Goal: Task Accomplishment & Management: Use online tool/utility

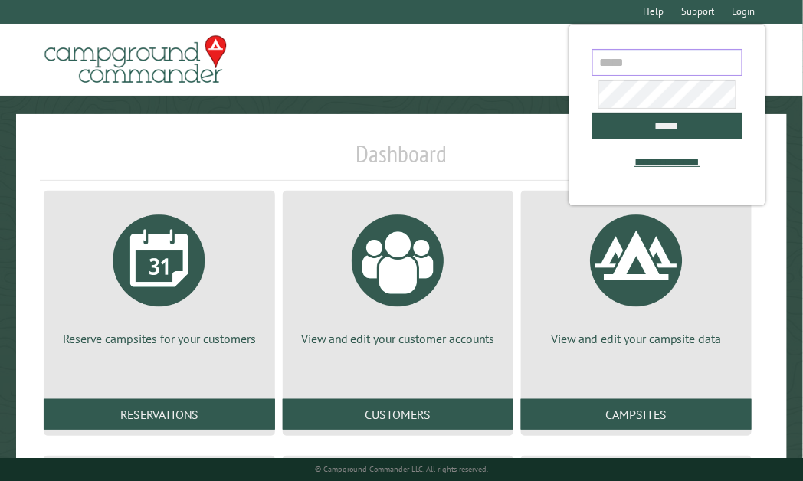
type input "**********"
click at [396, 153] on h1 "Dashboard" at bounding box center [401, 160] width 723 height 42
click at [487, 160] on h1 "Dashboard" at bounding box center [401, 160] width 723 height 42
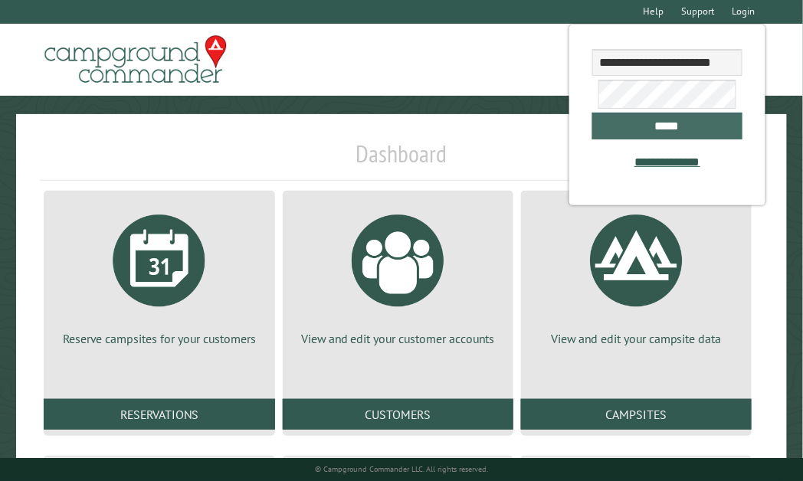
click at [695, 133] on input "*****" at bounding box center [668, 126] width 150 height 27
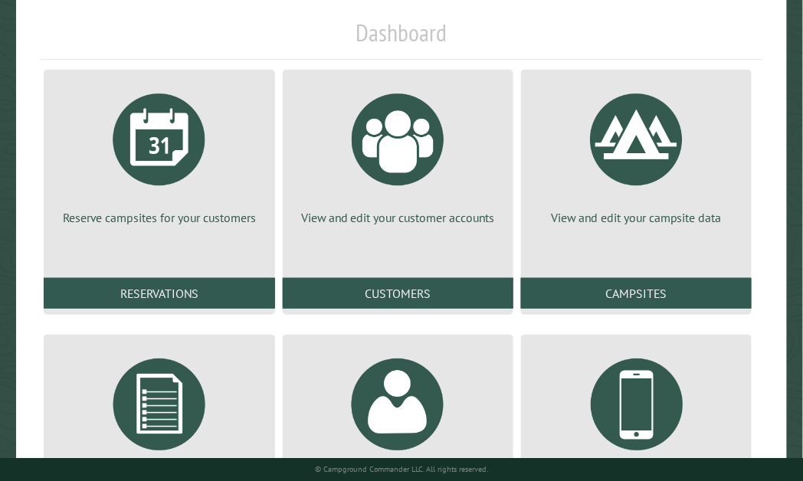
scroll to position [134, 0]
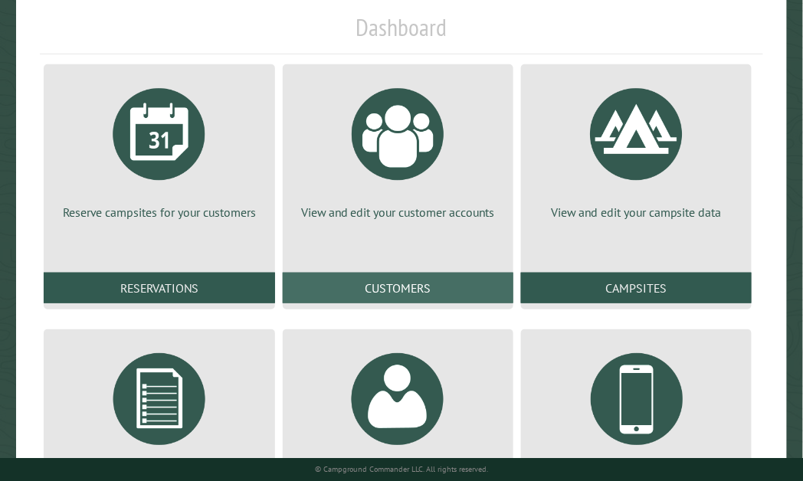
click at [356, 299] on link "Customers" at bounding box center [398, 288] width 231 height 31
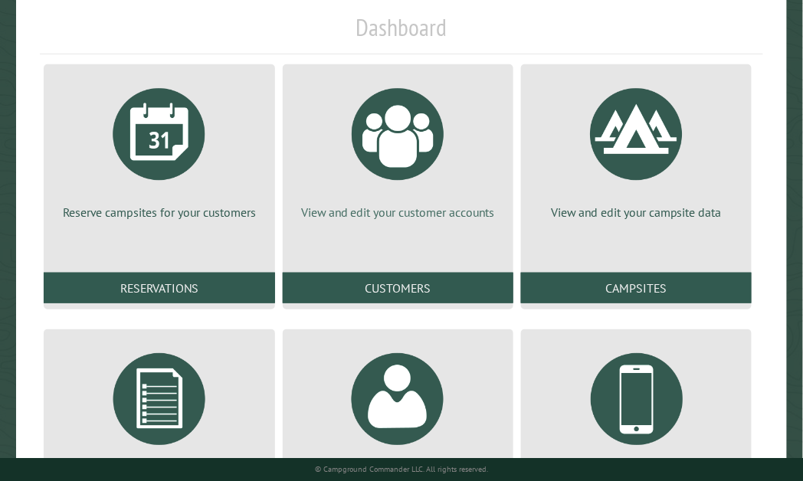
click at [441, 221] on p "View and edit your customer accounts" at bounding box center [398, 212] width 194 height 17
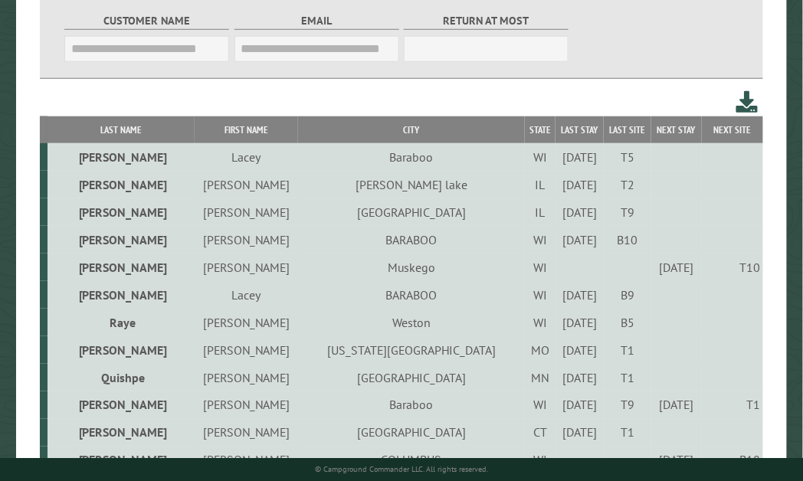
scroll to position [257, 0]
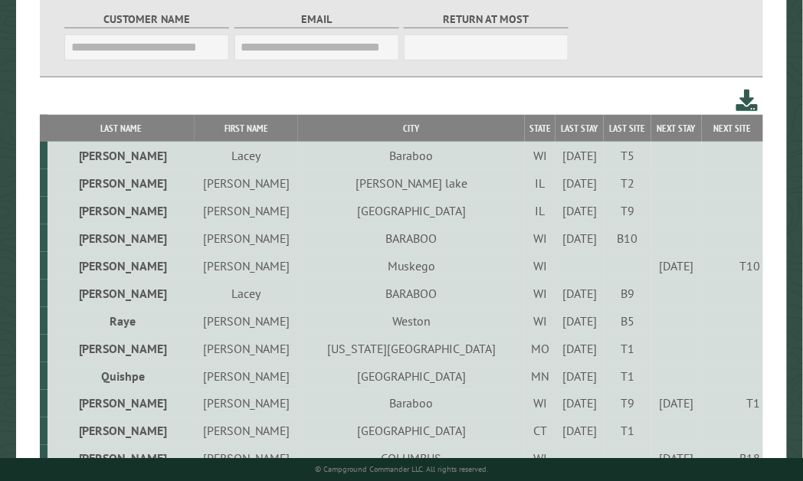
click at [331, 185] on td "Mccullom lake" at bounding box center [411, 183] width 227 height 28
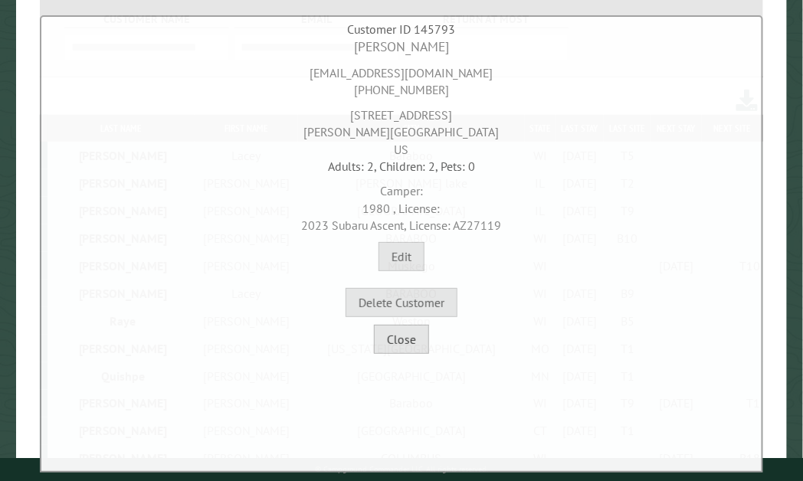
click at [422, 340] on button "Close" at bounding box center [401, 339] width 55 height 29
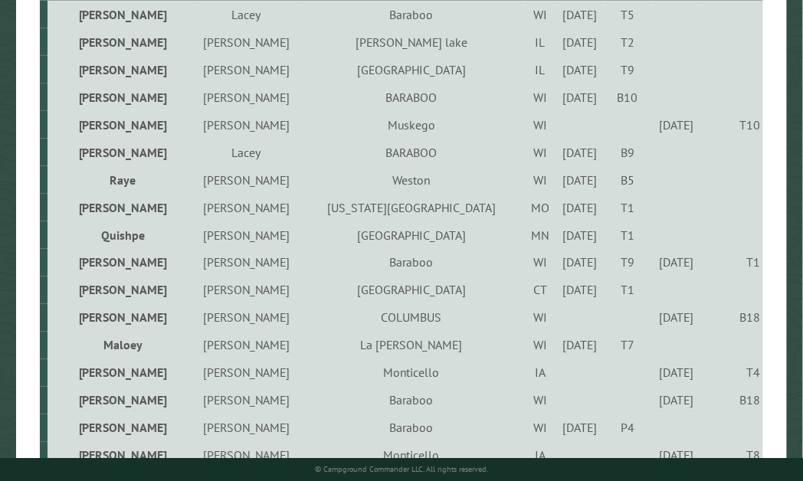
scroll to position [434, 0]
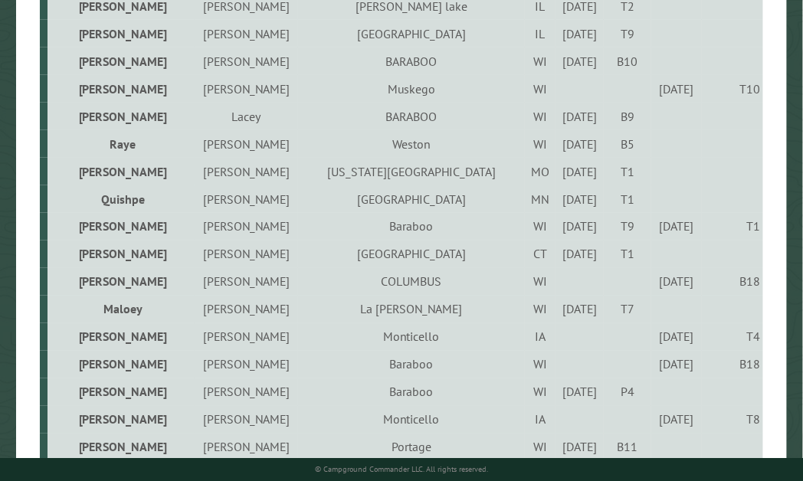
click at [559, 150] on div "[DATE]" at bounding box center [581, 143] width 44 height 15
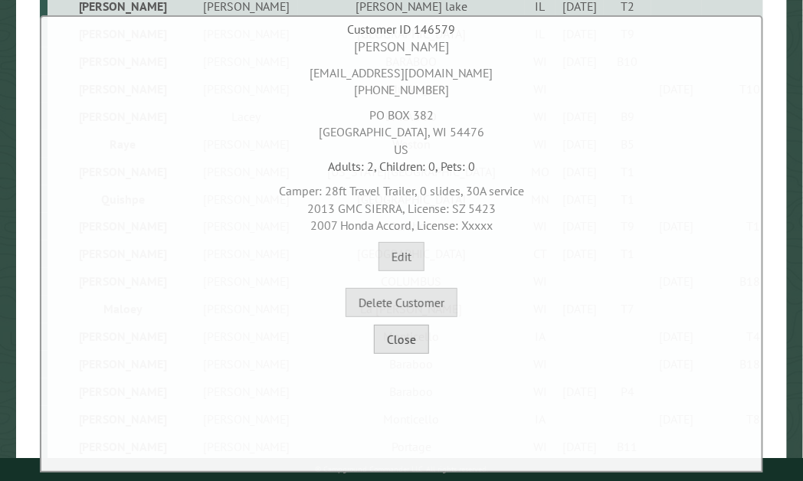
click at [409, 331] on button "Close" at bounding box center [401, 339] width 55 height 29
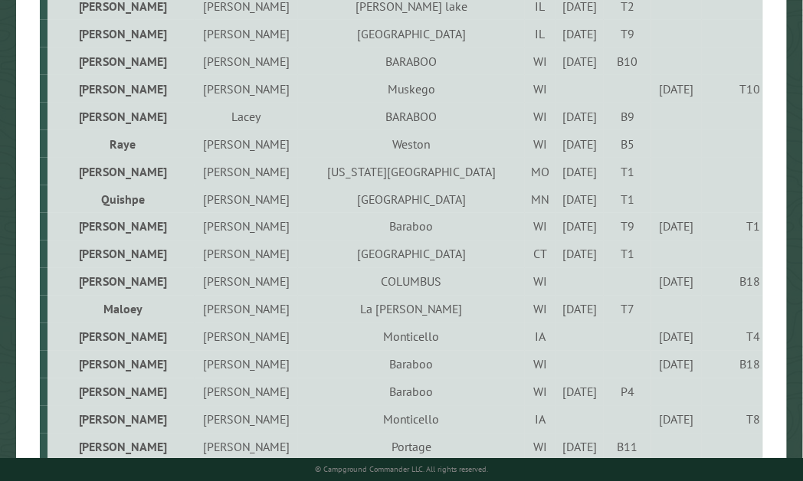
click at [559, 317] on div "[DATE]" at bounding box center [581, 309] width 44 height 15
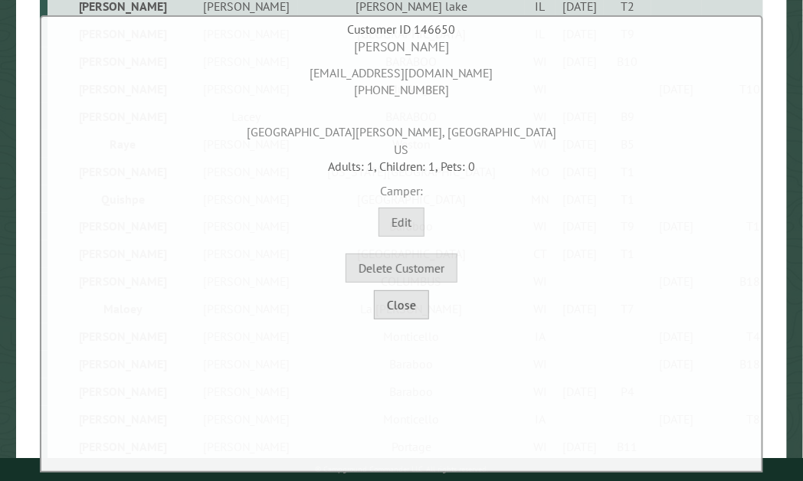
click at [422, 307] on button "Close" at bounding box center [401, 305] width 55 height 29
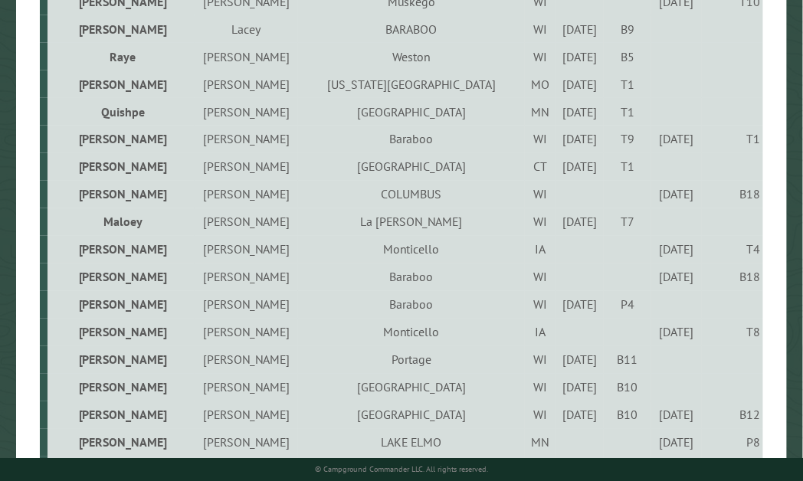
scroll to position [558, 0]
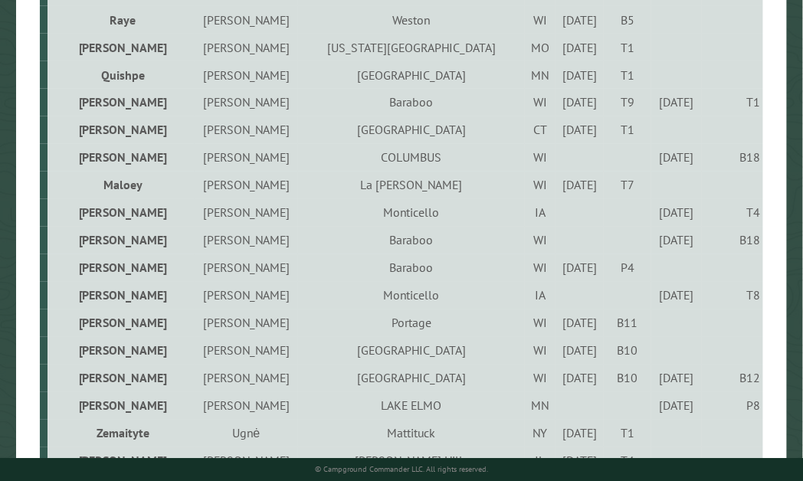
click at [660, 216] on div "[DATE]" at bounding box center [676, 212] width 45 height 15
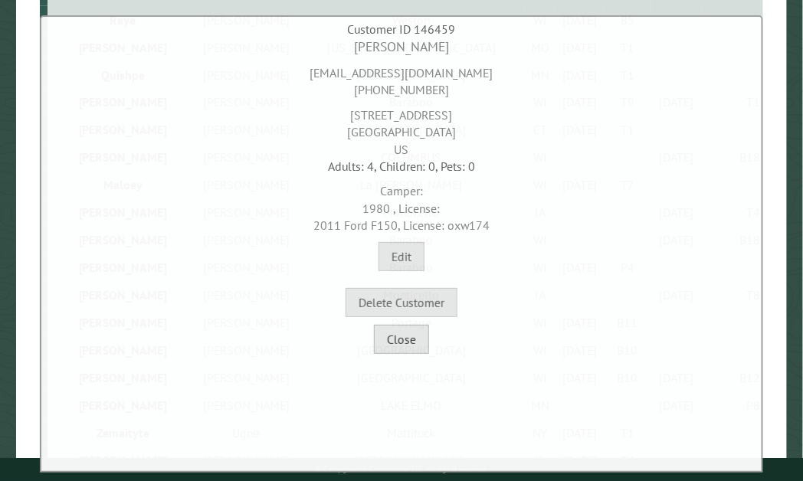
click at [406, 340] on button "Close" at bounding box center [401, 339] width 55 height 29
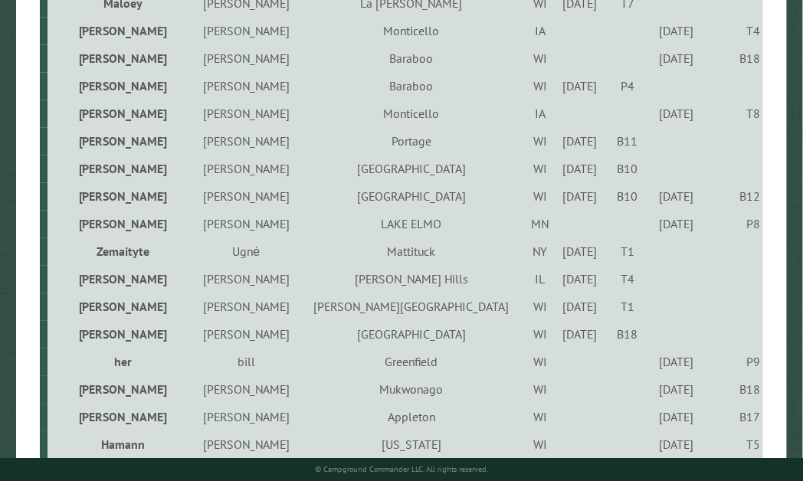
scroll to position [742, 0]
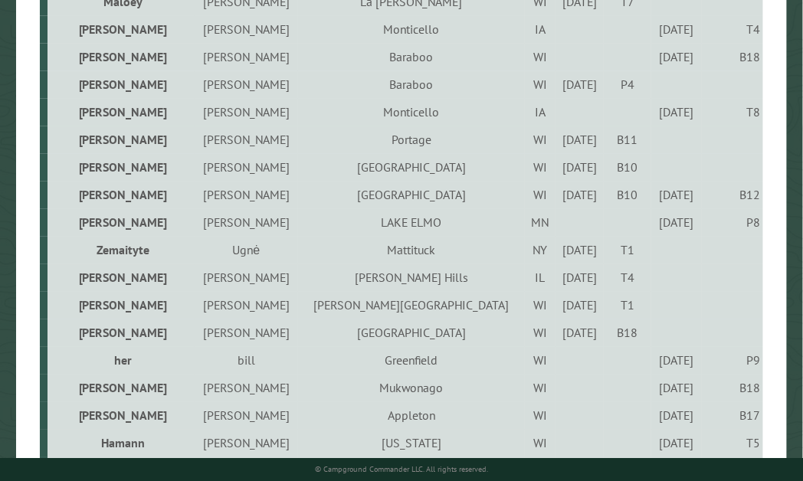
click at [559, 147] on div "[DATE]" at bounding box center [581, 139] width 44 height 15
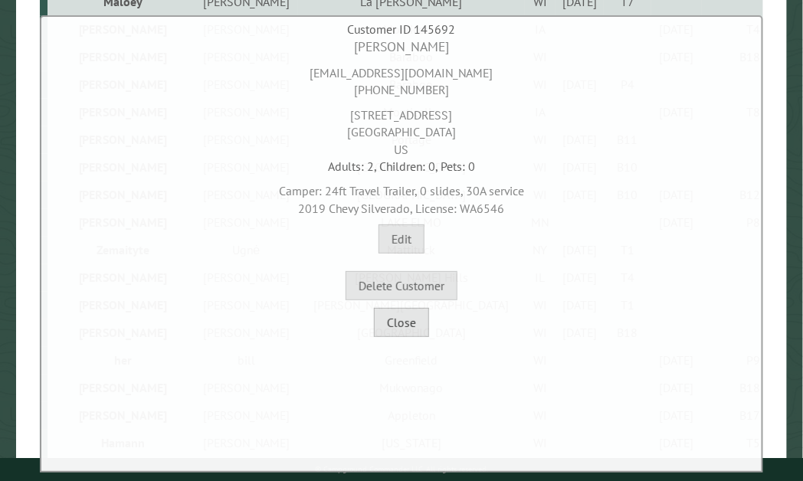
click at [426, 323] on button "Close" at bounding box center [401, 322] width 55 height 29
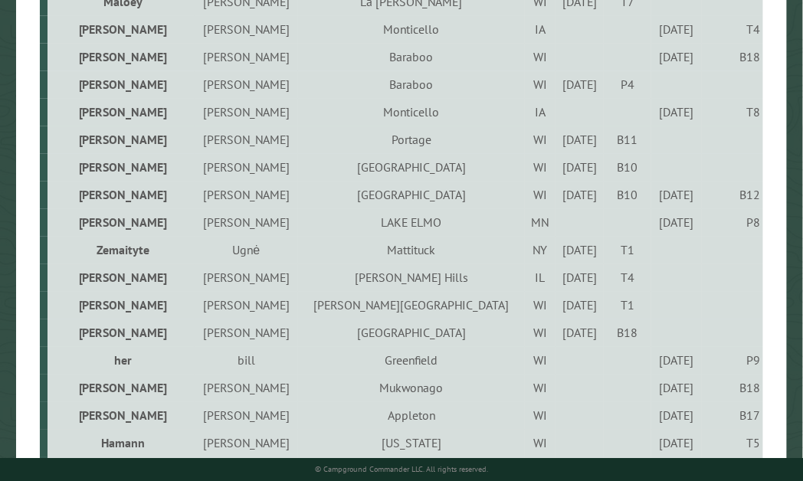
click at [559, 175] on div "[DATE]" at bounding box center [581, 166] width 44 height 15
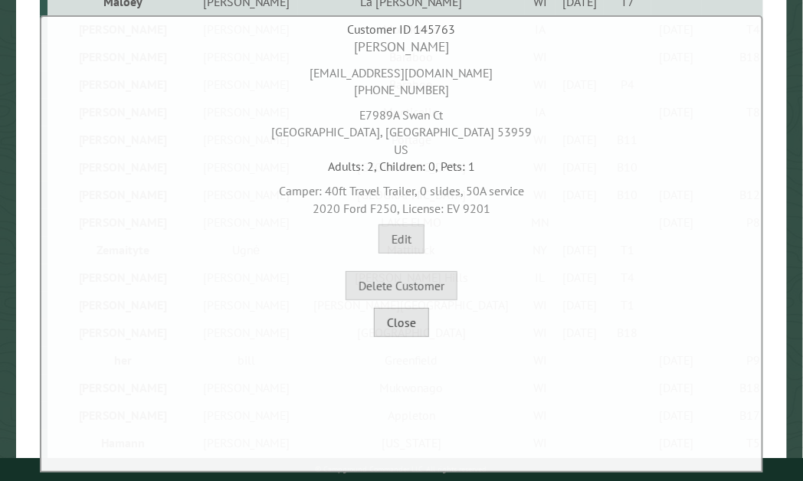
click at [409, 331] on button "Close" at bounding box center [401, 322] width 55 height 29
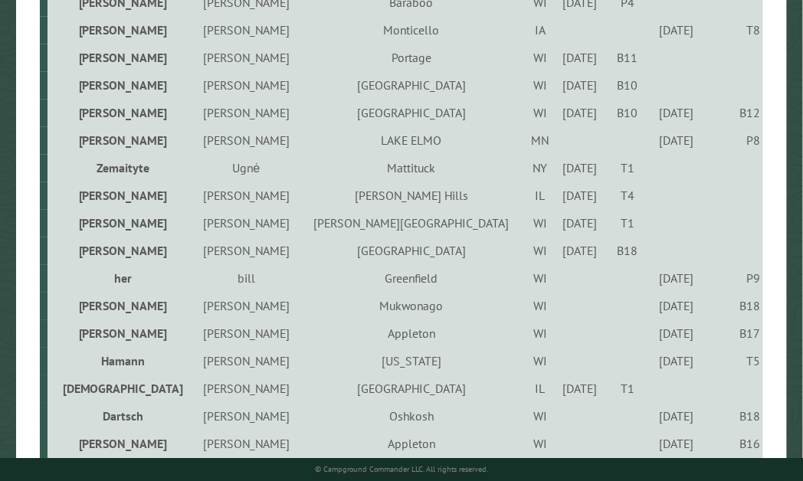
scroll to position [829, 0]
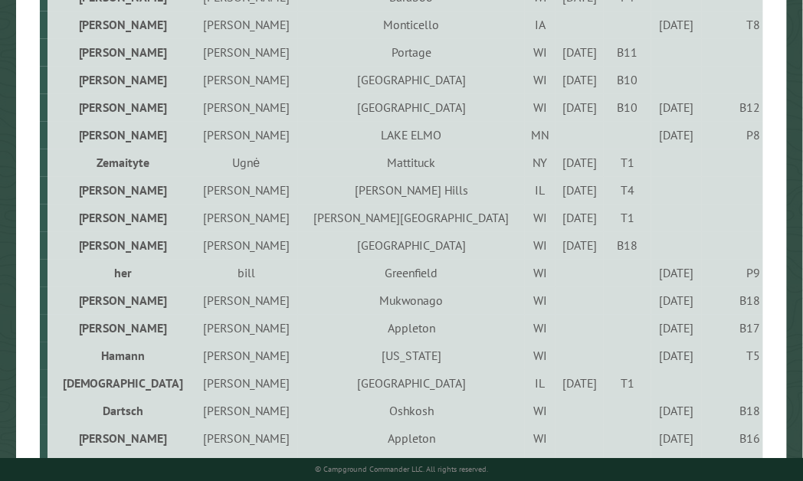
click at [559, 170] on div "[DATE]" at bounding box center [581, 162] width 44 height 15
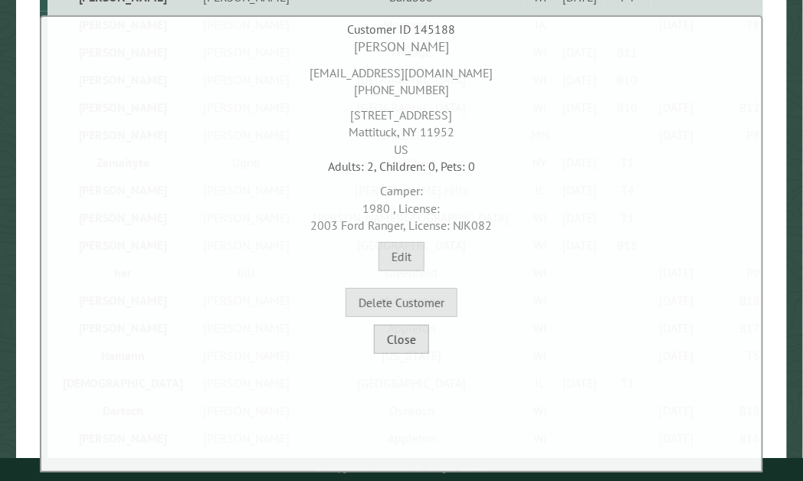
click at [397, 353] on button "Close" at bounding box center [401, 339] width 55 height 29
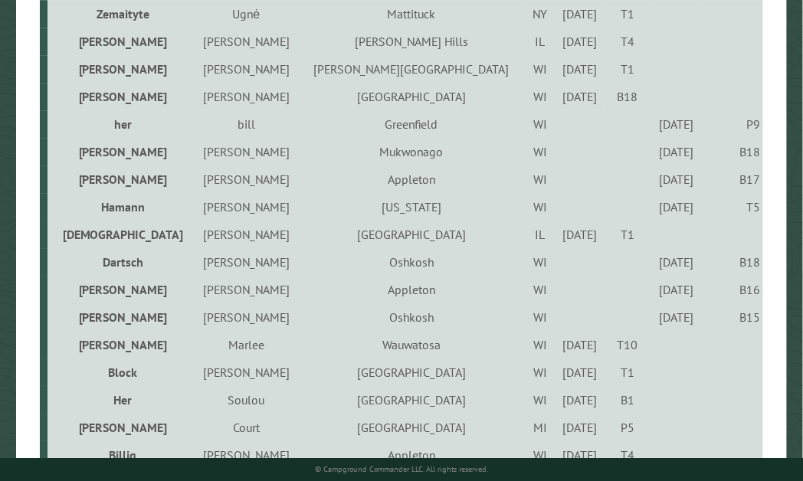
scroll to position [980, 0]
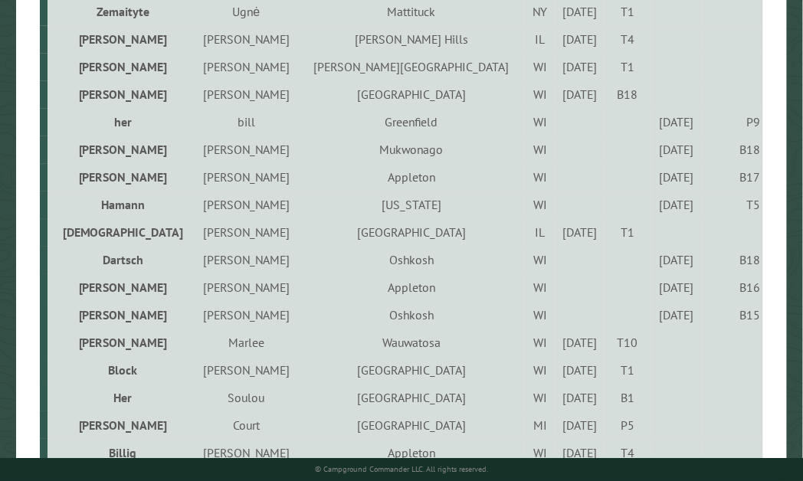
click at [654, 130] on div "[DATE]" at bounding box center [676, 121] width 45 height 15
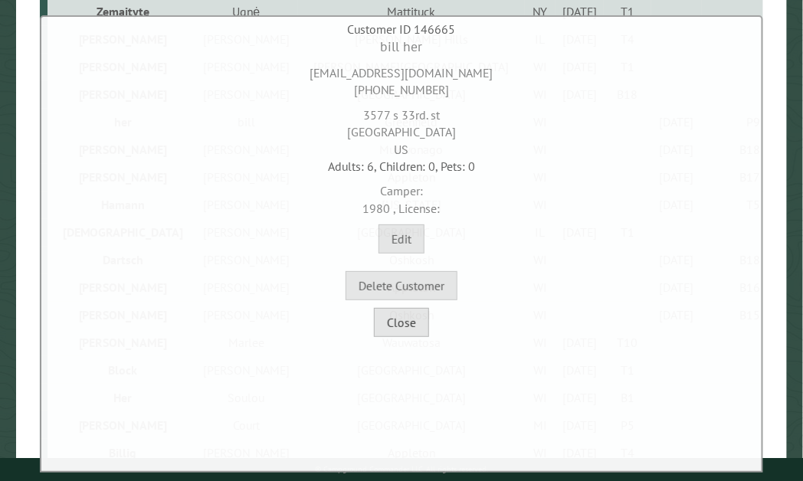
click at [422, 331] on button "Close" at bounding box center [401, 322] width 55 height 29
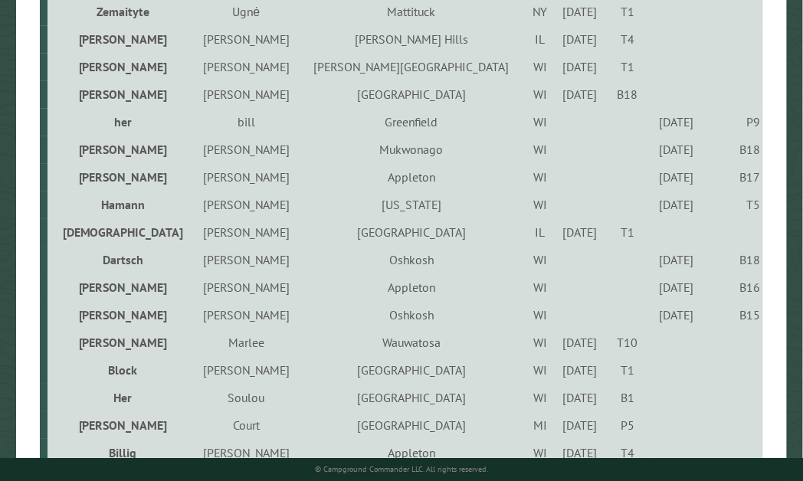
click at [559, 240] on div "[DATE]" at bounding box center [581, 232] width 44 height 15
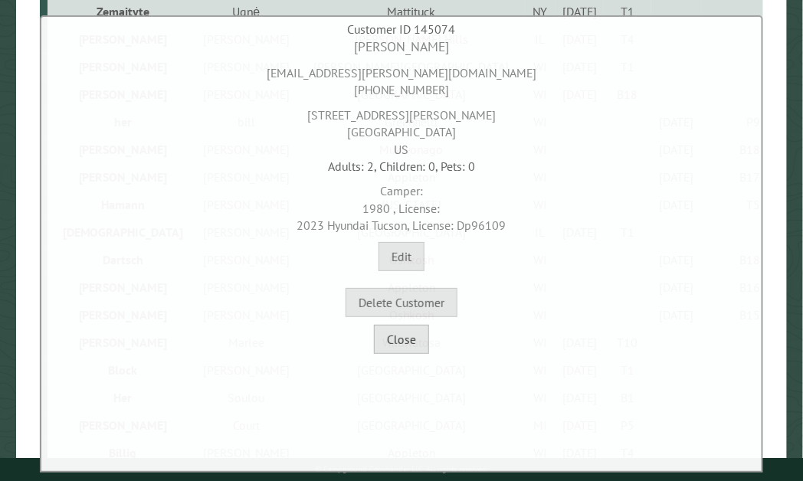
click at [415, 340] on button "Close" at bounding box center [401, 339] width 55 height 29
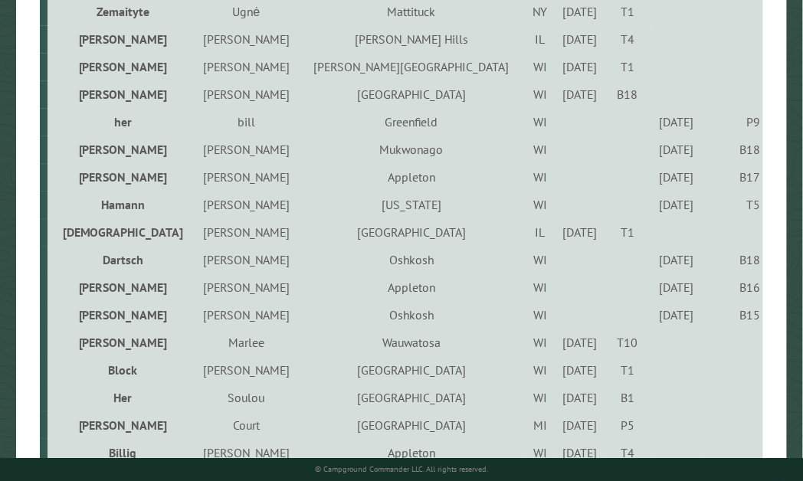
scroll to position [1049, 0]
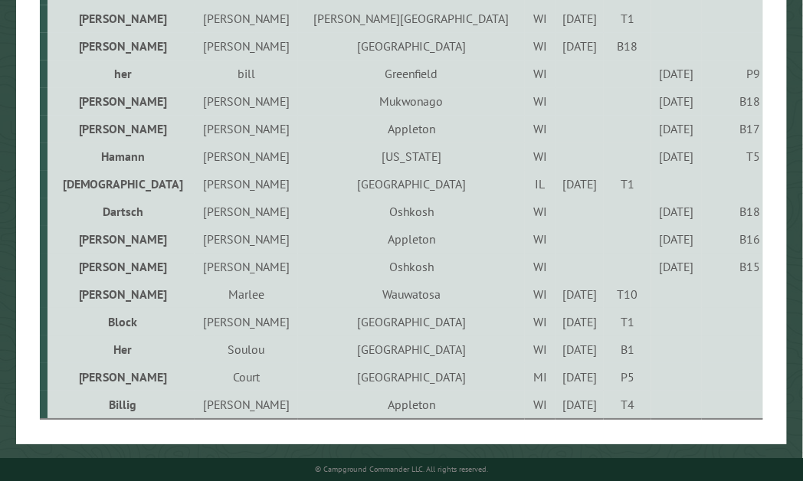
click at [559, 343] on div "[DATE]" at bounding box center [581, 349] width 44 height 15
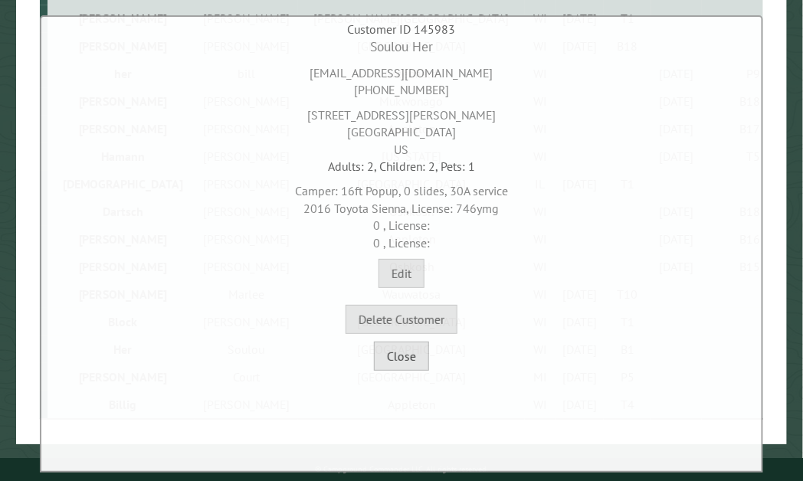
click at [396, 355] on button "Close" at bounding box center [401, 356] width 55 height 29
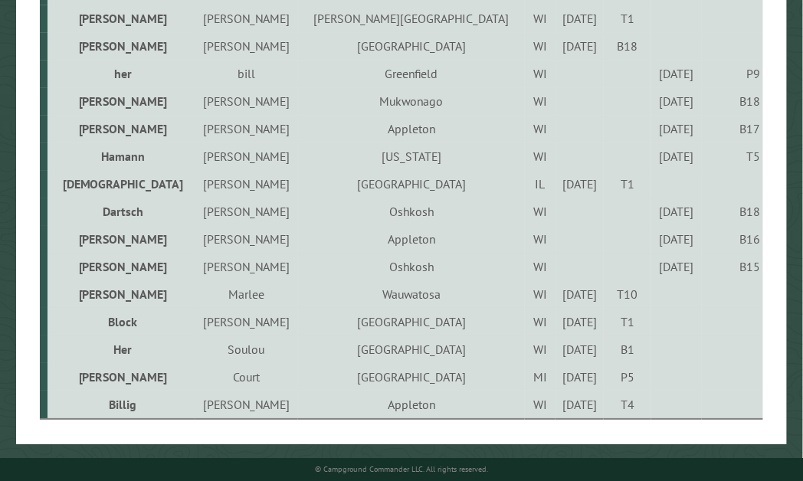
click at [559, 402] on div "[DATE]" at bounding box center [581, 404] width 44 height 15
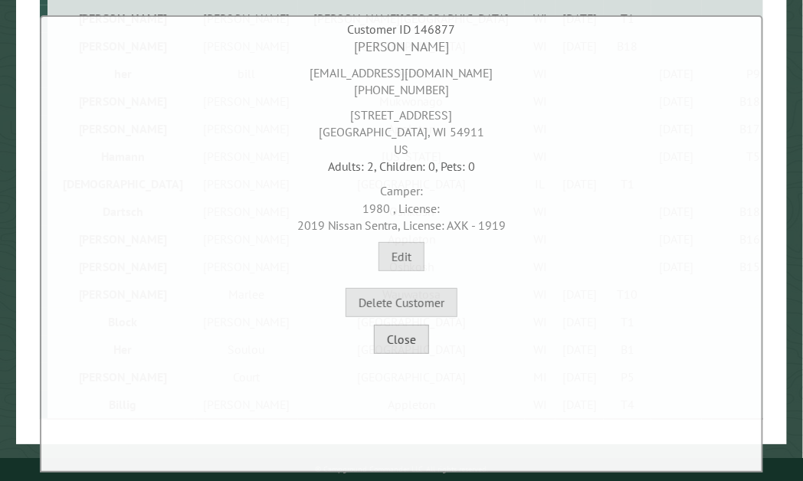
click at [409, 337] on button "Close" at bounding box center [401, 339] width 55 height 29
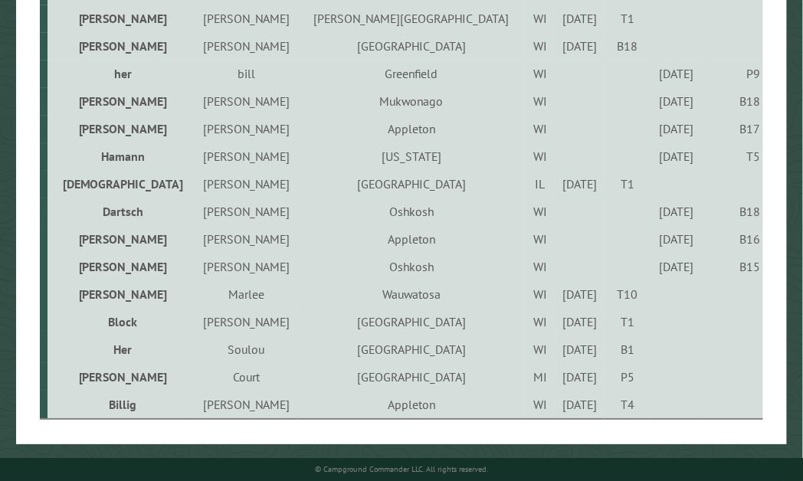
click at [559, 179] on div "[DATE]" at bounding box center [581, 183] width 44 height 15
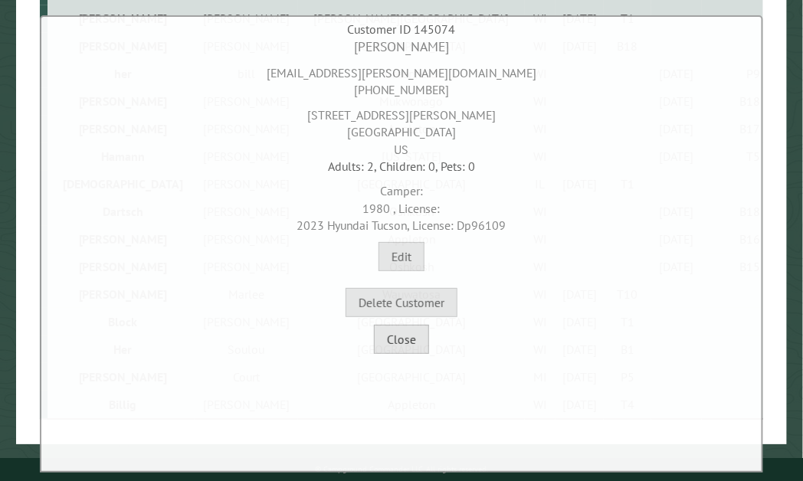
click at [415, 347] on button "Close" at bounding box center [401, 339] width 55 height 29
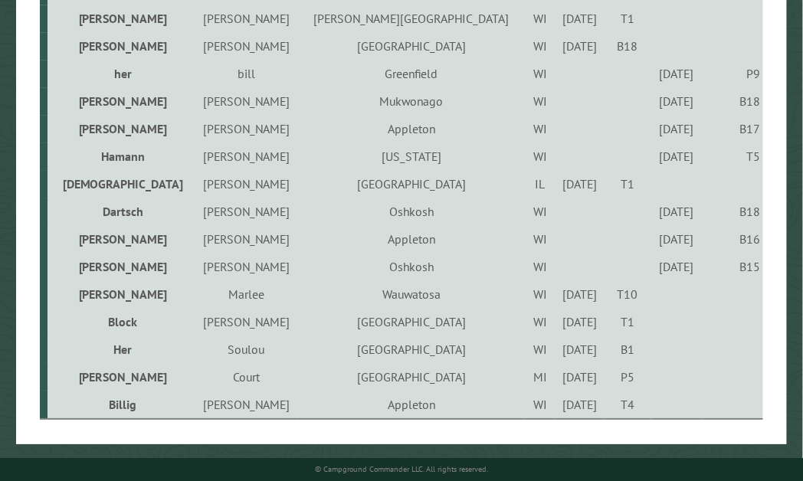
click at [559, 404] on div "[DATE]" at bounding box center [581, 404] width 44 height 15
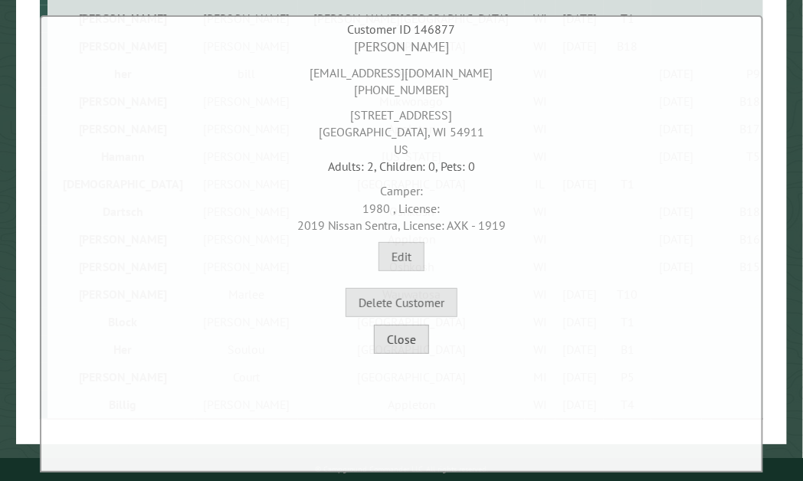
click at [396, 337] on button "Close" at bounding box center [401, 339] width 55 height 29
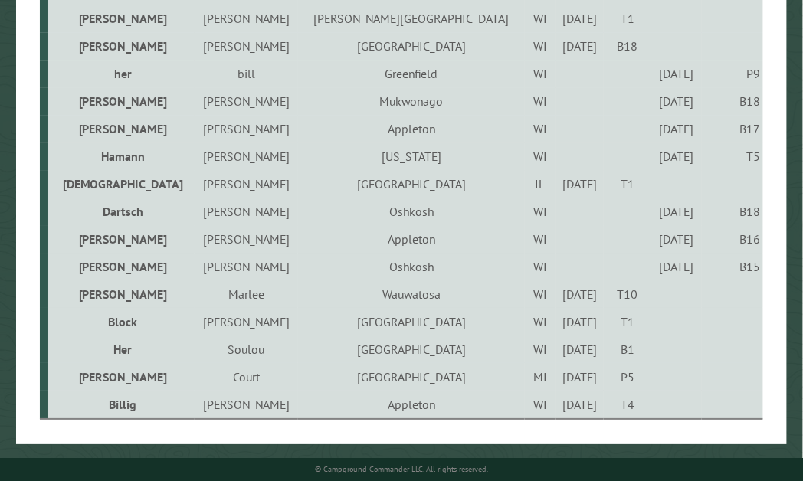
click at [559, 348] on div "[DATE]" at bounding box center [581, 349] width 44 height 15
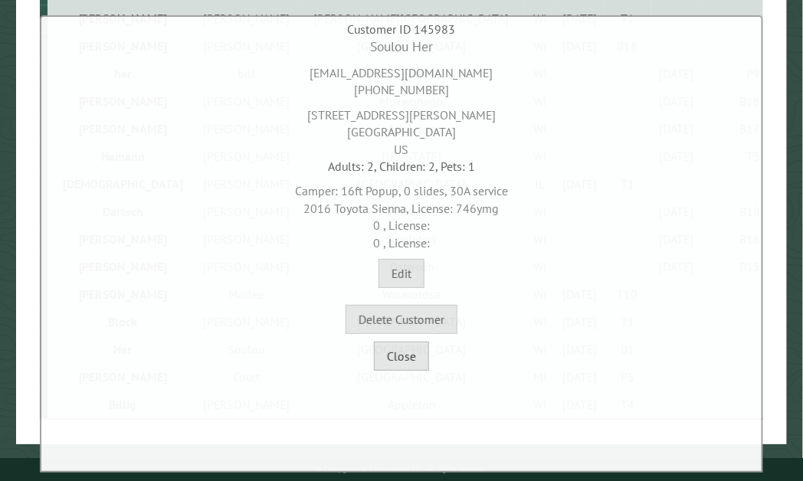
click at [410, 359] on button "Close" at bounding box center [401, 356] width 55 height 29
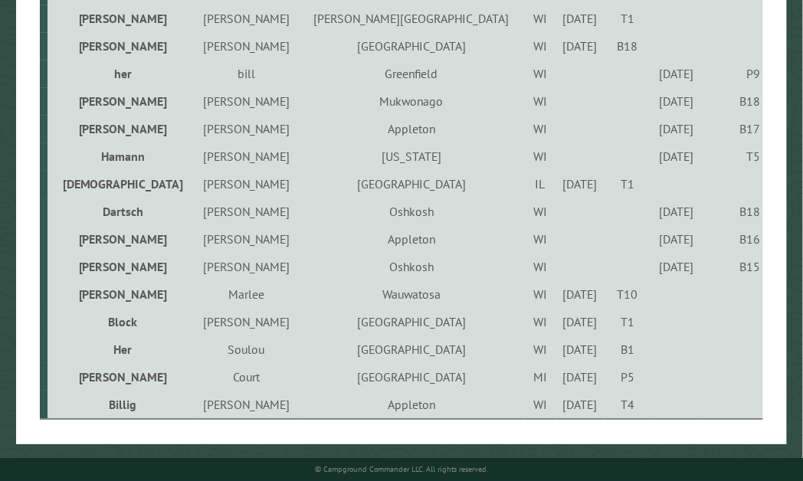
drag, startPoint x: 800, startPoint y: 346, endPoint x: 800, endPoint y: 330, distance: 16.9
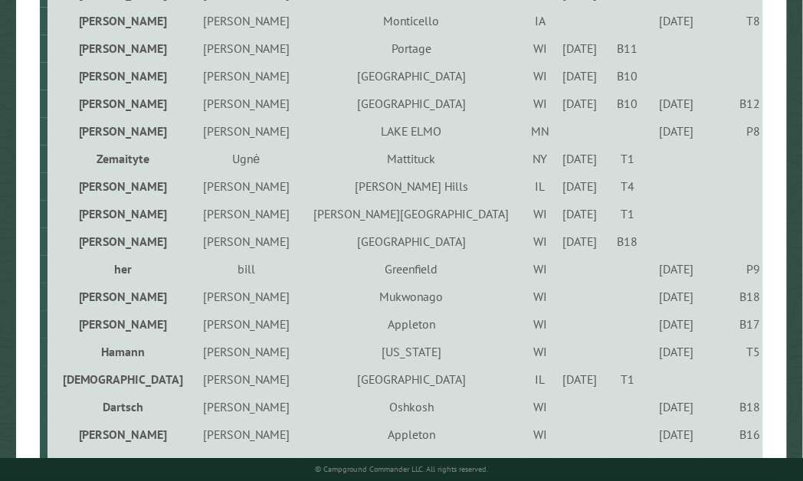
scroll to position [794, 0]
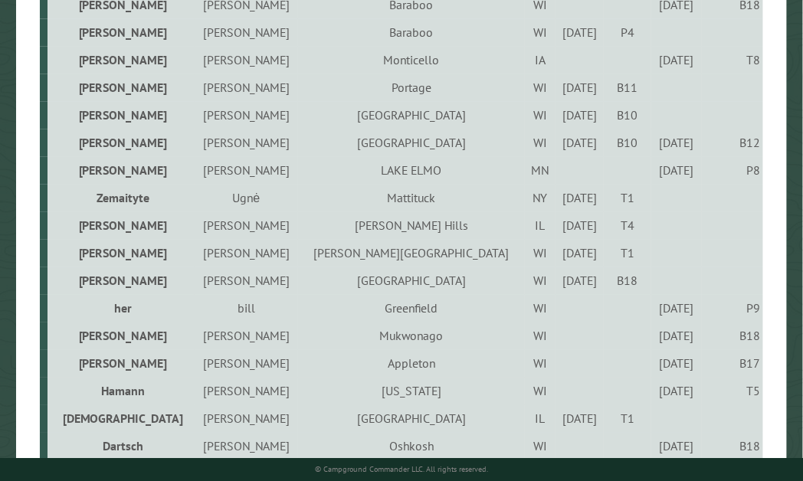
click at [657, 316] on div "[DATE]" at bounding box center [676, 307] width 45 height 15
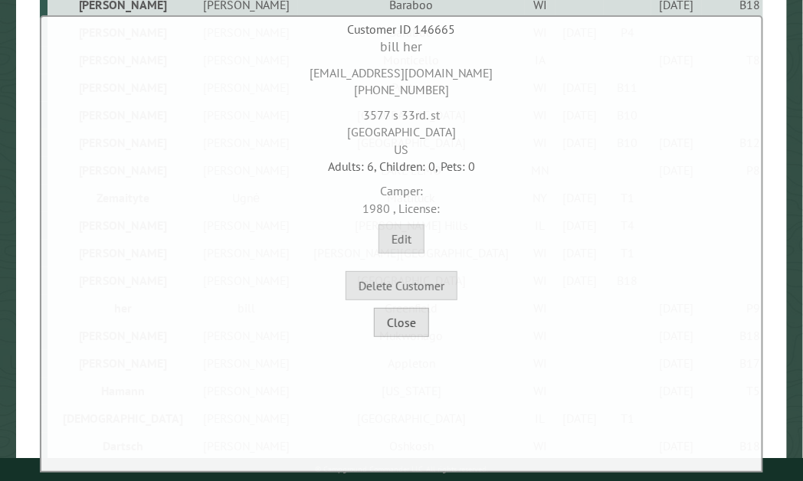
click at [402, 314] on button "Close" at bounding box center [401, 322] width 55 height 29
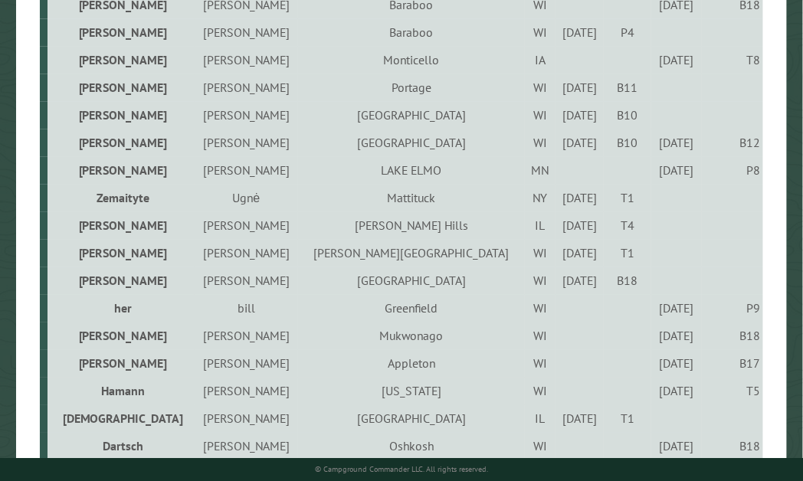
click at [559, 121] on div "[DATE]" at bounding box center [581, 114] width 44 height 15
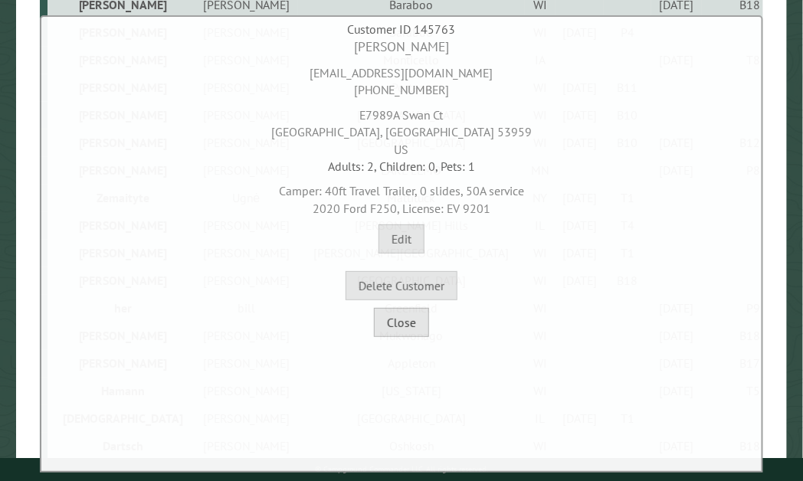
click at [413, 323] on button "Close" at bounding box center [401, 322] width 55 height 29
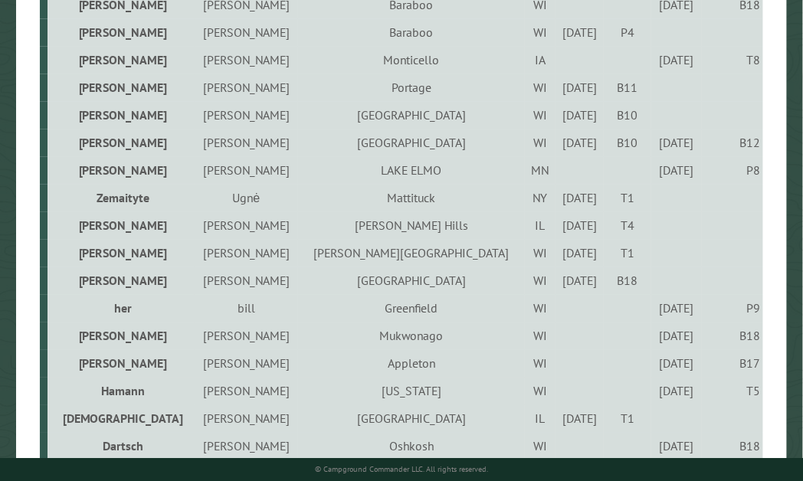
click at [559, 233] on div "8/22/2025" at bounding box center [581, 225] width 44 height 15
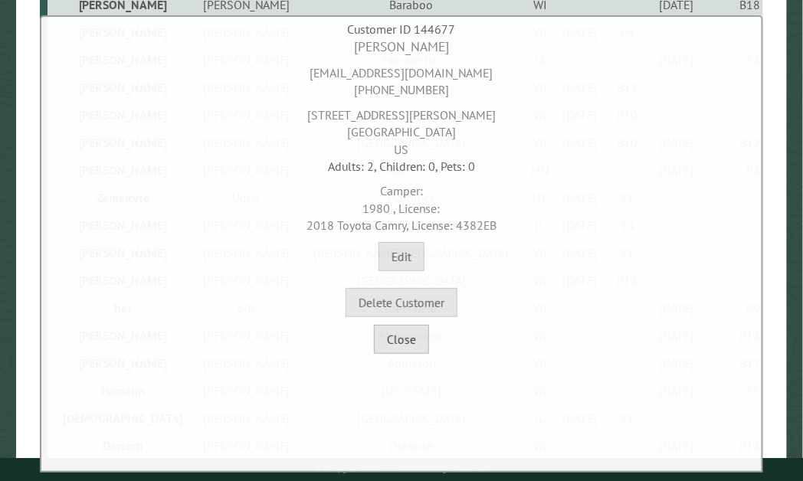
click at [413, 353] on button "Close" at bounding box center [401, 339] width 55 height 29
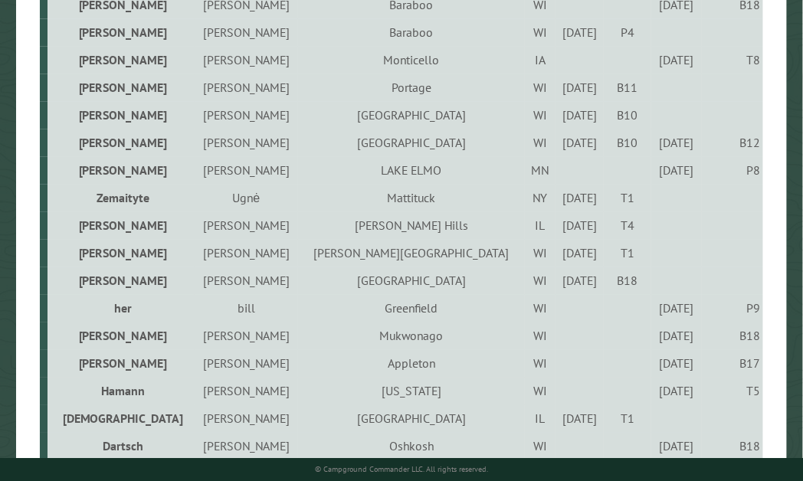
click at [559, 121] on div "[DATE]" at bounding box center [581, 114] width 44 height 15
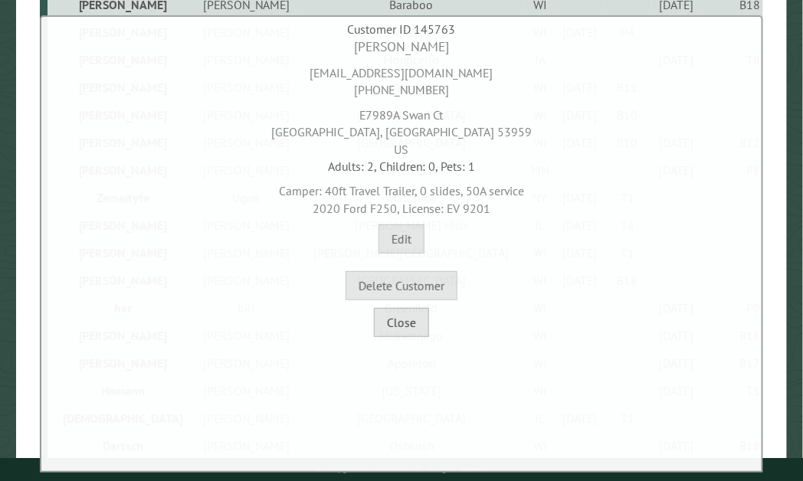
click at [415, 312] on button "Close" at bounding box center [401, 322] width 55 height 29
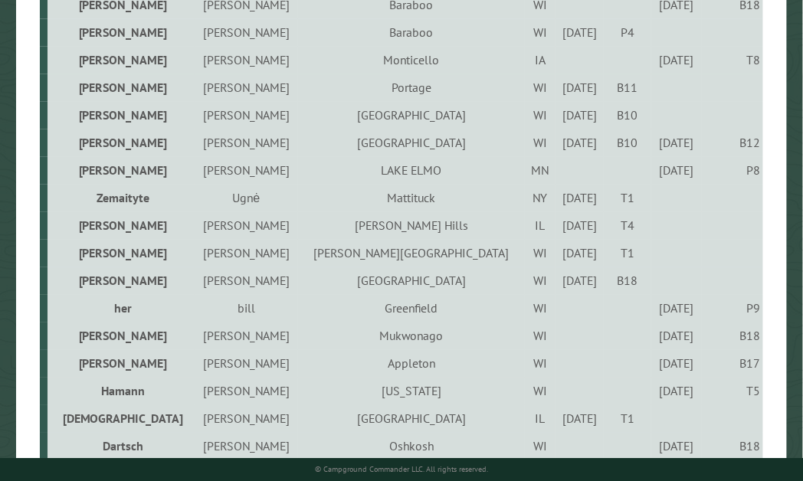
click at [559, 95] on div "[DATE]" at bounding box center [581, 87] width 44 height 15
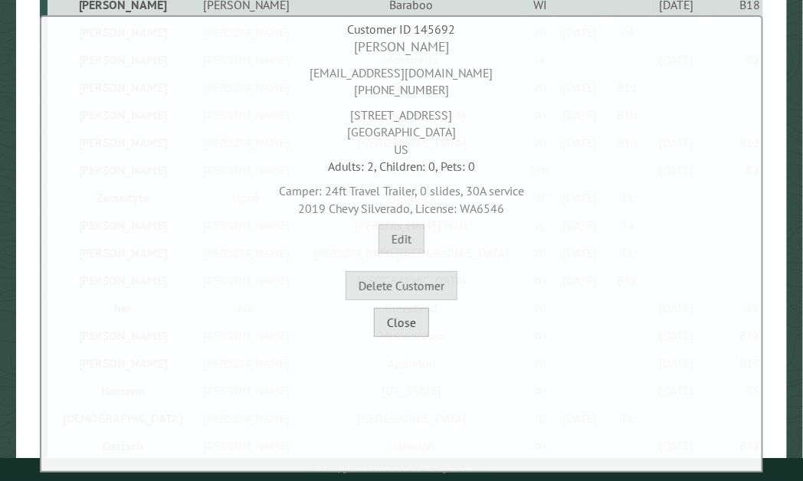
click at [421, 320] on button "Close" at bounding box center [401, 322] width 55 height 29
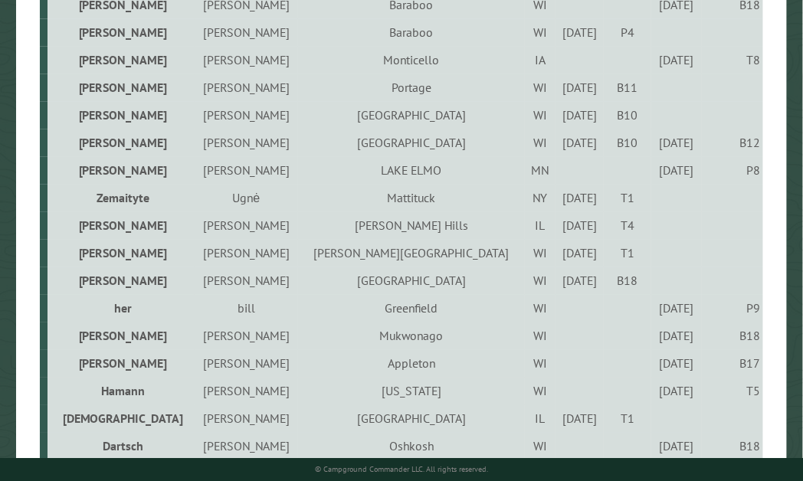
click at [657, 178] on div "[DATE]" at bounding box center [676, 170] width 45 height 15
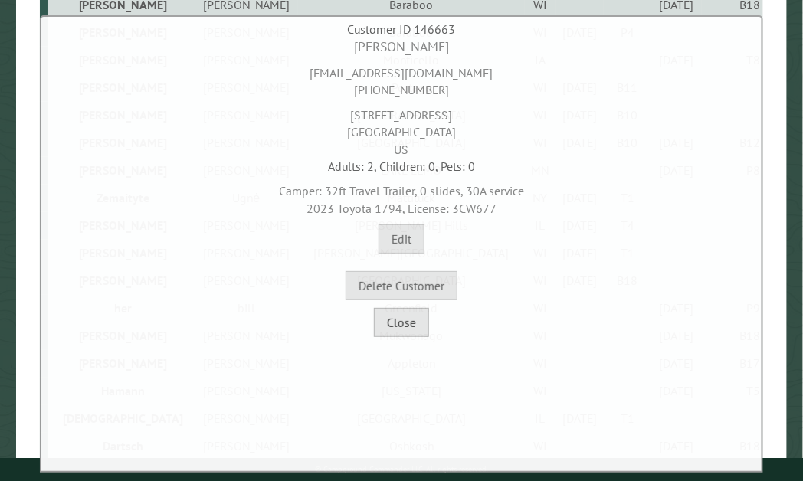
click at [417, 324] on button "Close" at bounding box center [401, 322] width 55 height 29
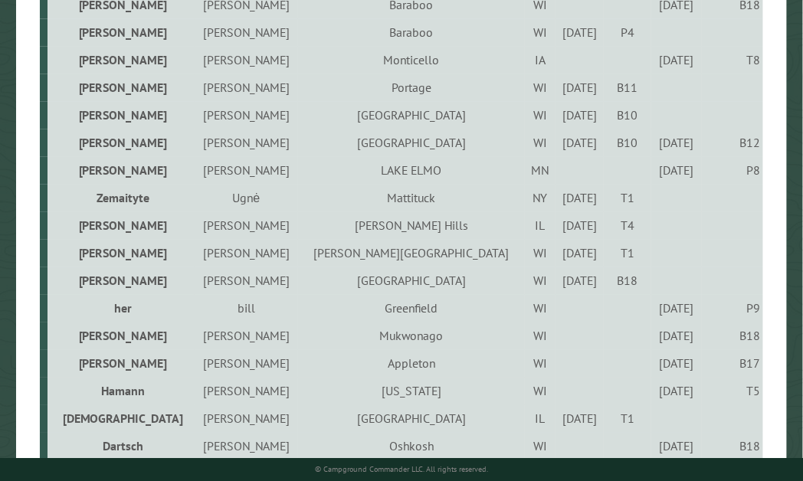
click at [559, 117] on div "[DATE]" at bounding box center [581, 114] width 44 height 15
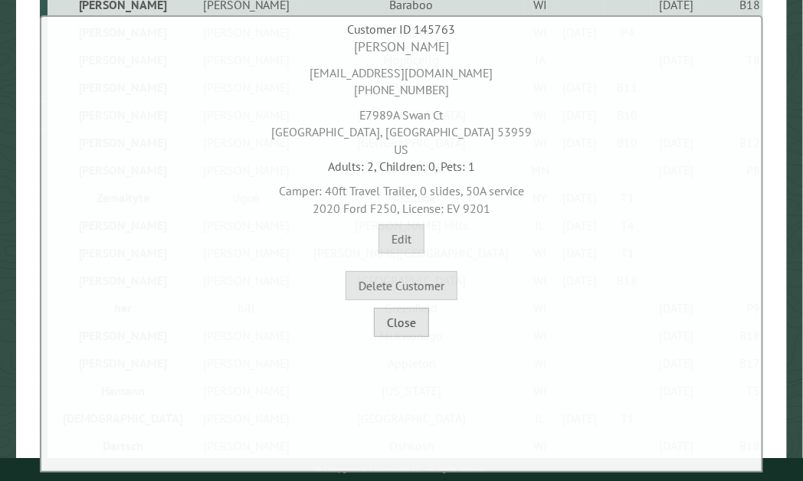
click at [415, 323] on button "Close" at bounding box center [401, 322] width 55 height 29
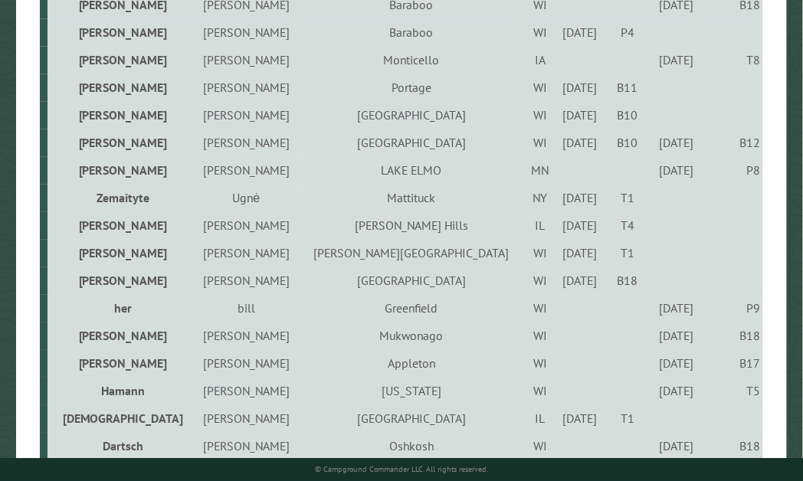
click at [556, 87] on td "[DATE]" at bounding box center [580, 88] width 48 height 28
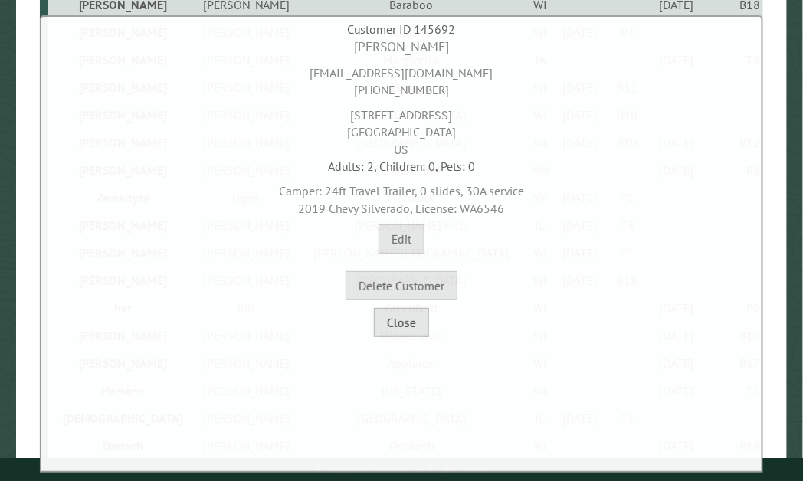
click at [406, 327] on button "Close" at bounding box center [401, 322] width 55 height 29
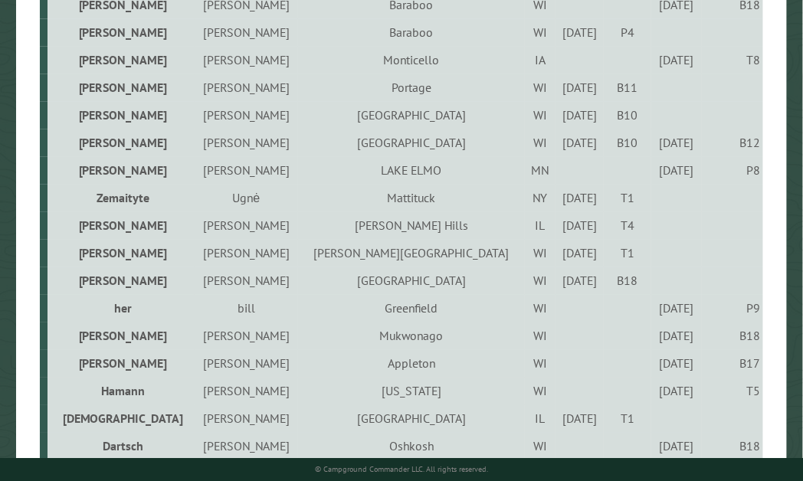
drag, startPoint x: 803, startPoint y: 328, endPoint x: 796, endPoint y: 275, distance: 53.3
click at [796, 275] on main "Customers Filters Reset Customer Name Email Blacklist only Return at most *** L…" at bounding box center [401, 18] width 803 height 1321
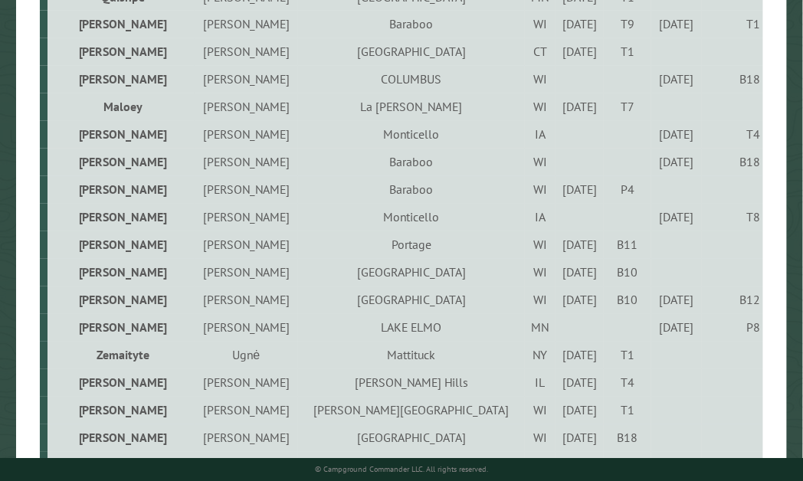
scroll to position [625, 0]
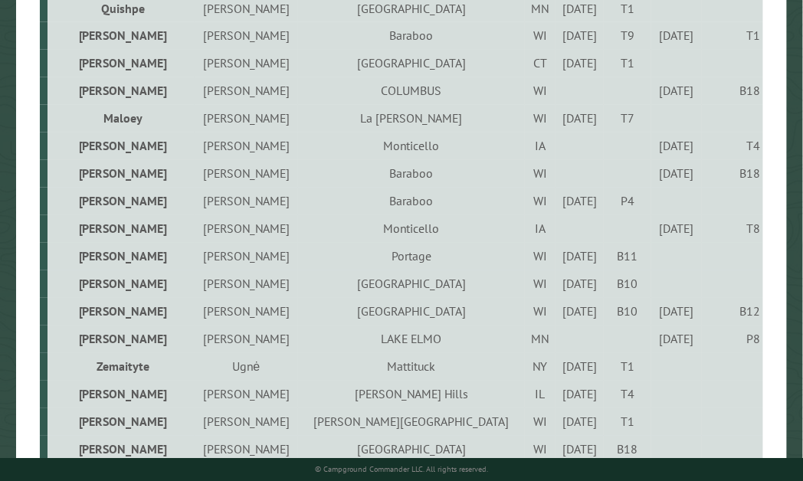
click at [654, 237] on div "[DATE]" at bounding box center [676, 229] width 45 height 15
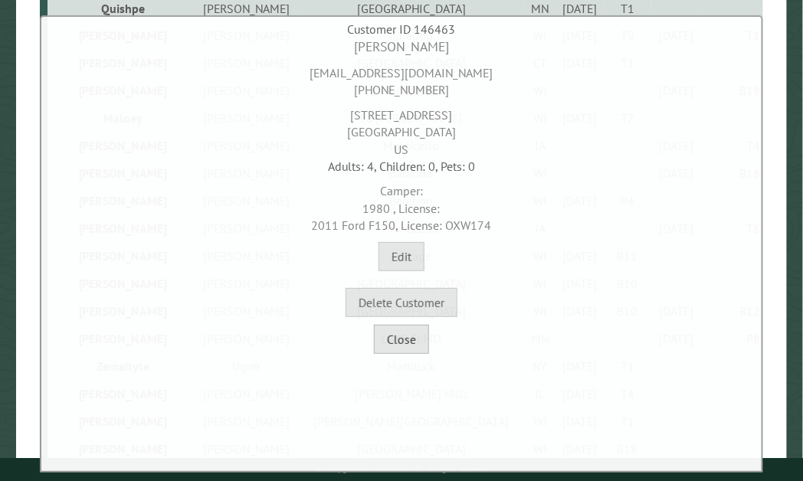
click at [415, 342] on button "Close" at bounding box center [401, 339] width 55 height 29
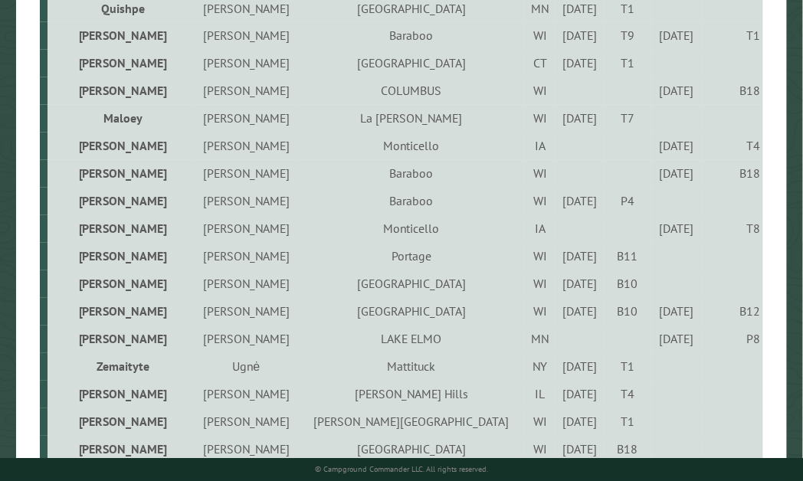
click at [559, 126] on div "[DATE]" at bounding box center [581, 118] width 44 height 15
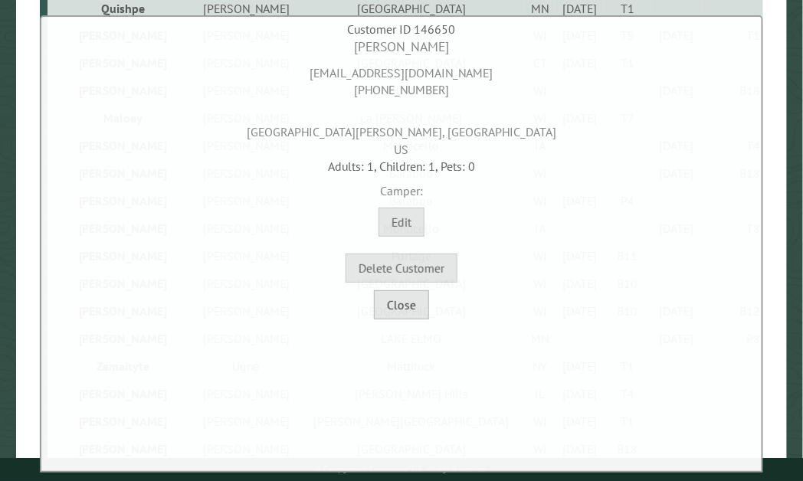
click at [397, 317] on button "Close" at bounding box center [401, 305] width 55 height 29
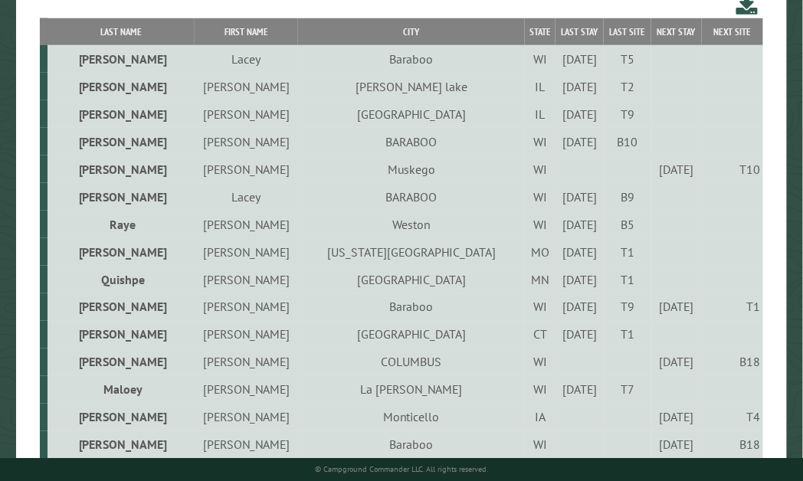
scroll to position [351, 0]
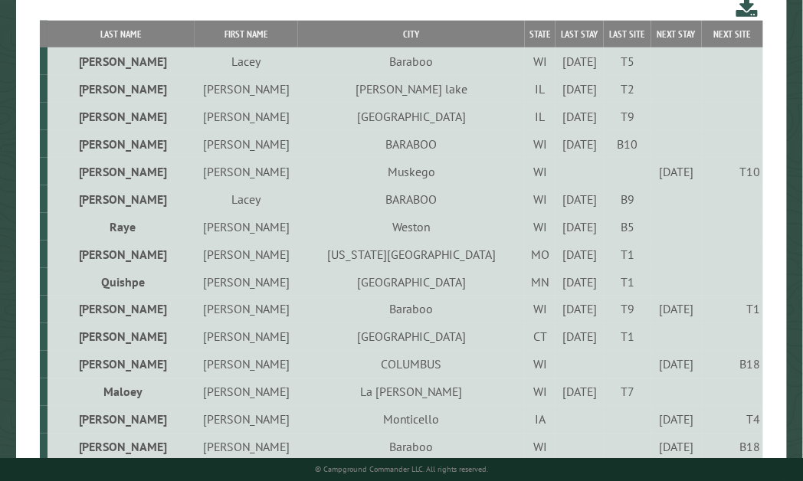
click at [559, 235] on div "[DATE]" at bounding box center [581, 226] width 44 height 15
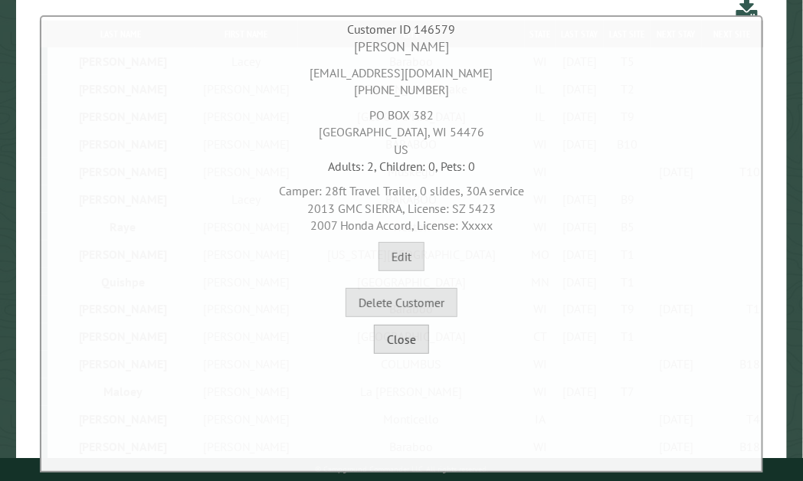
click at [387, 353] on button "Close" at bounding box center [401, 339] width 55 height 29
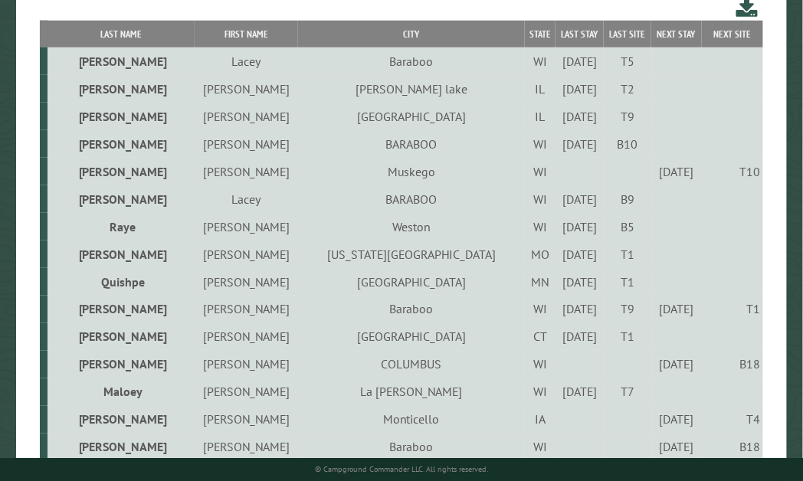
click at [556, 78] on td "[DATE]" at bounding box center [580, 89] width 48 height 28
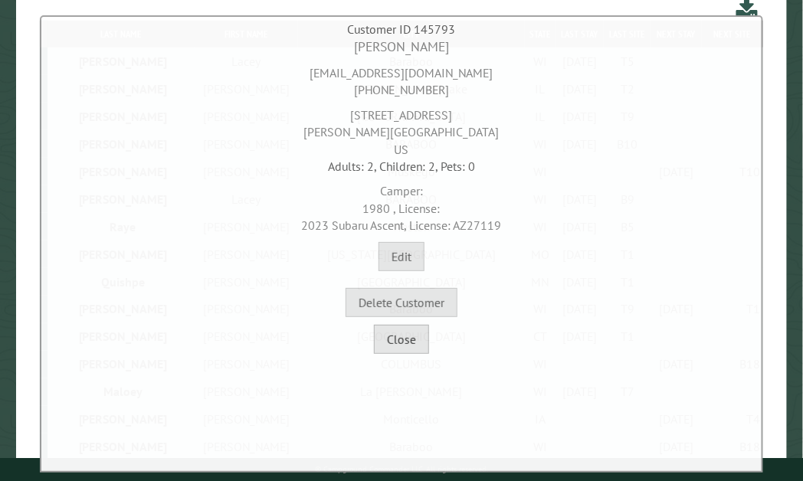
click at [411, 350] on button "Close" at bounding box center [401, 339] width 55 height 29
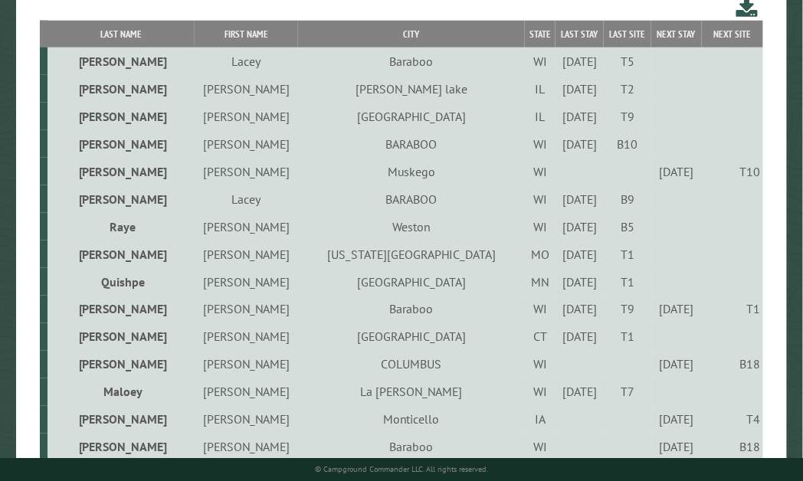
click at [654, 370] on div "[DATE]" at bounding box center [676, 364] width 45 height 15
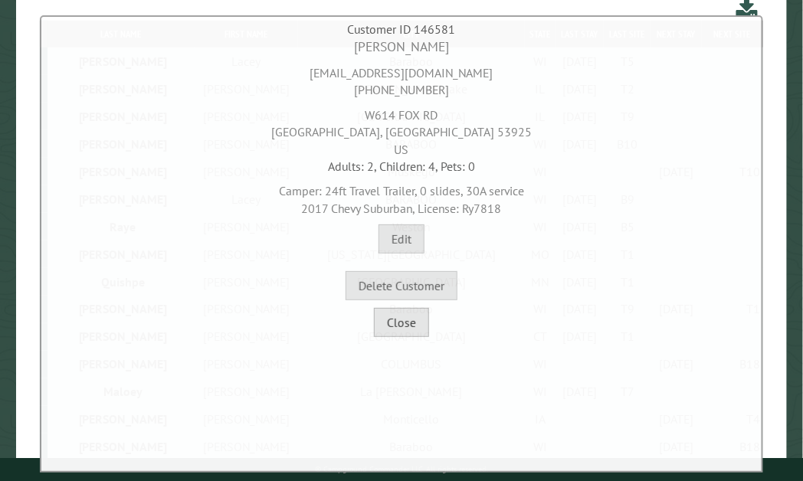
click at [402, 324] on button "Close" at bounding box center [401, 322] width 55 height 29
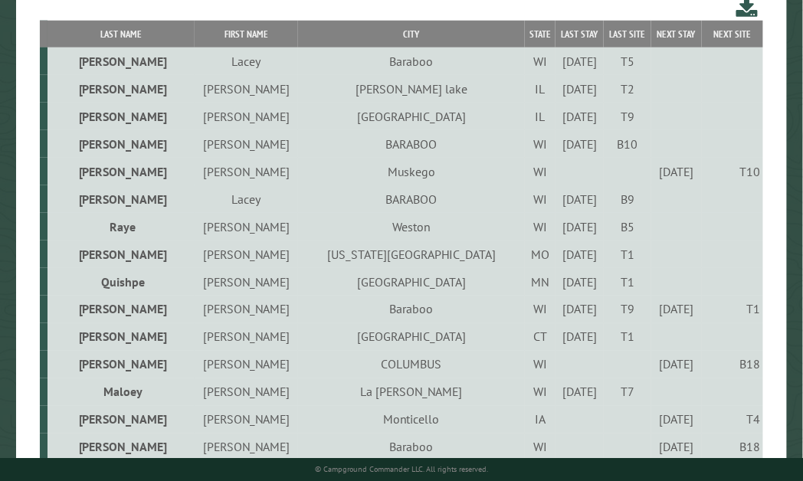
click at [654, 176] on div "8/30/2025" at bounding box center [676, 171] width 45 height 15
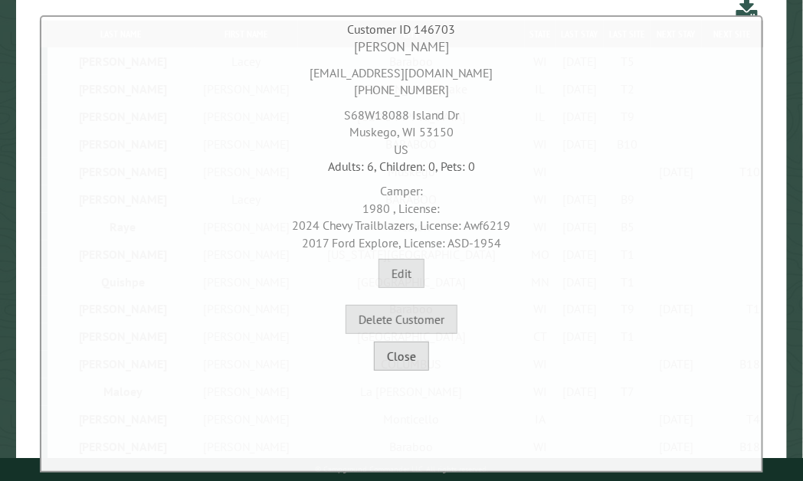
click at [408, 360] on button "Close" at bounding box center [401, 356] width 55 height 29
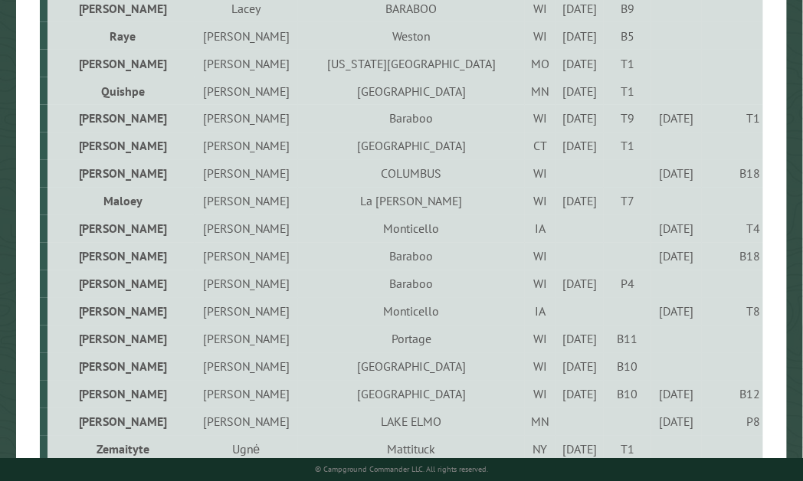
scroll to position [547, 0]
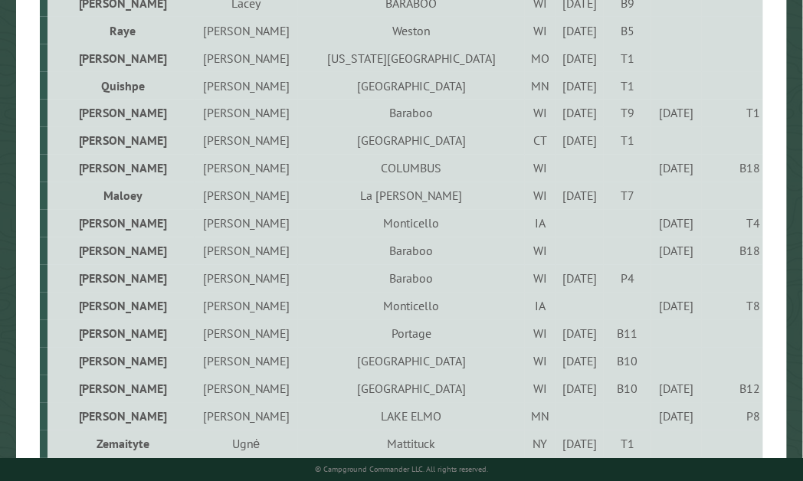
click at [654, 251] on div "9/1/2025" at bounding box center [676, 251] width 45 height 15
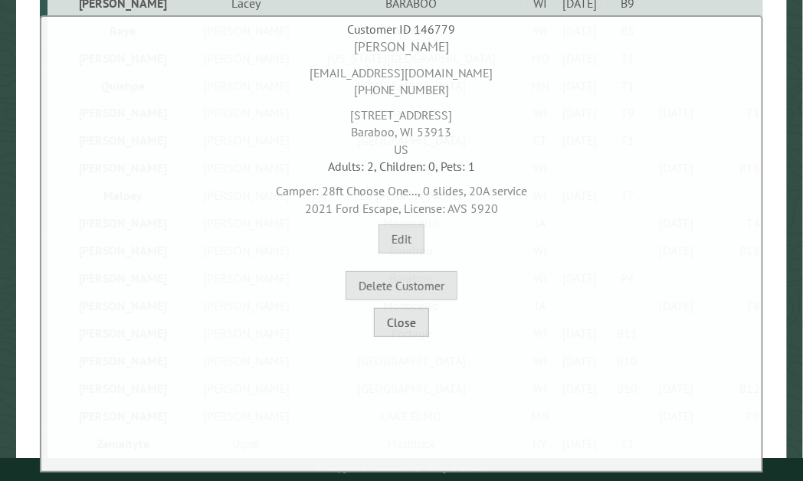
click at [399, 319] on button "Close" at bounding box center [401, 322] width 55 height 29
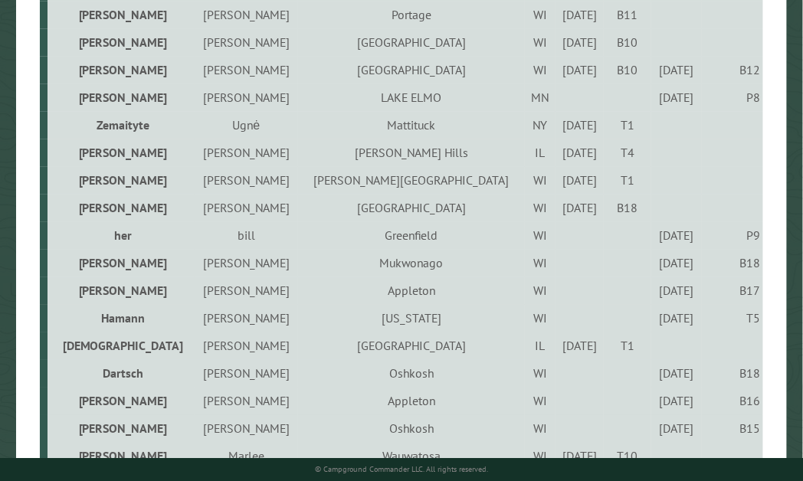
scroll to position [1049, 0]
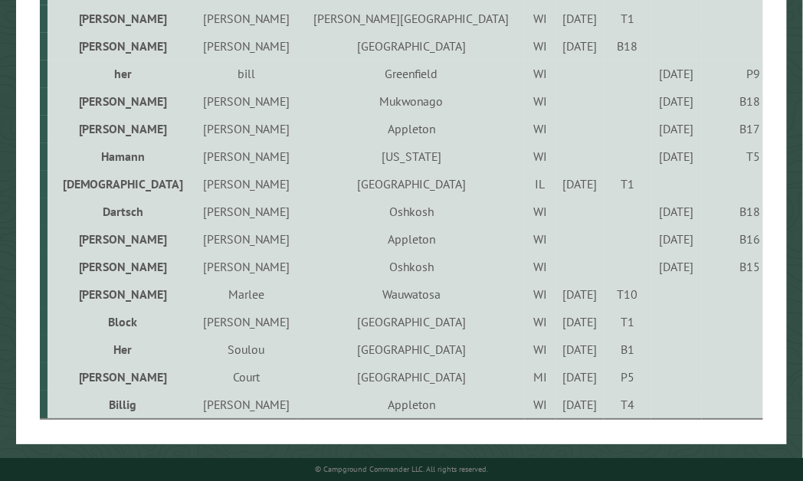
click at [559, 399] on div "[DATE]" at bounding box center [581, 404] width 44 height 15
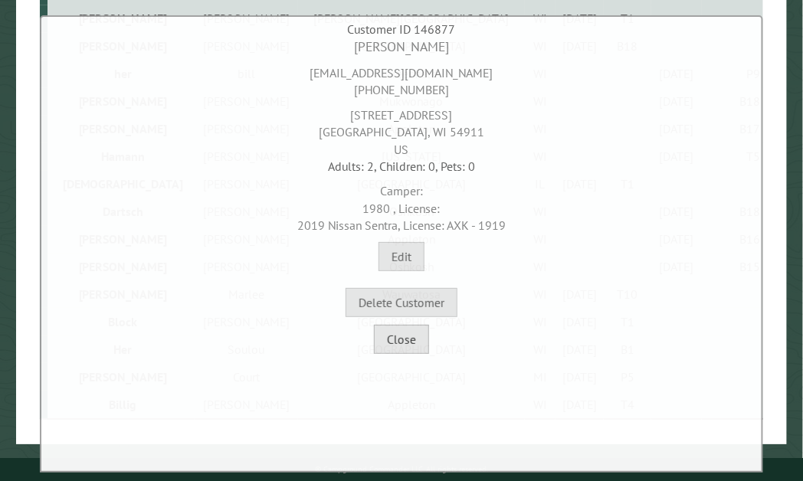
click at [410, 337] on button "Close" at bounding box center [401, 339] width 55 height 29
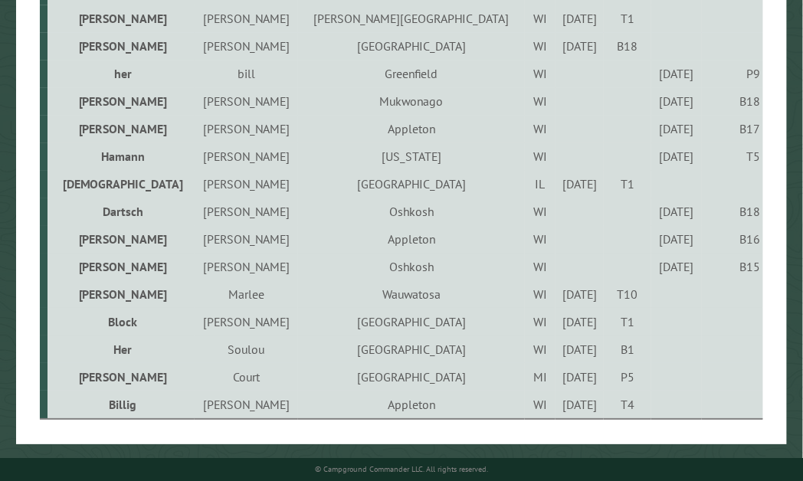
click at [559, 346] on div "[DATE]" at bounding box center [581, 349] width 44 height 15
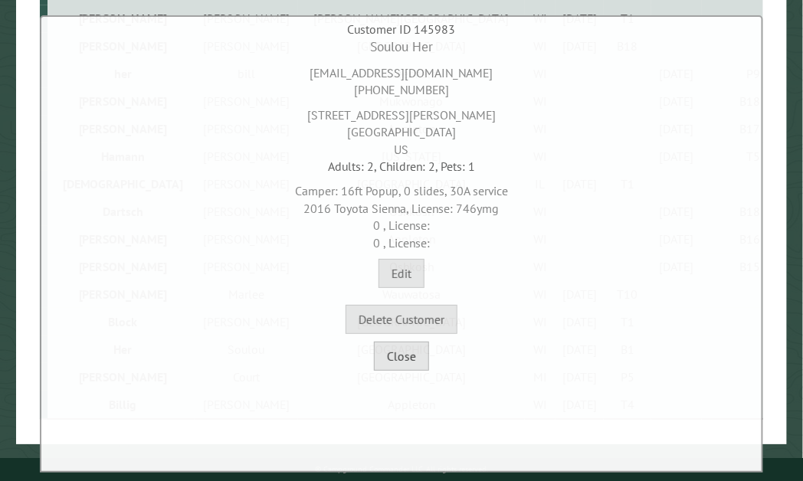
click at [415, 354] on button "Close" at bounding box center [401, 356] width 55 height 29
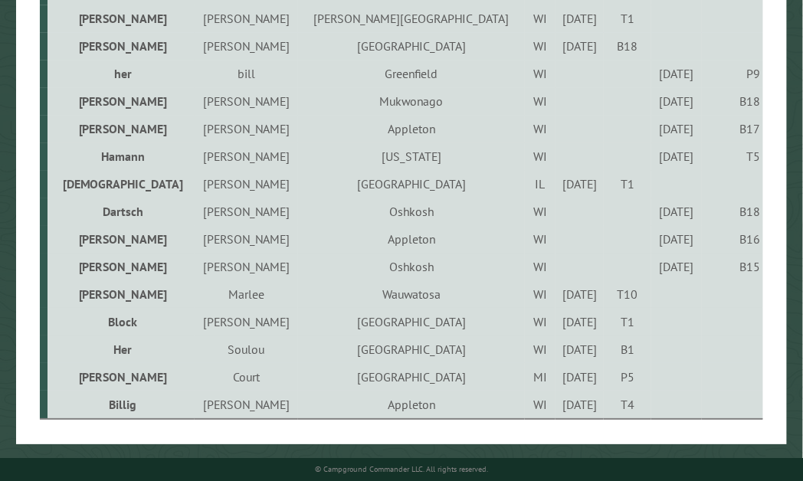
click at [556, 192] on td "[DATE]" at bounding box center [580, 184] width 48 height 28
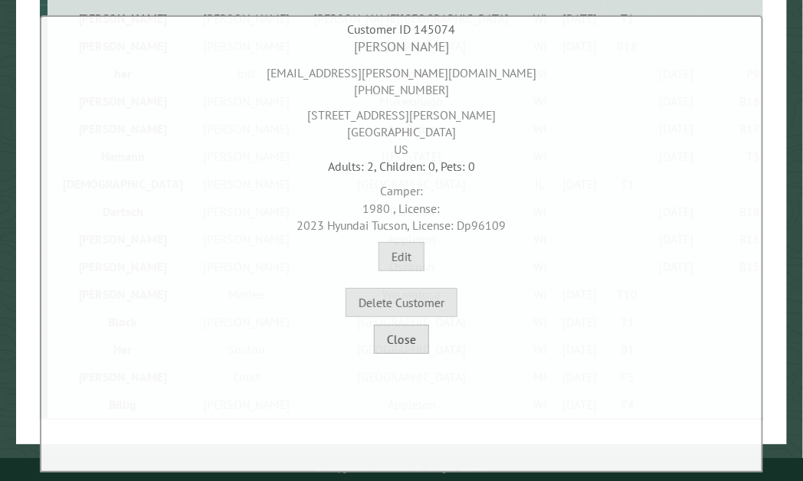
click at [415, 337] on button "Close" at bounding box center [401, 339] width 55 height 29
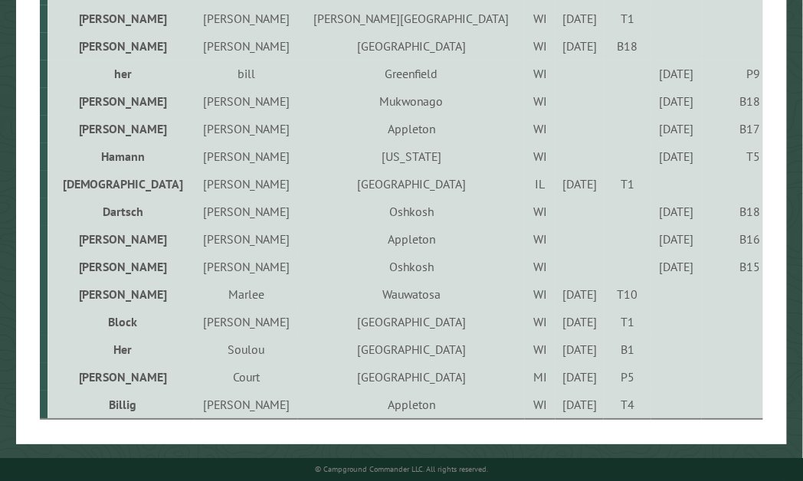
click at [654, 159] on div "[DATE]" at bounding box center [676, 156] width 45 height 15
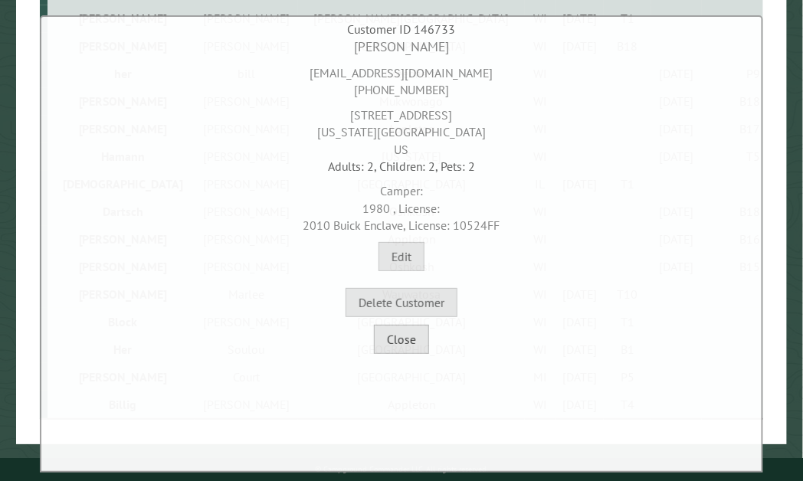
click at [406, 350] on button "Close" at bounding box center [401, 339] width 55 height 29
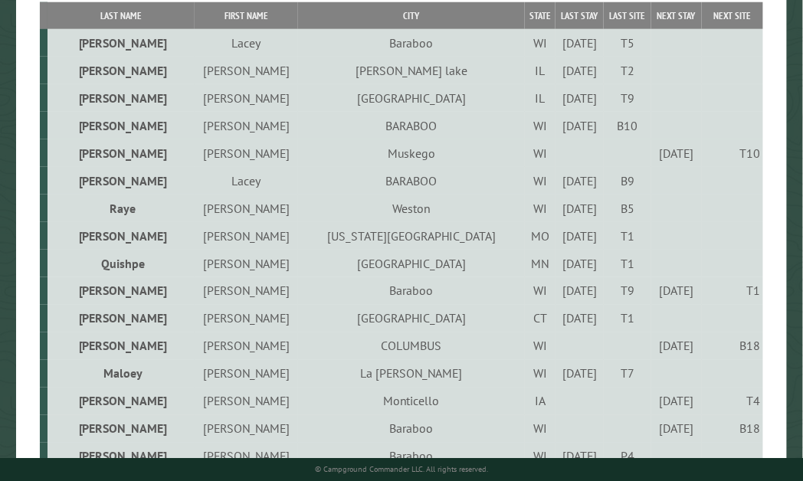
scroll to position [366, 0]
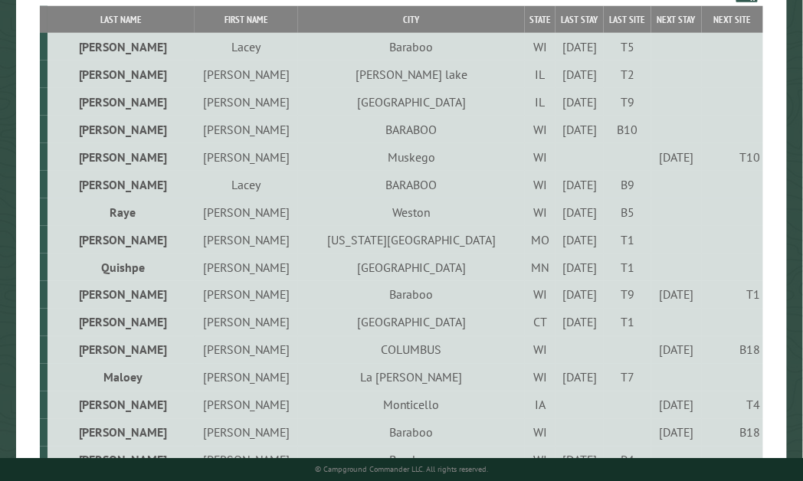
click at [559, 71] on div "[DATE]" at bounding box center [581, 74] width 44 height 15
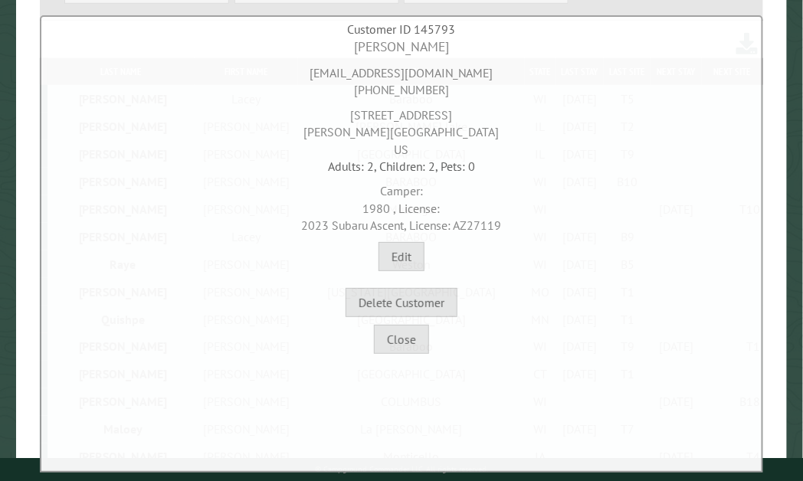
scroll to position [304, 0]
click at [412, 349] on button "Close" at bounding box center [401, 339] width 55 height 29
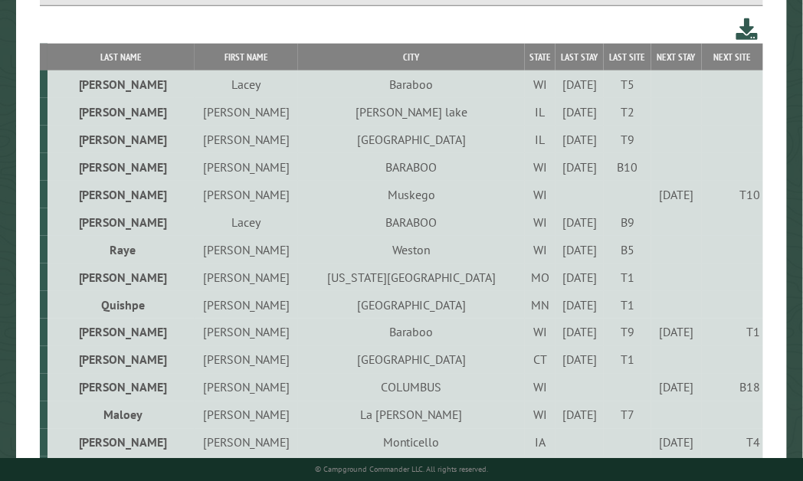
scroll to position [324, 0]
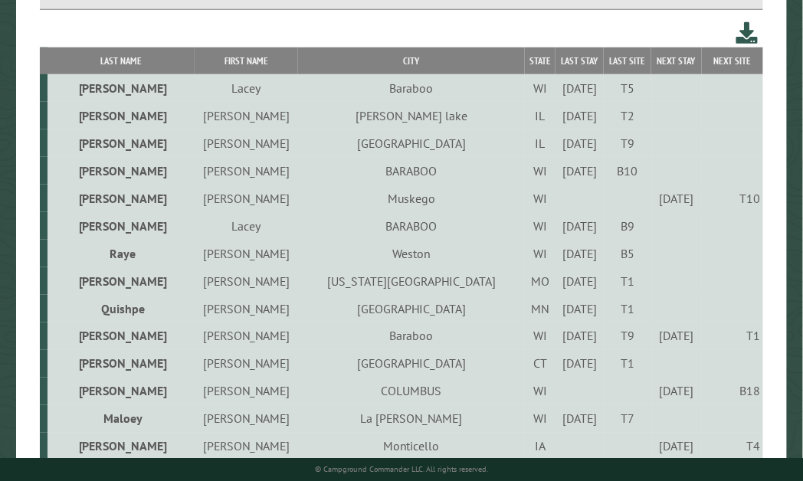
click at [559, 112] on div "[DATE]" at bounding box center [581, 115] width 44 height 15
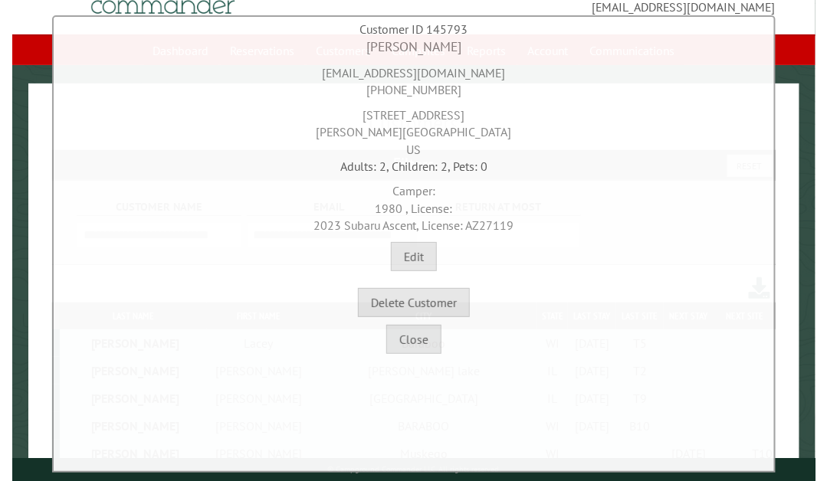
scroll to position [55, 0]
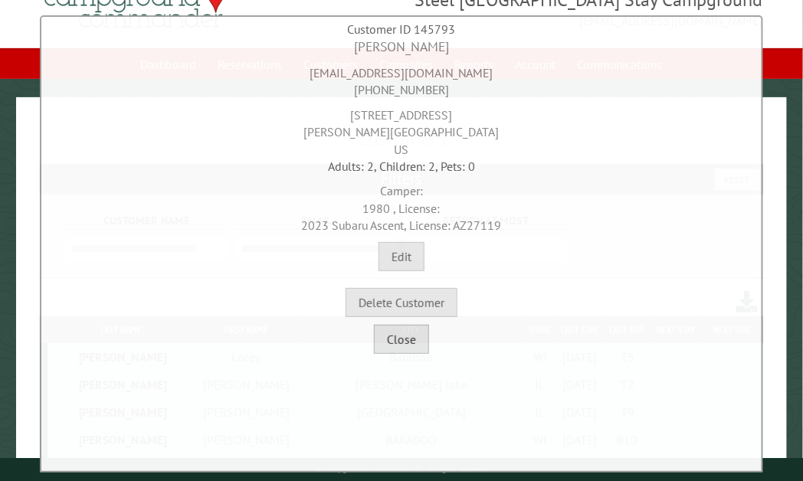
click at [423, 346] on button "Close" at bounding box center [401, 339] width 55 height 29
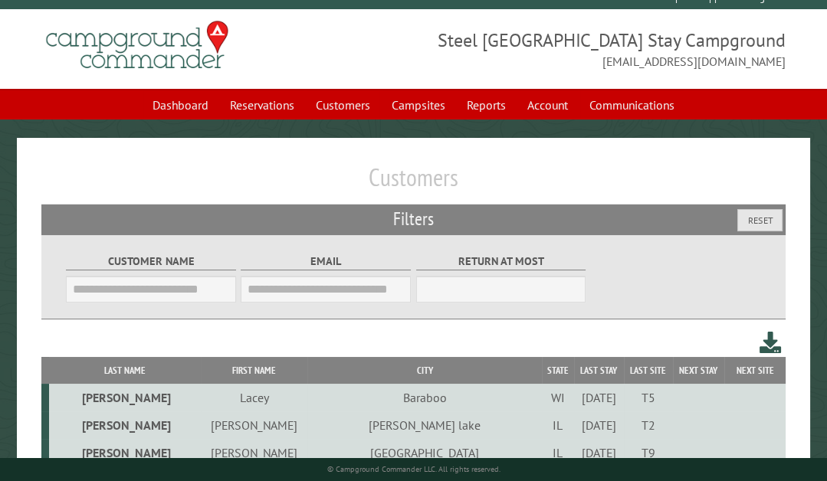
scroll to position [0, 0]
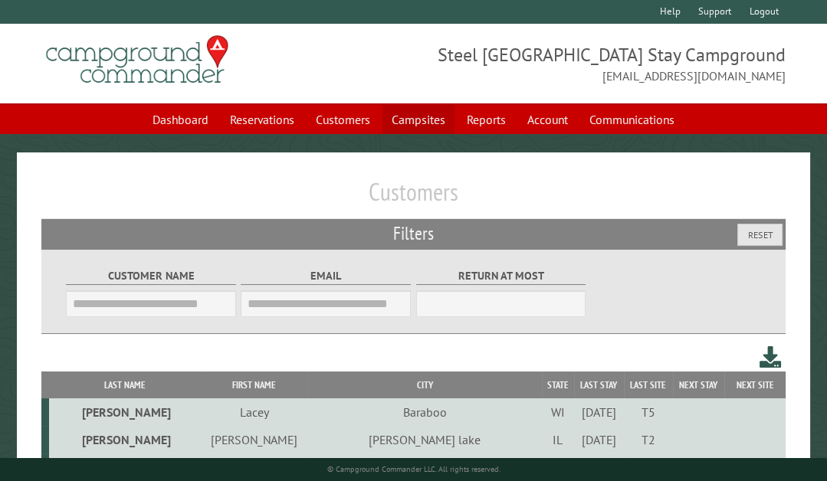
click at [406, 120] on link "Campsites" at bounding box center [418, 119] width 72 height 29
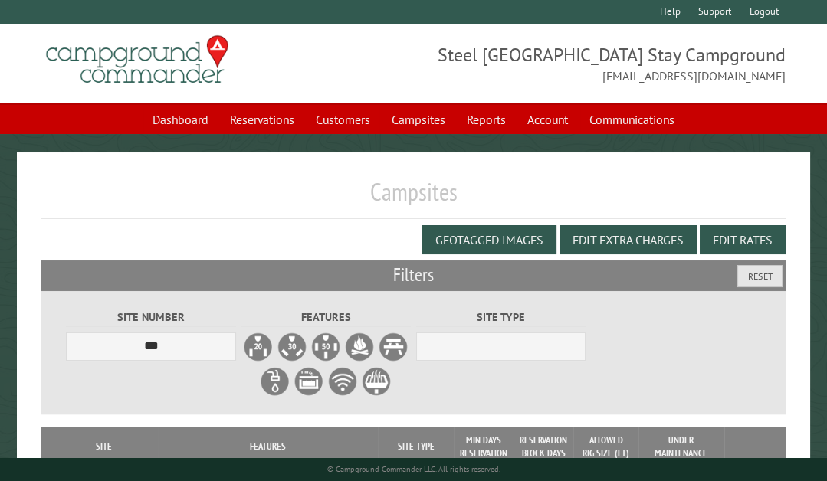
select select "***"
select select "**********"
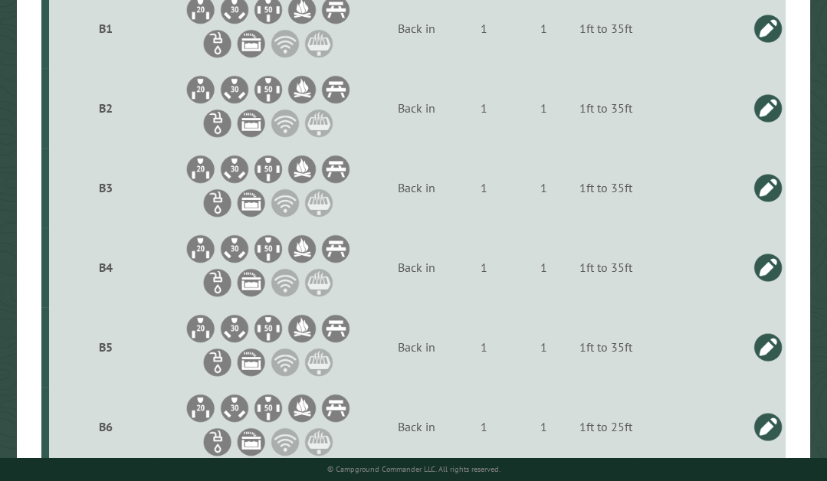
scroll to position [487, 0]
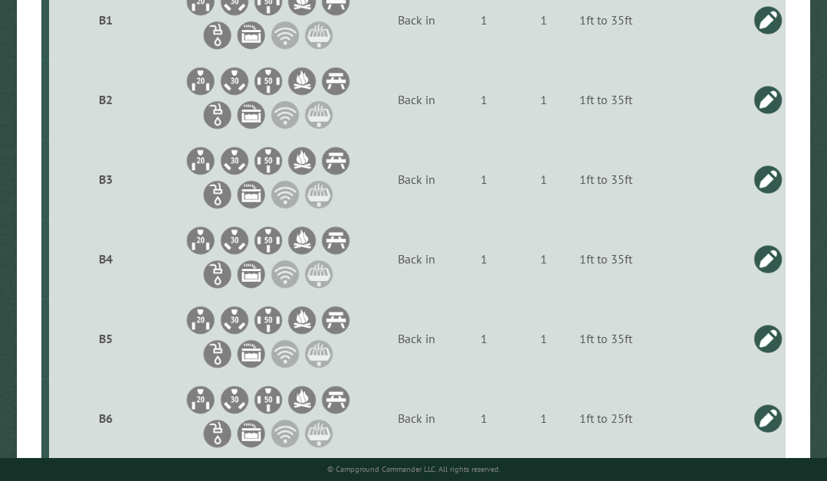
click at [768, 179] on link at bounding box center [768, 179] width 31 height 31
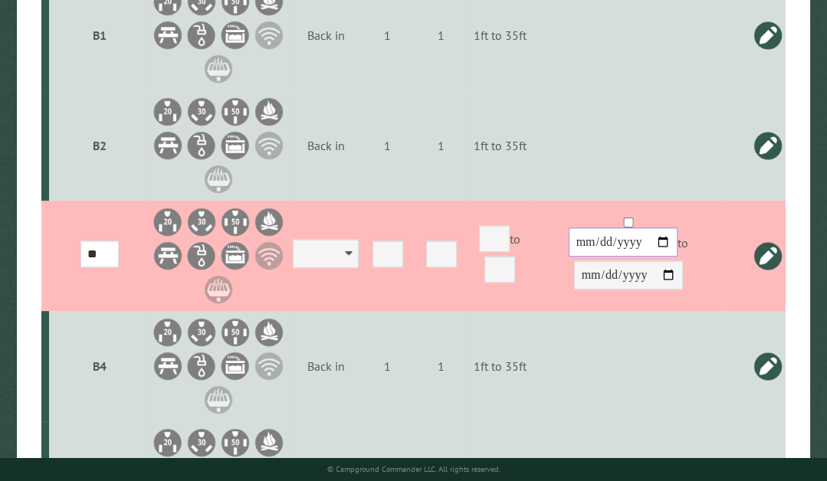
click at [596, 228] on input "date" at bounding box center [623, 242] width 109 height 29
type input "**********"
click at [630, 261] on input "date" at bounding box center [628, 275] width 109 height 29
type input "**********"
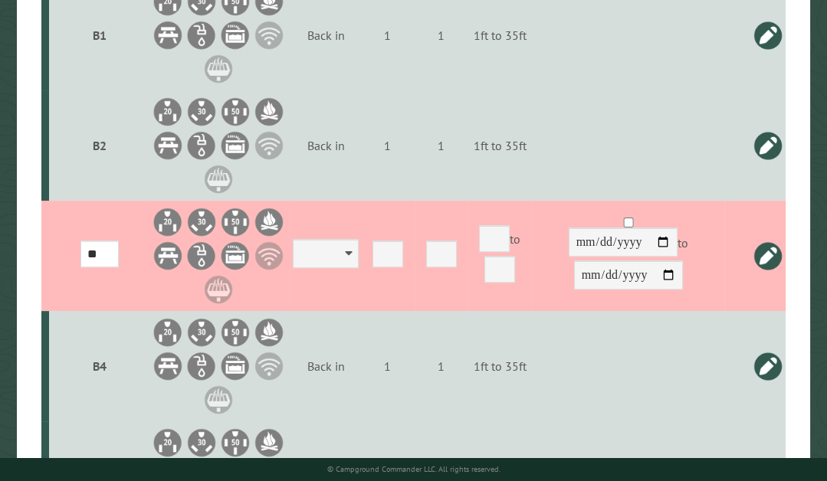
click at [774, 241] on link at bounding box center [768, 256] width 31 height 31
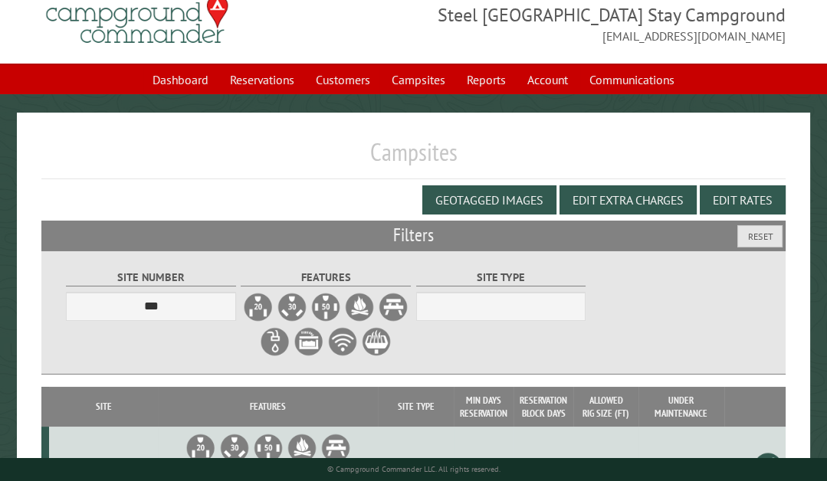
scroll to position [0, 0]
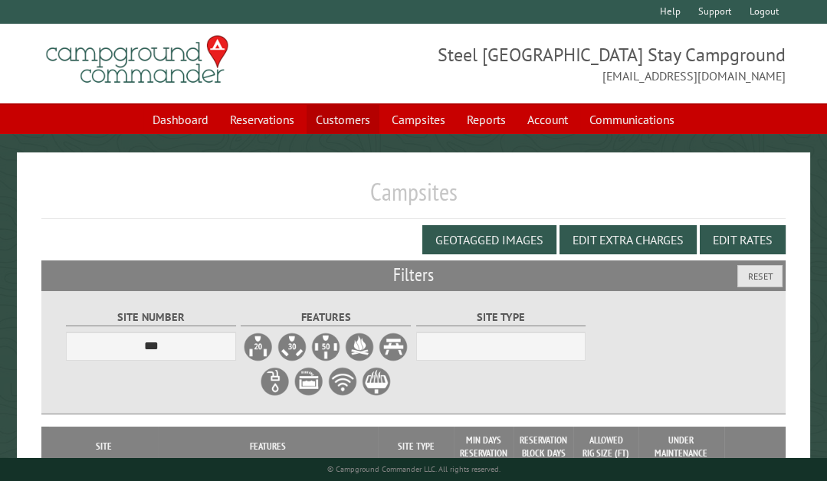
click at [363, 125] on link "Customers" at bounding box center [343, 119] width 73 height 29
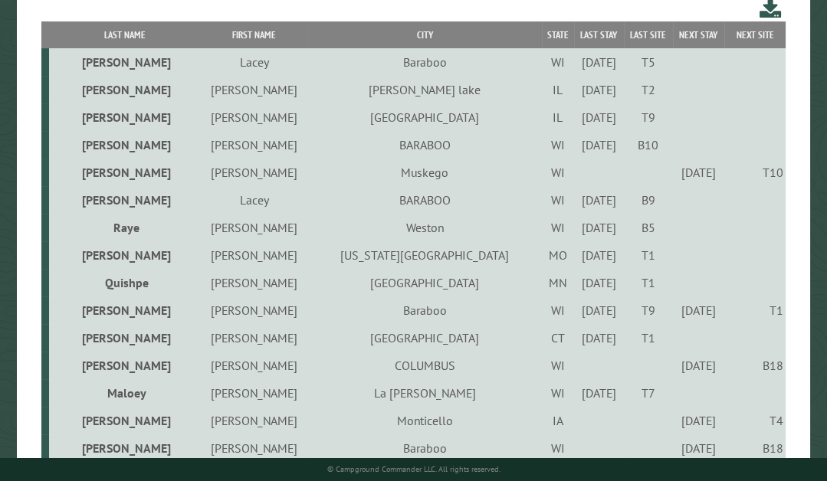
scroll to position [310, 0]
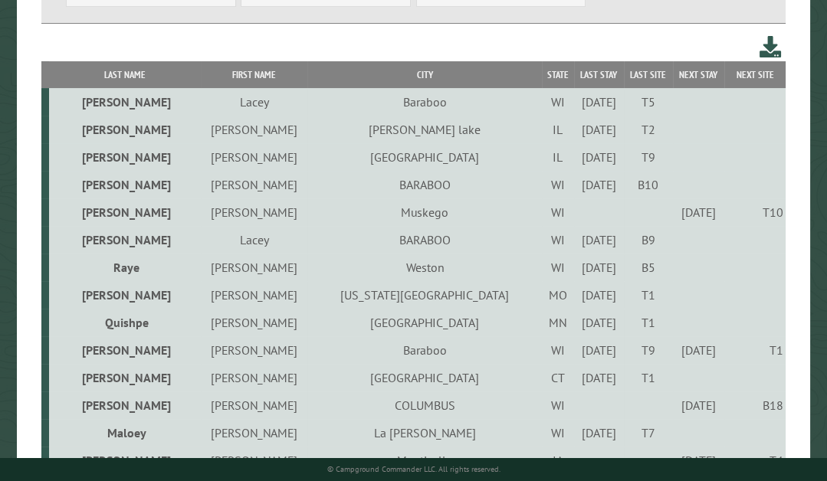
click at [576, 126] on div "[DATE]" at bounding box center [598, 129] width 45 height 15
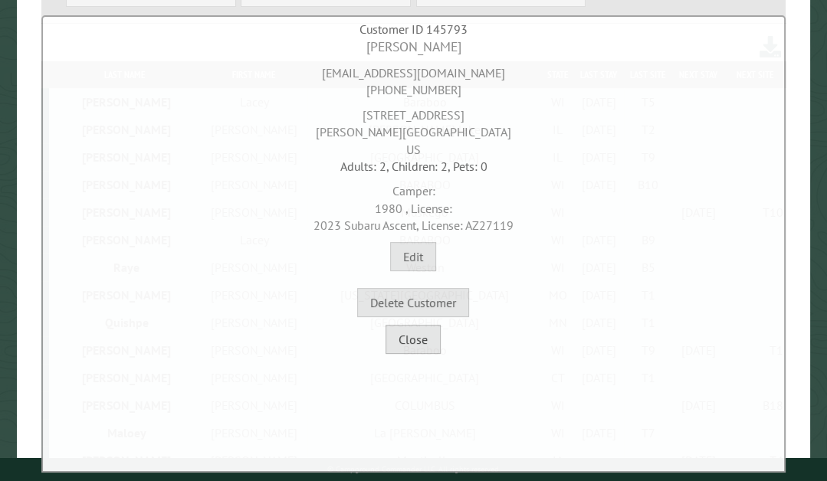
click at [415, 342] on button "Close" at bounding box center [413, 339] width 55 height 29
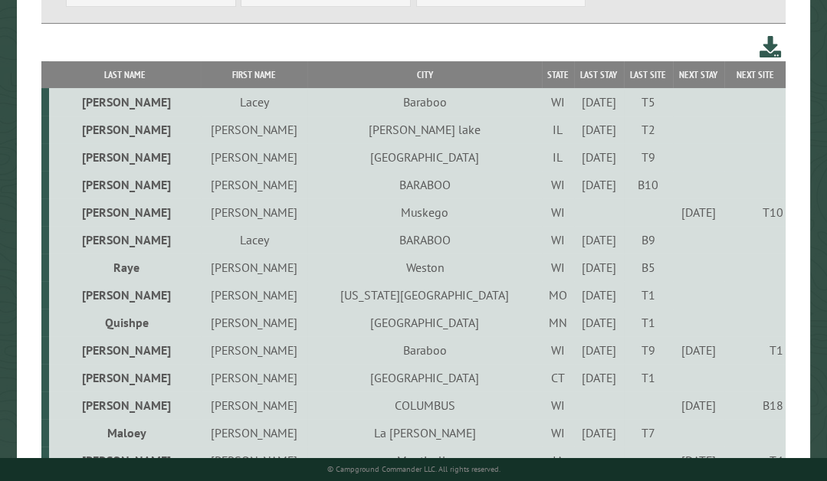
click at [576, 126] on div "[DATE]" at bounding box center [598, 129] width 45 height 15
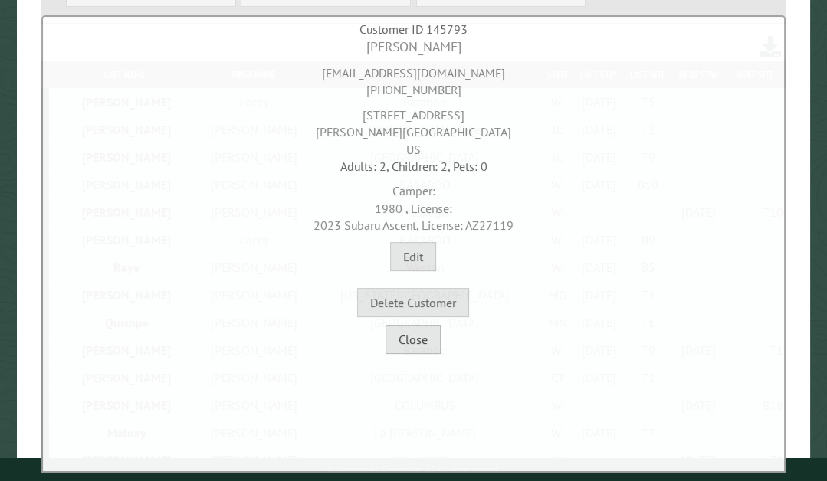
click at [422, 346] on button "Close" at bounding box center [413, 339] width 55 height 29
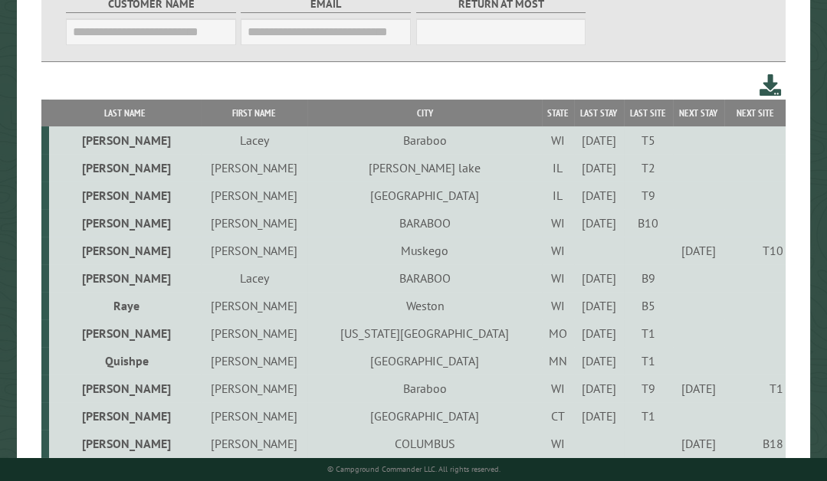
scroll to position [258, 0]
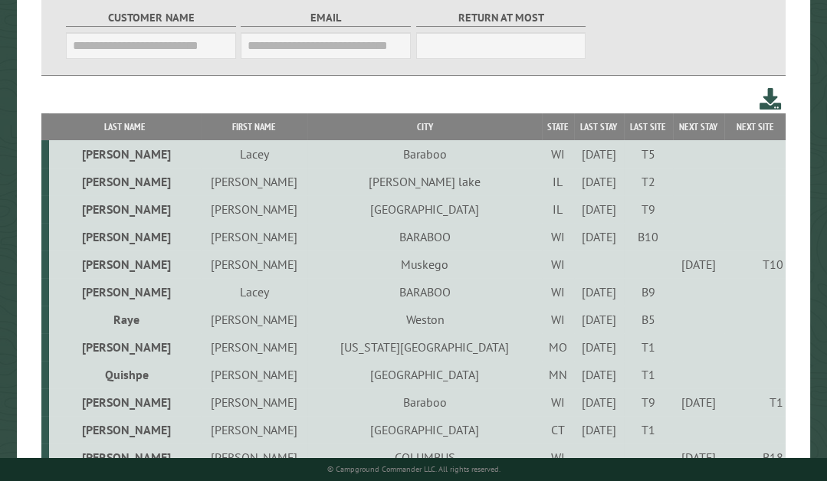
click at [576, 189] on div "[DATE]" at bounding box center [598, 181] width 45 height 15
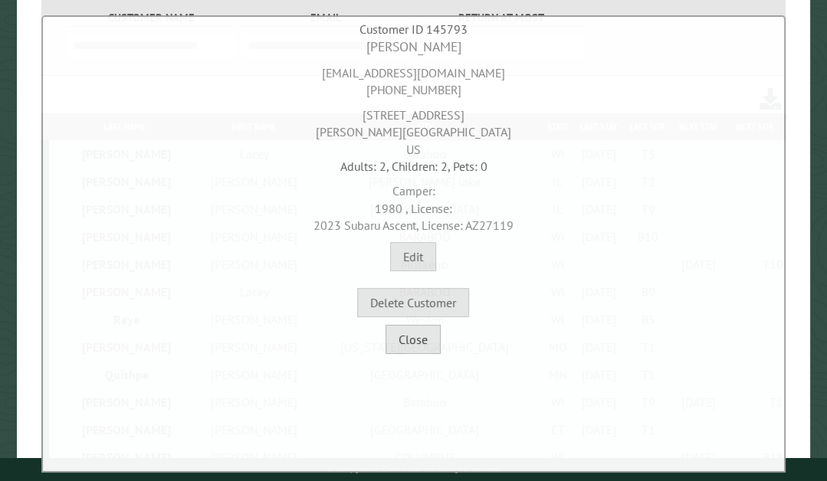
click at [426, 333] on button "Close" at bounding box center [413, 339] width 55 height 29
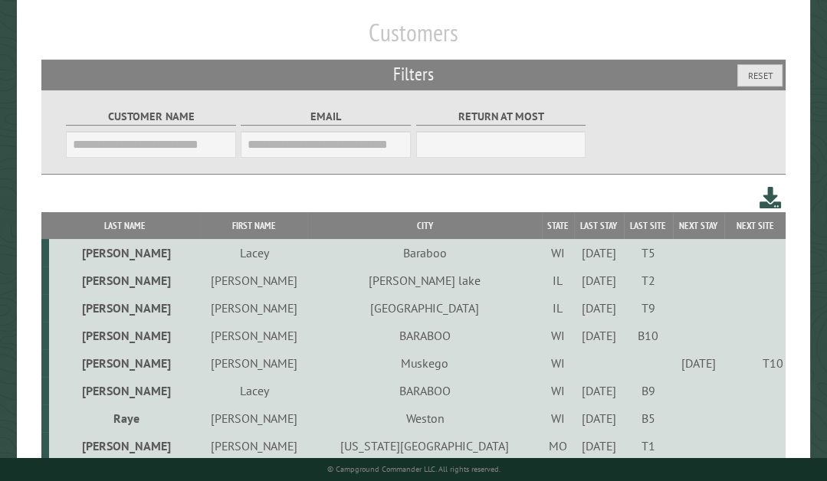
scroll to position [77, 0]
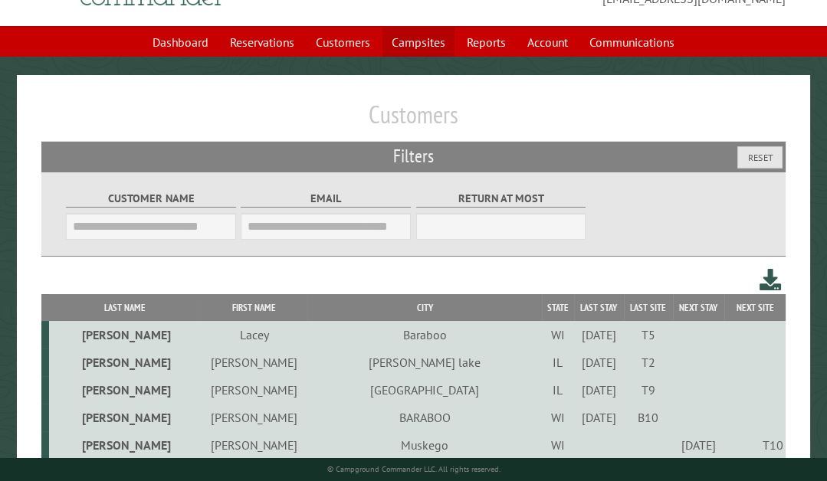
click at [426, 41] on link "Campsites" at bounding box center [418, 42] width 72 height 29
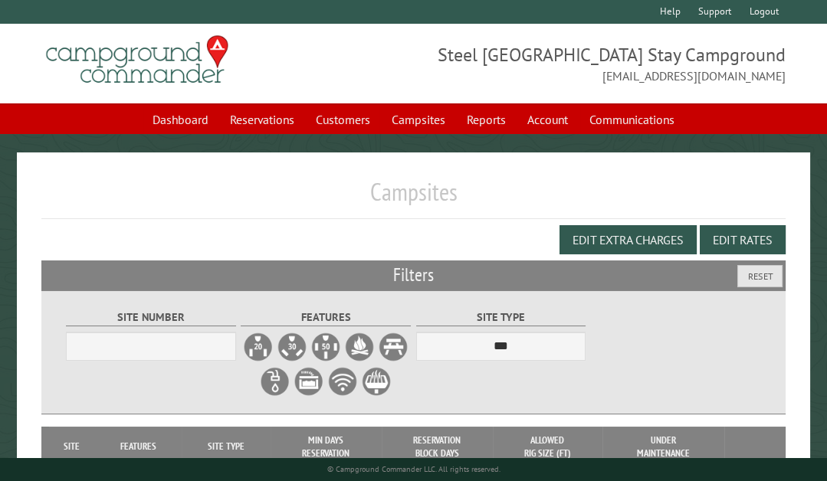
select select "***"
select select "**********"
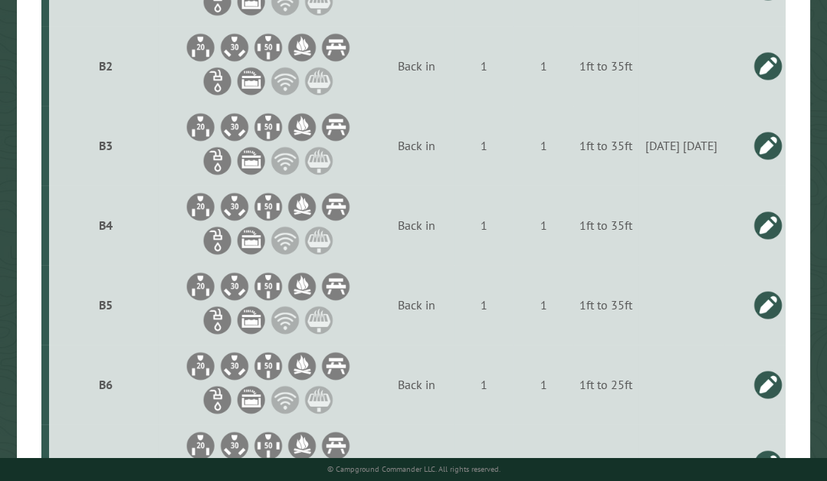
scroll to position [504, 0]
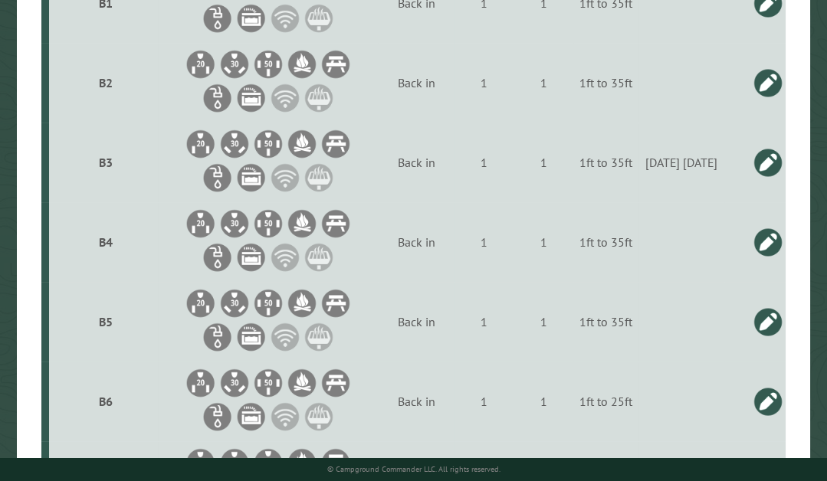
click at [766, 155] on link at bounding box center [768, 162] width 31 height 31
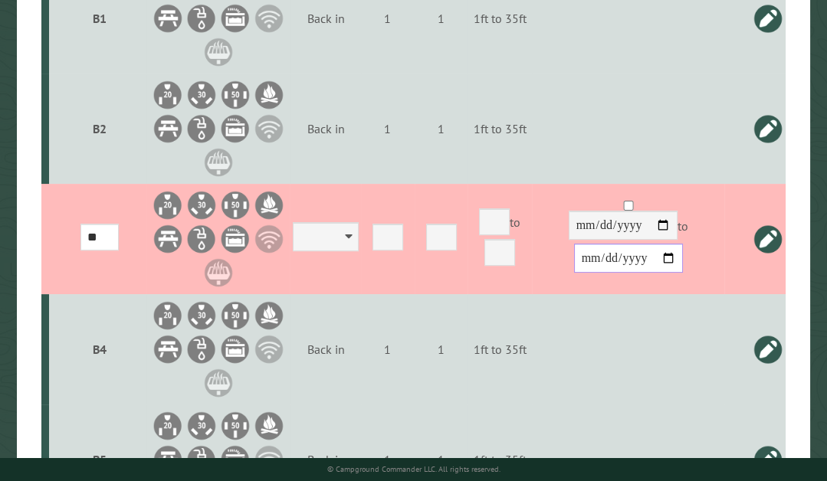
click at [619, 244] on input "**********" at bounding box center [628, 258] width 109 height 29
type input "**********"
click at [604, 244] on input "**********" at bounding box center [628, 258] width 109 height 29
type input "**********"
click at [763, 224] on link at bounding box center [768, 239] width 31 height 31
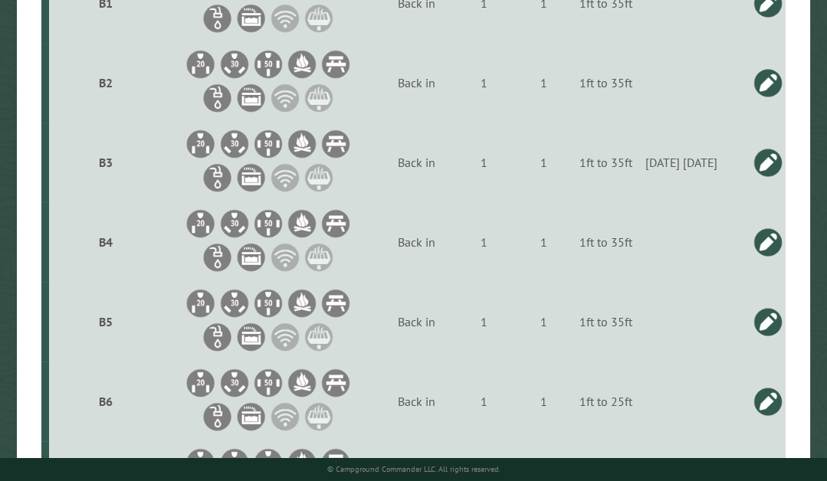
scroll to position [0, 0]
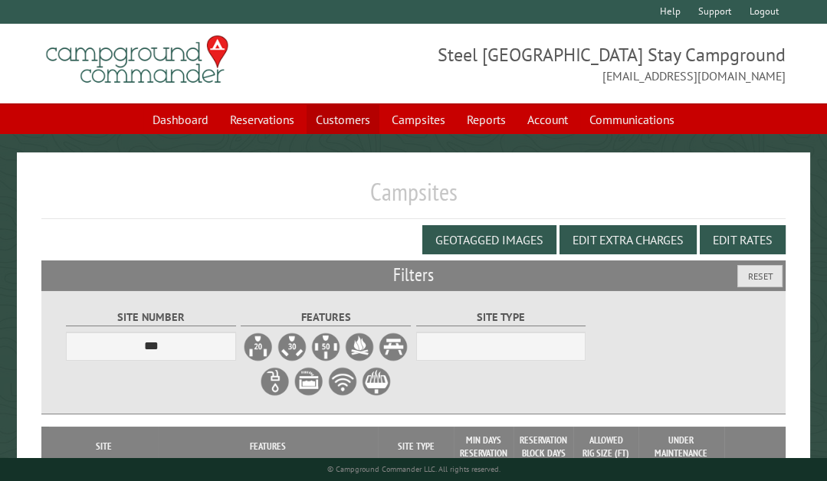
click at [355, 130] on link "Customers" at bounding box center [343, 119] width 73 height 29
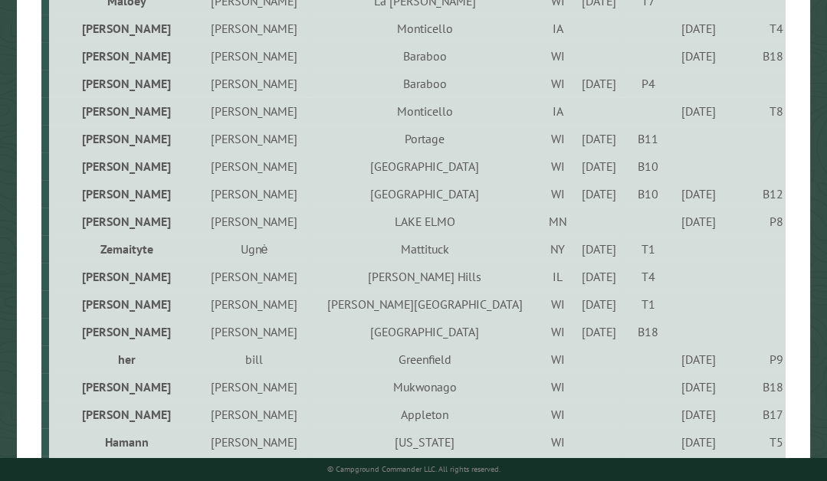
scroll to position [741, 0]
click at [574, 140] on td "[DATE]" at bounding box center [599, 140] width 50 height 28
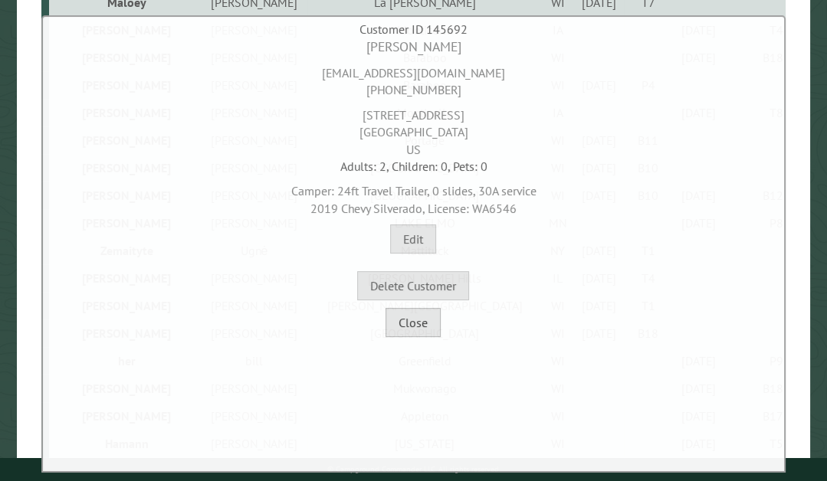
click at [429, 314] on button "Close" at bounding box center [413, 322] width 55 height 29
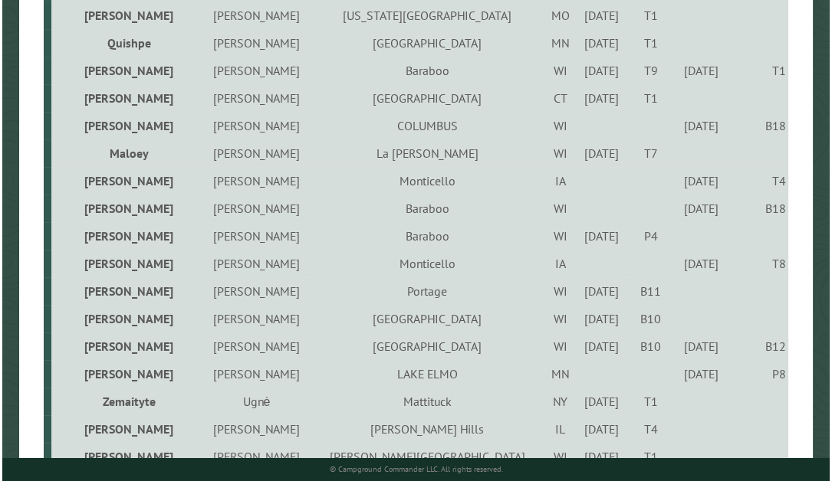
scroll to position [576, 0]
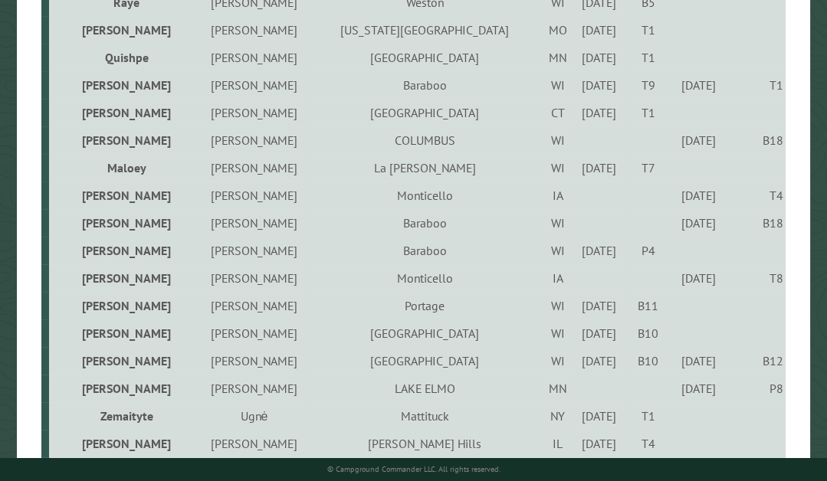
drag, startPoint x: 796, startPoint y: 180, endPoint x: 806, endPoint y: 237, distance: 57.5
click at [806, 237] on div "Customers Filters Reset Customer Name Email Blacklist only Return at most *** L…" at bounding box center [414, 237] width 794 height 1321
click at [826, 247] on main "Customers Filters Reset Customer Name Email Blacklist only Return at most *** L…" at bounding box center [416, 237] width 832 height 1321
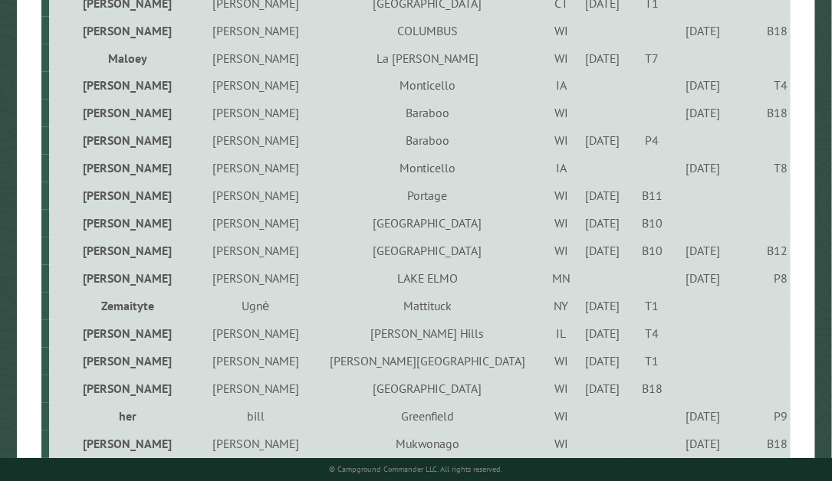
scroll to position [694, 0]
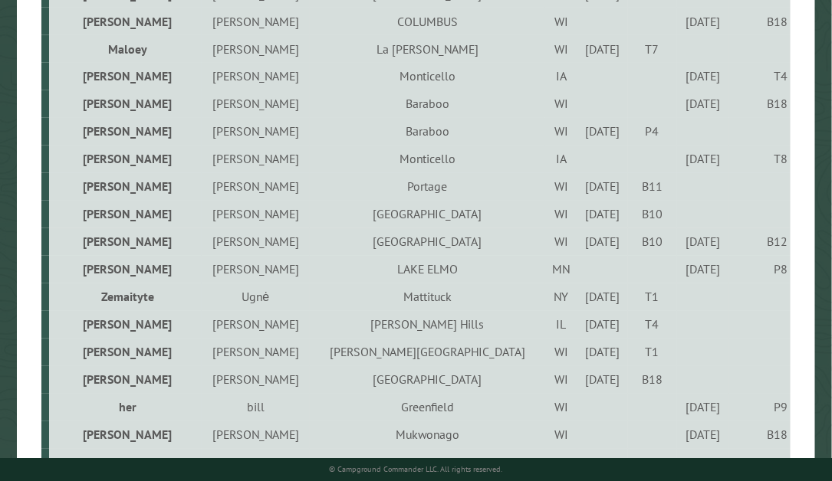
click at [820, 287] on main "Customers Filters Reset Customer Name Email Blacklist only Return at most *** L…" at bounding box center [416, 118] width 832 height 1321
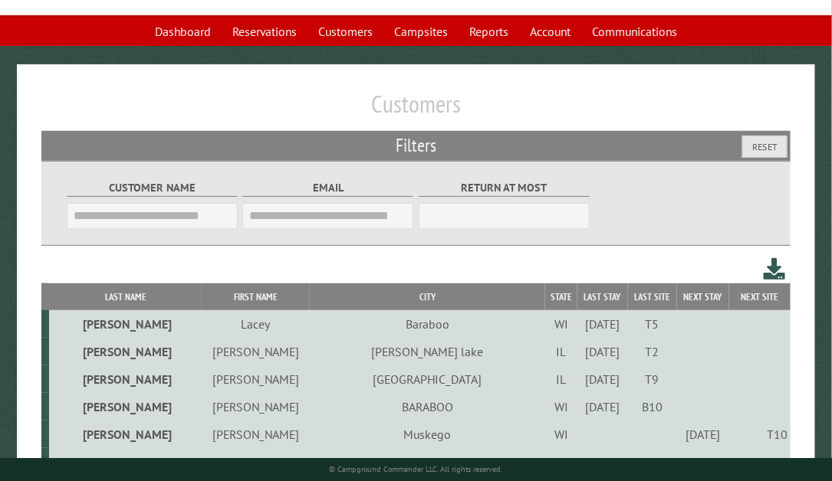
scroll to position [58, 0]
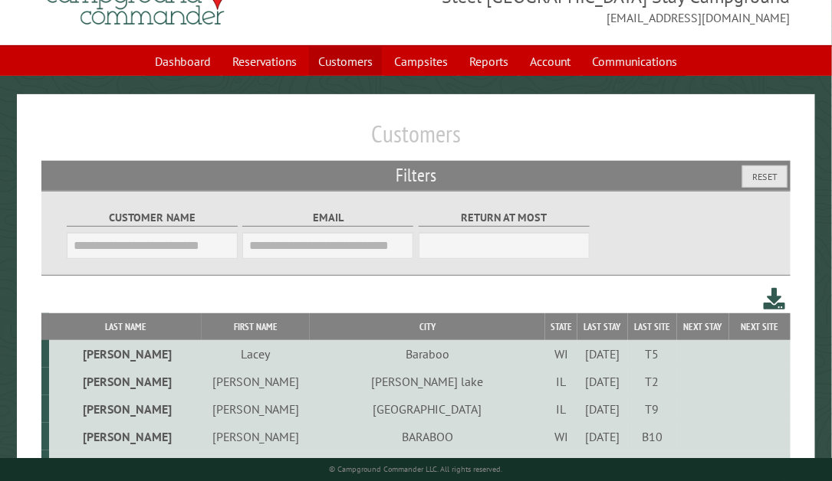
click at [338, 61] on link "Customers" at bounding box center [345, 61] width 73 height 29
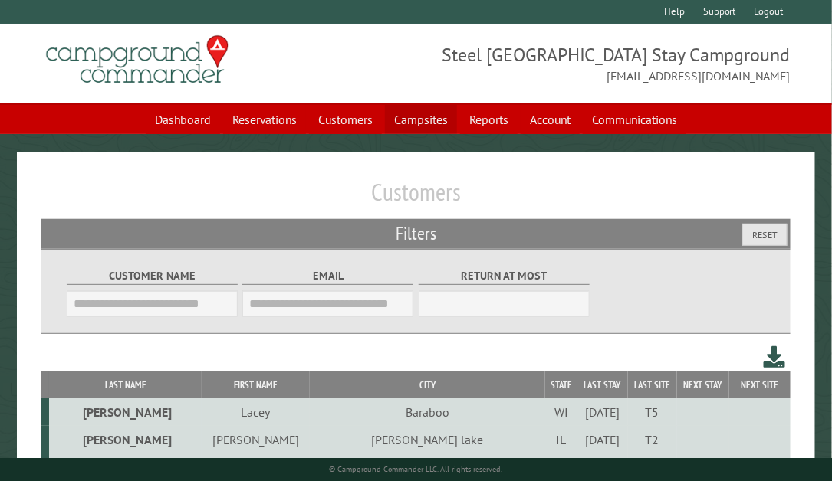
click at [424, 121] on link "Campsites" at bounding box center [421, 119] width 72 height 29
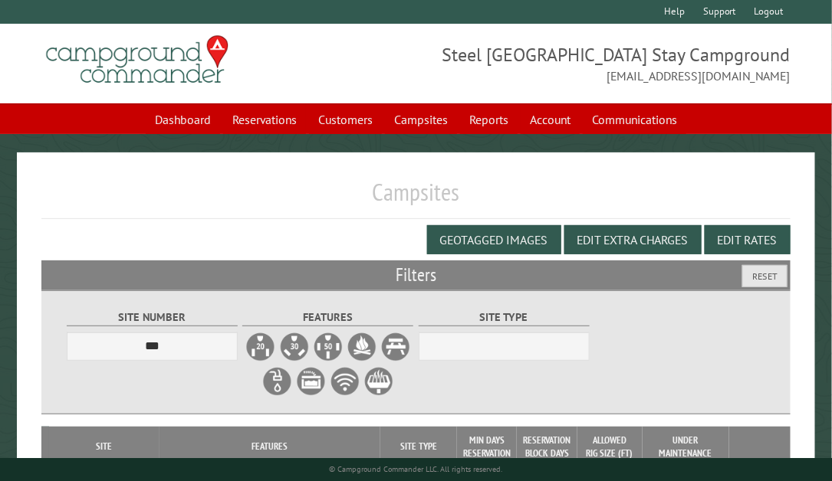
select select "***"
select select "**********"
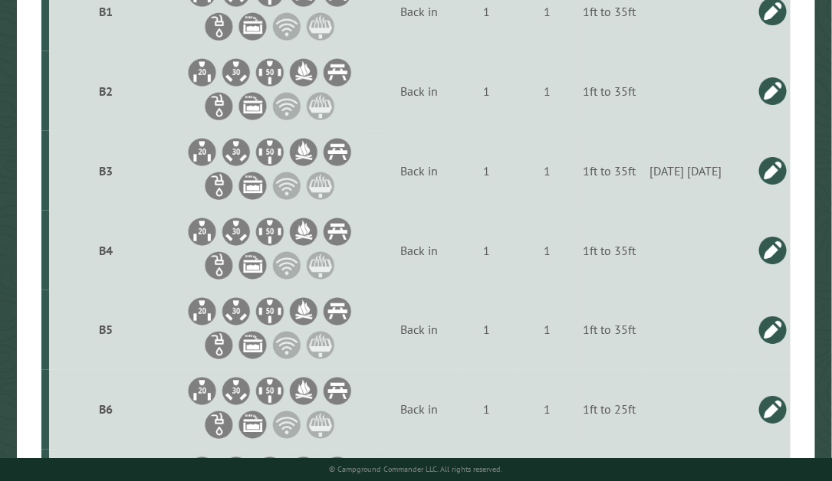
scroll to position [529, 0]
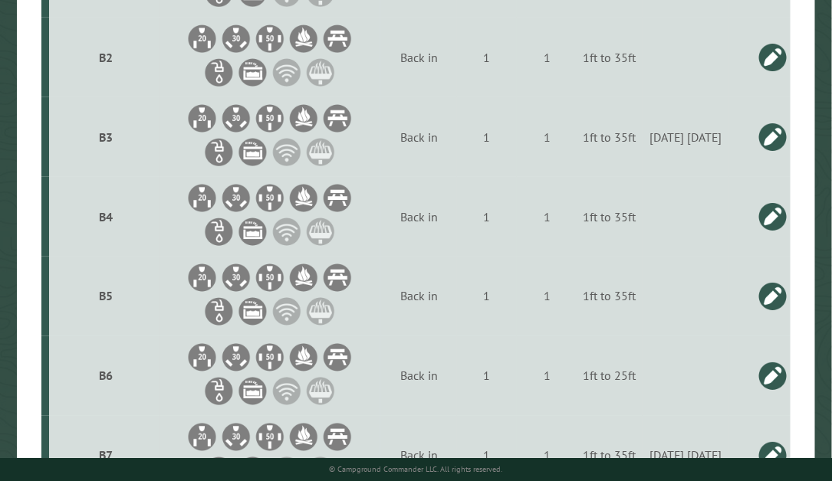
click at [774, 143] on link at bounding box center [772, 137] width 31 height 31
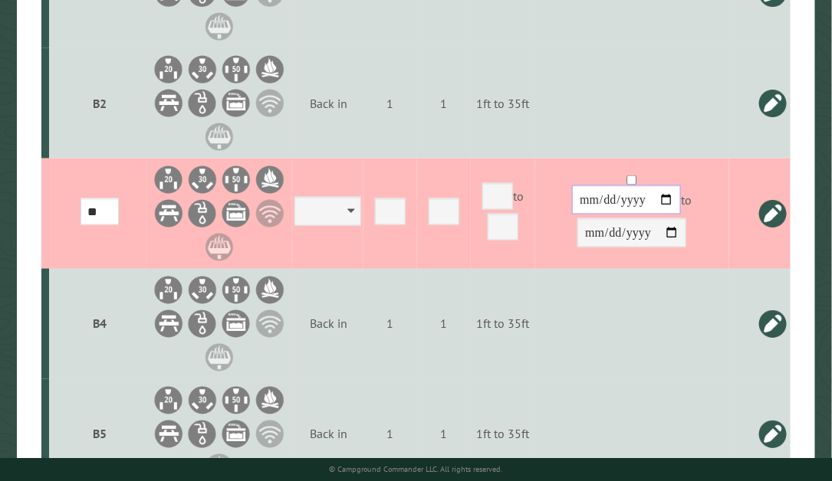
click at [651, 185] on input "**********" at bounding box center [626, 199] width 109 height 29
click at [616, 185] on input "date" at bounding box center [626, 199] width 109 height 29
click at [597, 185] on input "date" at bounding box center [626, 199] width 109 height 29
drag, startPoint x: 597, startPoint y: 140, endPoint x: 660, endPoint y: 179, distance: 74.4
click at [660, 185] on div "**********" at bounding box center [631, 218] width 189 height 66
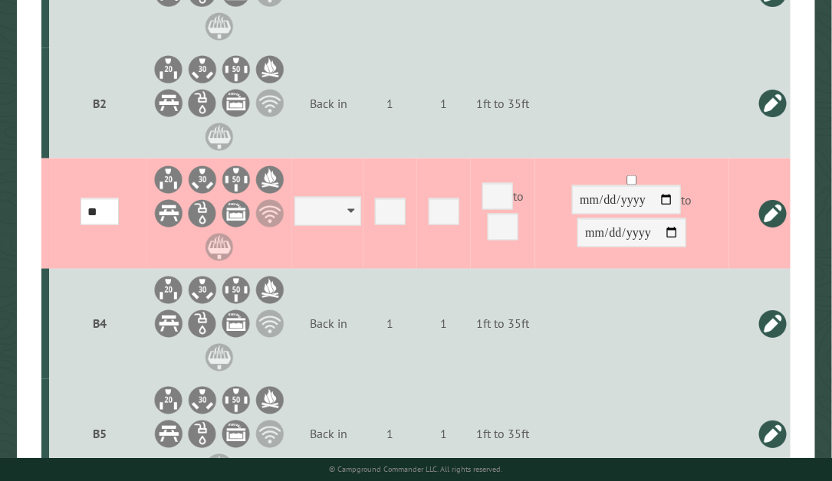
drag, startPoint x: 660, startPoint y: 179, endPoint x: 641, endPoint y: 163, distance: 25.5
click at [641, 185] on div "**********" at bounding box center [631, 218] width 189 height 66
click at [662, 218] on input "**********" at bounding box center [631, 232] width 109 height 29
click at [623, 218] on input "date" at bounding box center [631, 232] width 109 height 29
click at [606, 218] on input "date" at bounding box center [631, 232] width 109 height 29
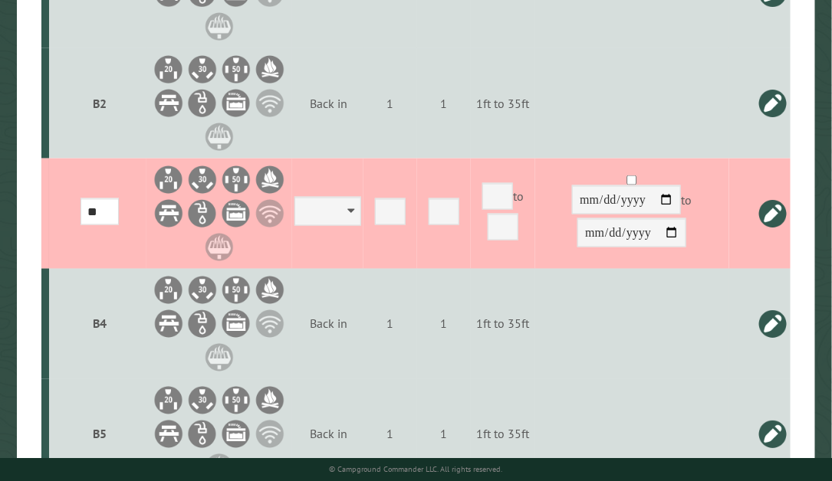
click at [775, 199] on link at bounding box center [772, 214] width 31 height 31
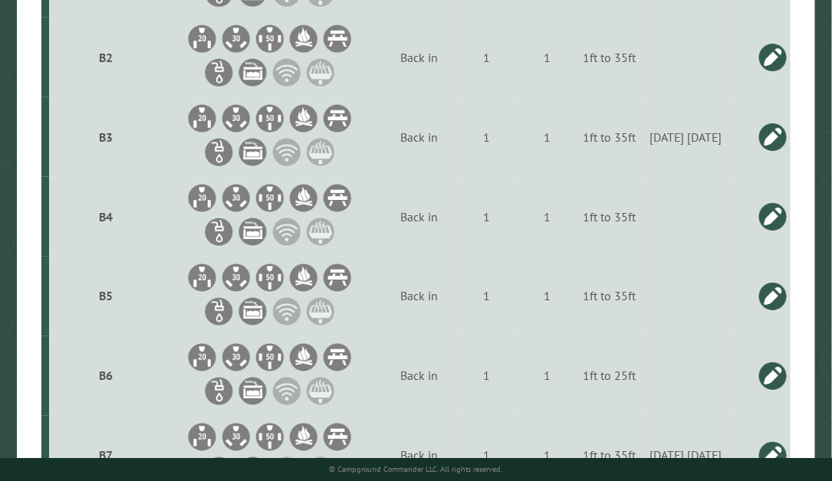
click at [761, 142] on link at bounding box center [772, 137] width 31 height 31
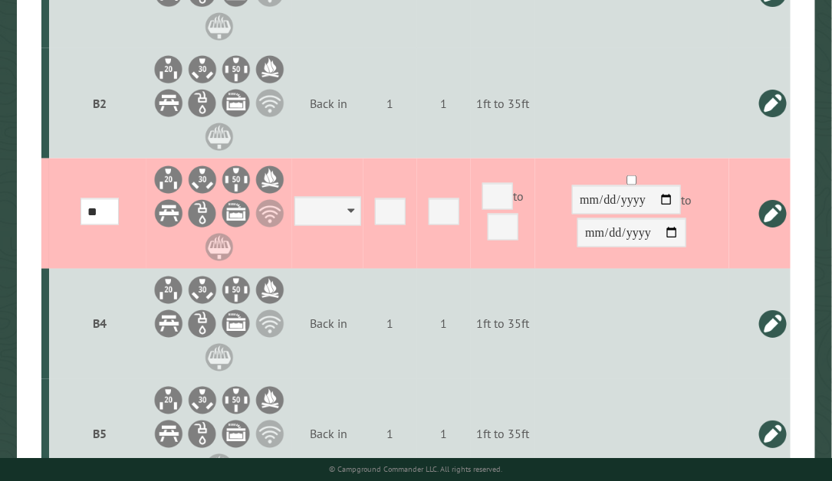
click at [779, 199] on link at bounding box center [772, 214] width 31 height 31
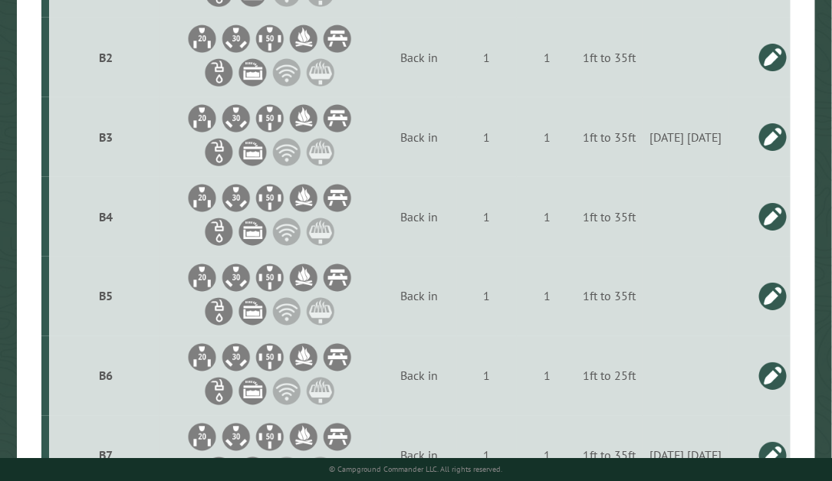
click at [770, 139] on link at bounding box center [772, 137] width 31 height 31
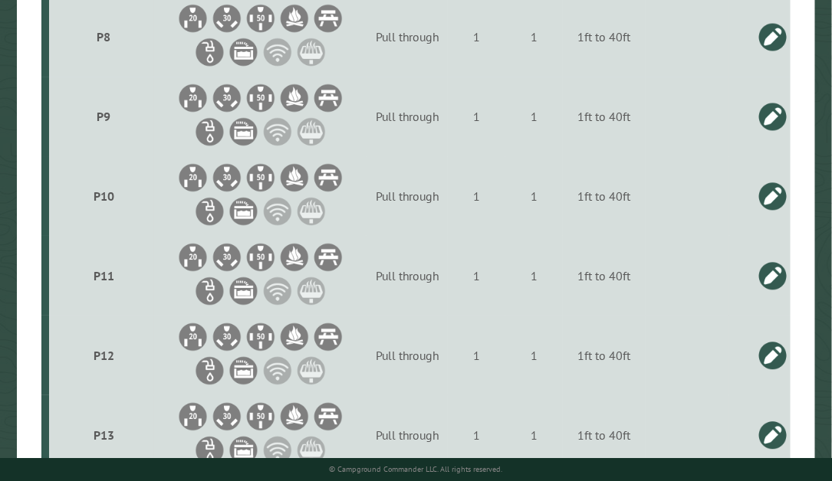
scroll to position [4473, 0]
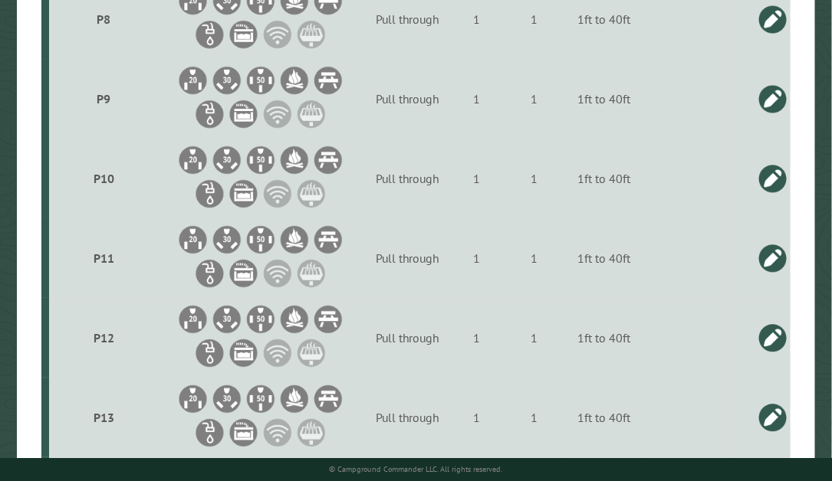
click at [770, 274] on link at bounding box center [772, 258] width 31 height 31
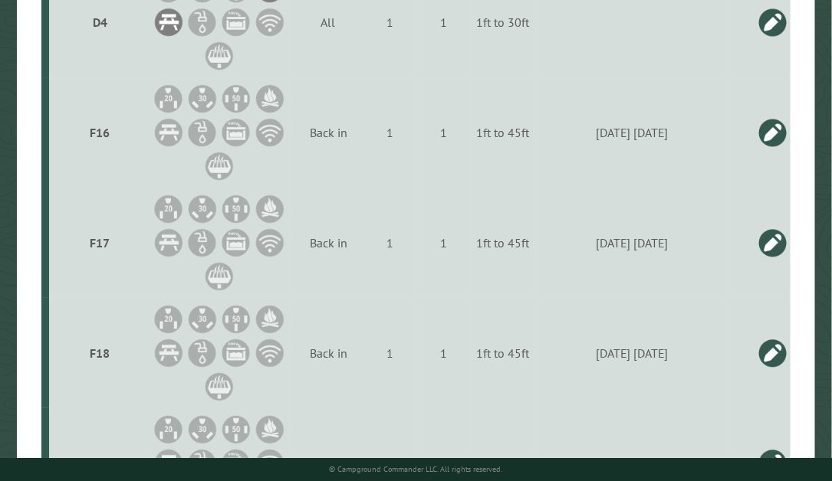
type input "**********"
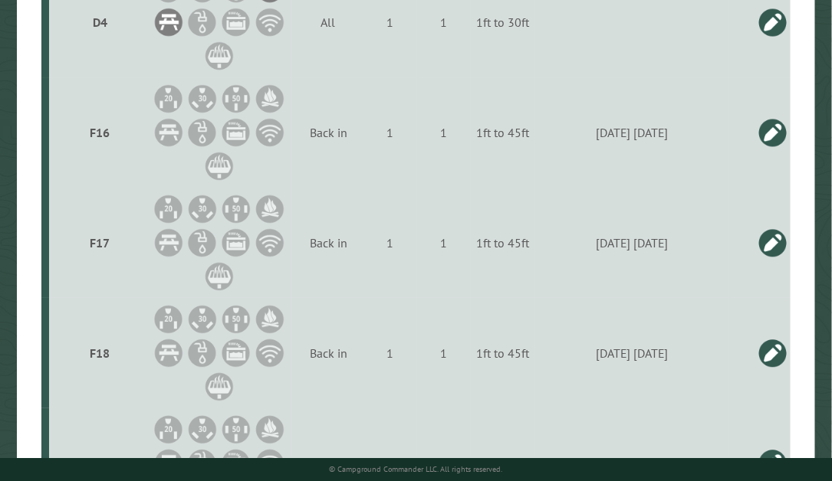
type input "**********"
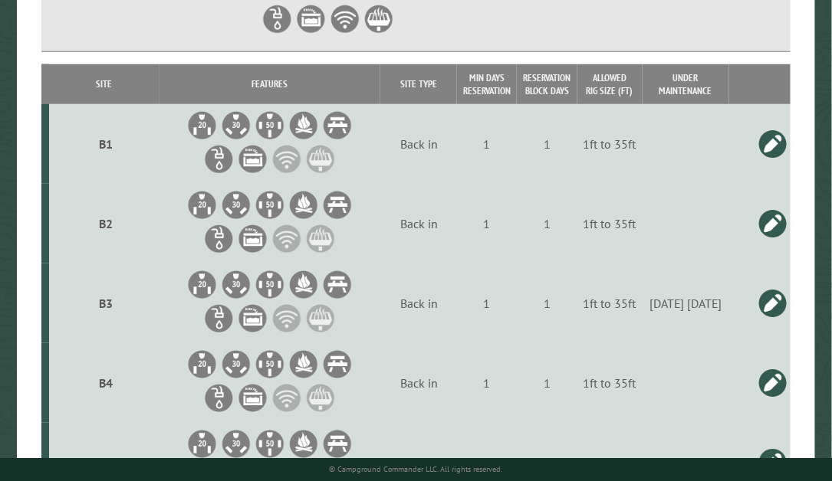
scroll to position [0, 0]
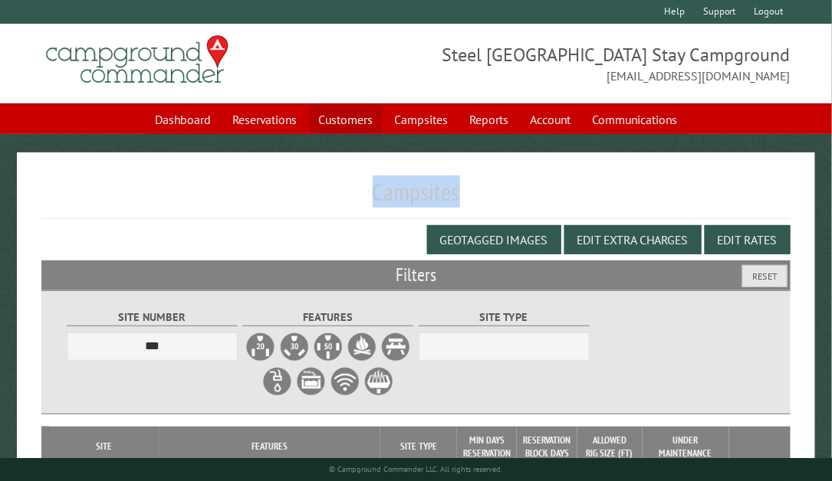
click at [337, 117] on link "Customers" at bounding box center [345, 119] width 73 height 29
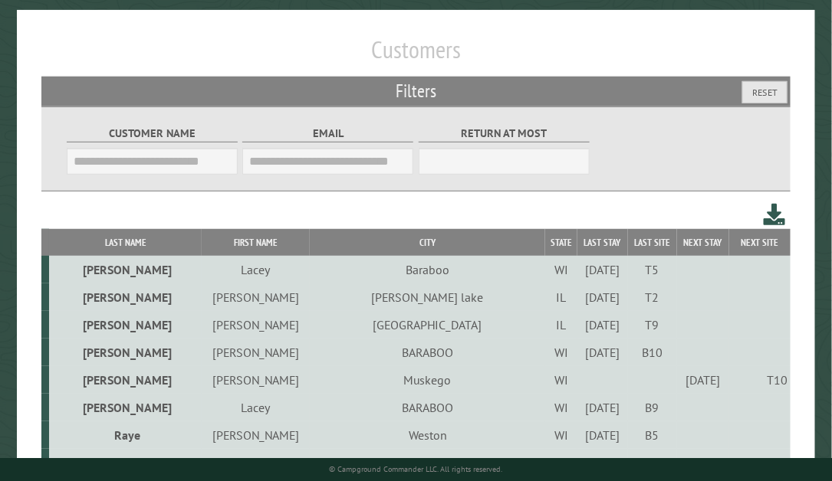
scroll to position [158, 0]
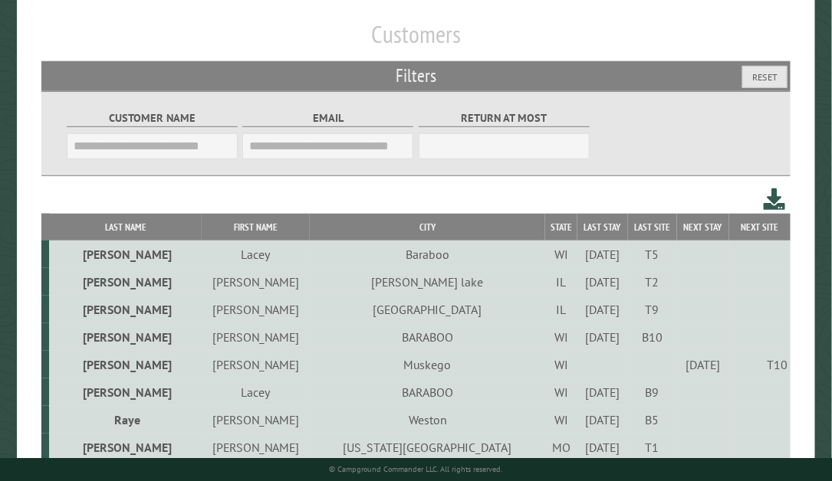
click at [361, 288] on td "Mccullom lake" at bounding box center [427, 282] width 235 height 28
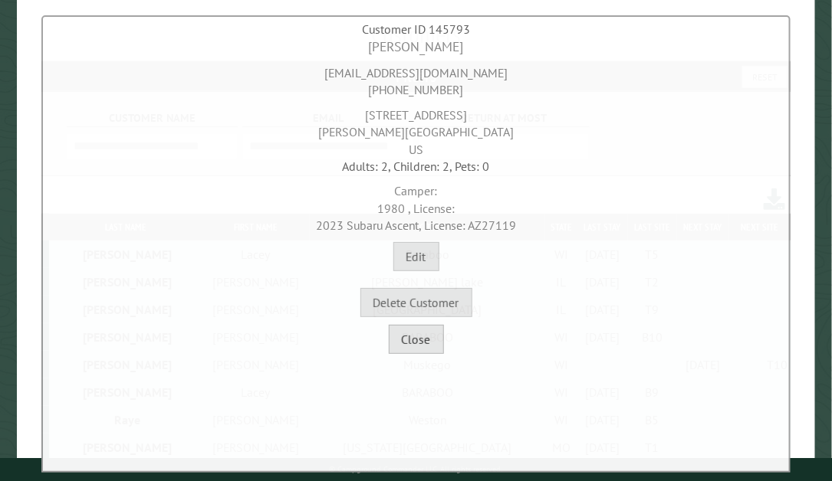
click at [420, 334] on button "Close" at bounding box center [416, 339] width 55 height 29
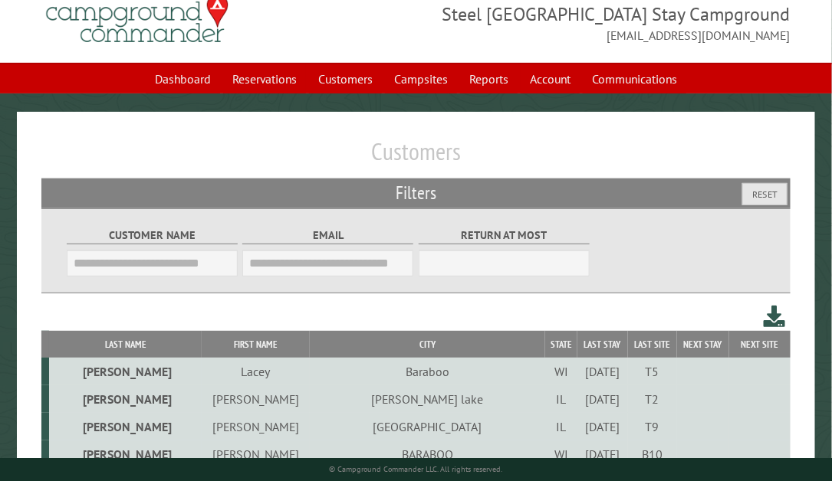
scroll to position [0, 0]
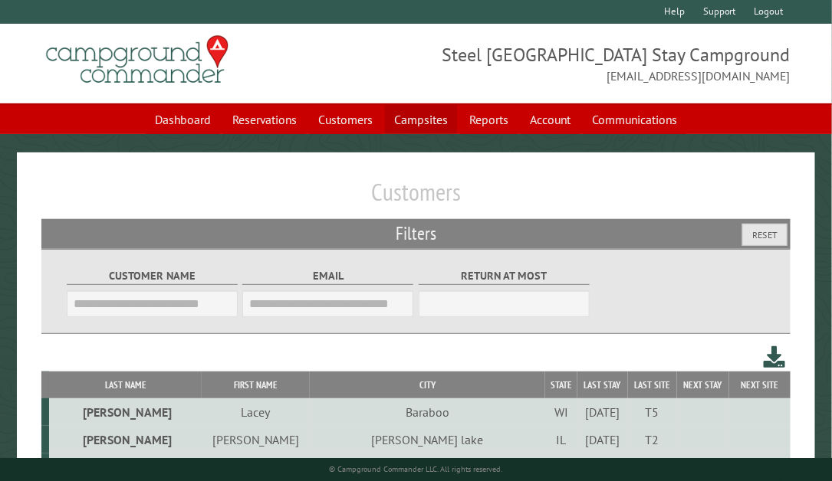
click at [405, 117] on link "Campsites" at bounding box center [421, 119] width 72 height 29
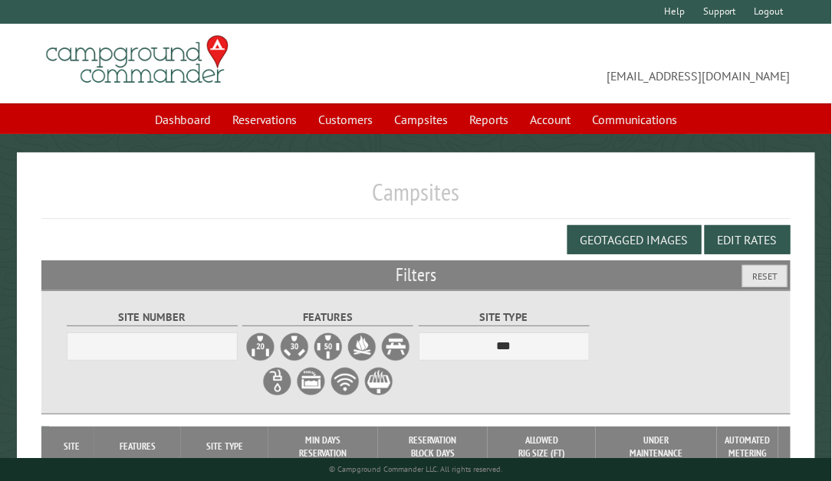
select select "***"
select select "**********"
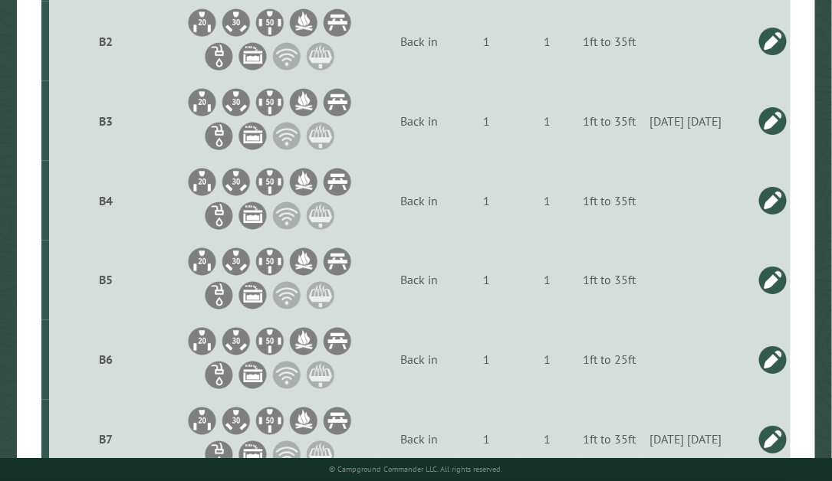
scroll to position [571, 0]
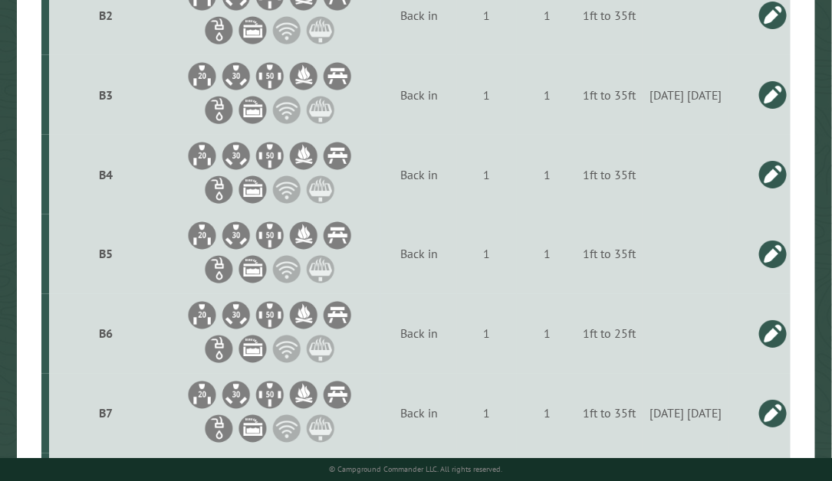
click at [773, 91] on link at bounding box center [772, 95] width 31 height 31
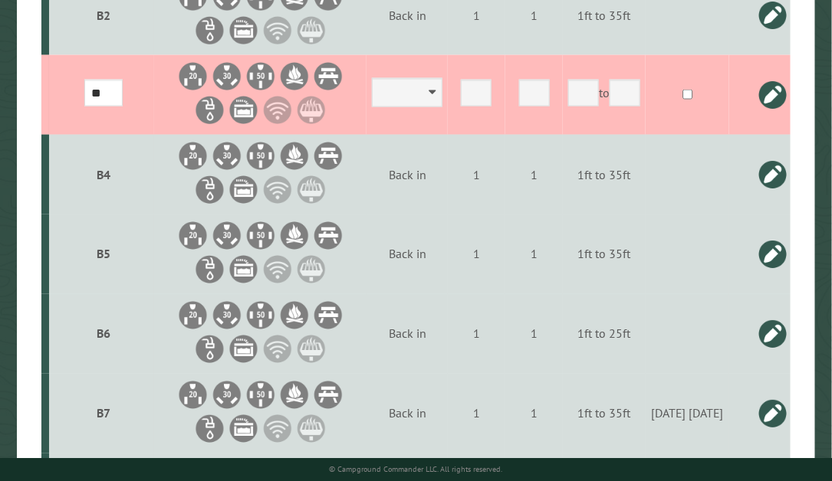
click at [771, 95] on link at bounding box center [772, 95] width 31 height 31
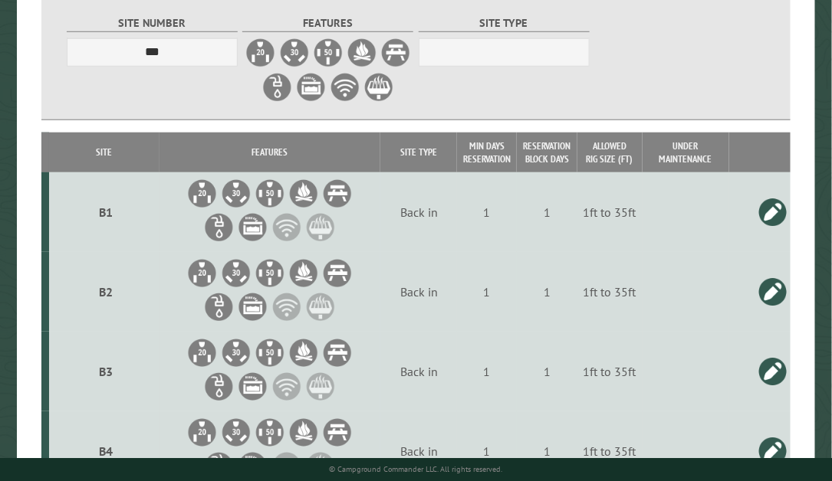
scroll to position [0, 0]
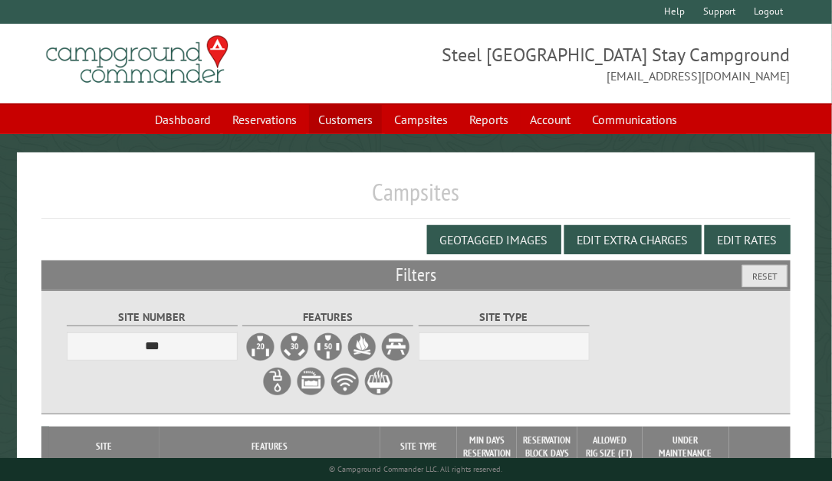
click at [333, 121] on link "Customers" at bounding box center [345, 119] width 73 height 29
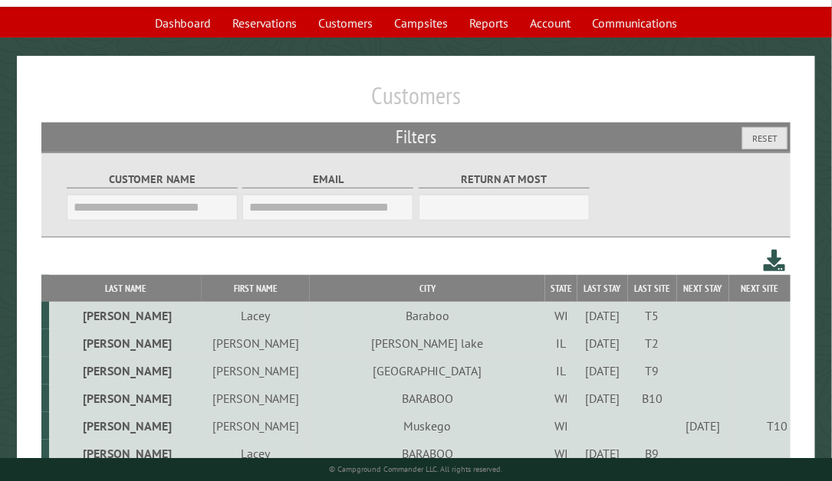
scroll to position [108, 0]
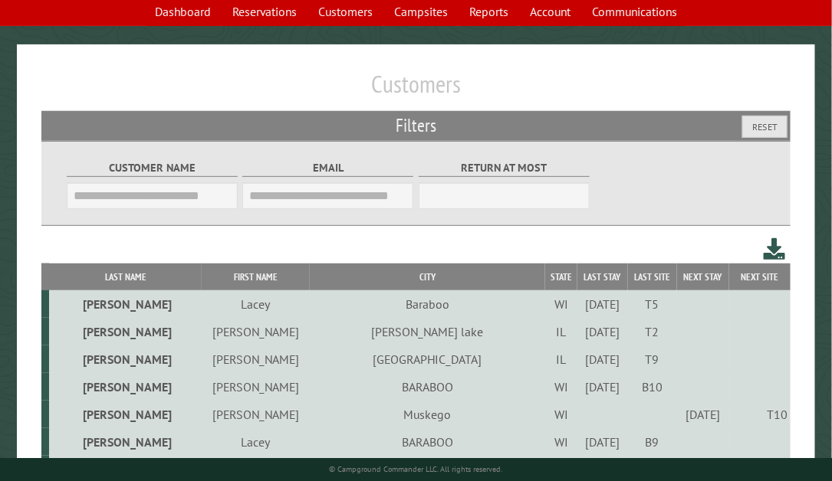
click at [577, 323] on td "[DATE]" at bounding box center [602, 332] width 50 height 28
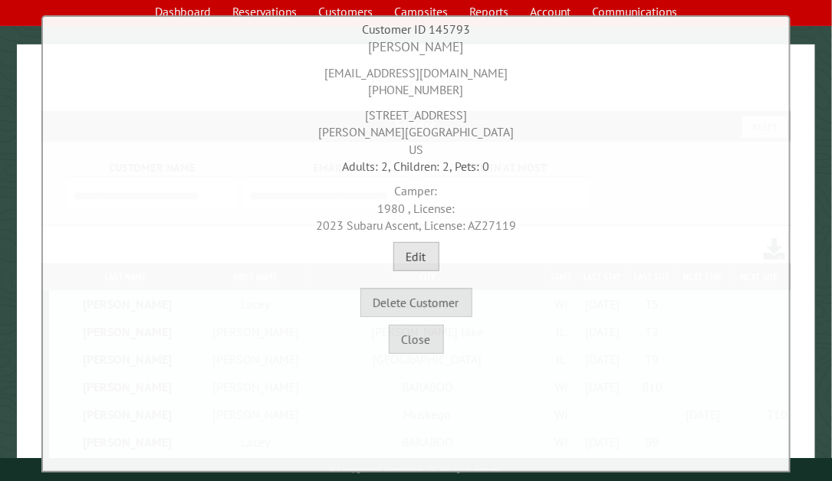
click at [414, 264] on button "Edit" at bounding box center [416, 256] width 46 height 29
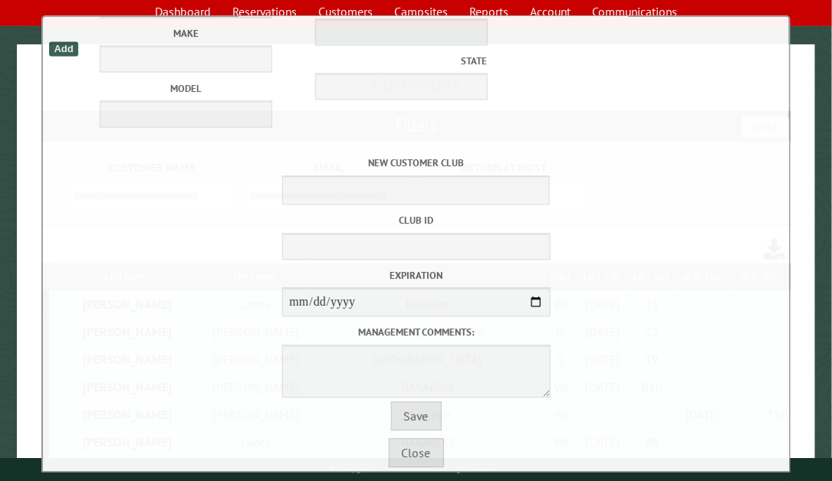
scroll to position [926, 0]
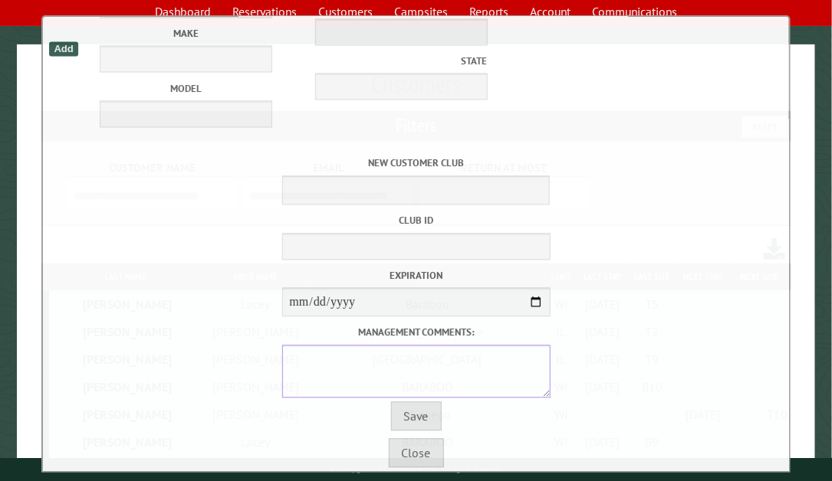
click at [327, 345] on textarea "Management comments:" at bounding box center [416, 371] width 268 height 53
type textarea "**********"
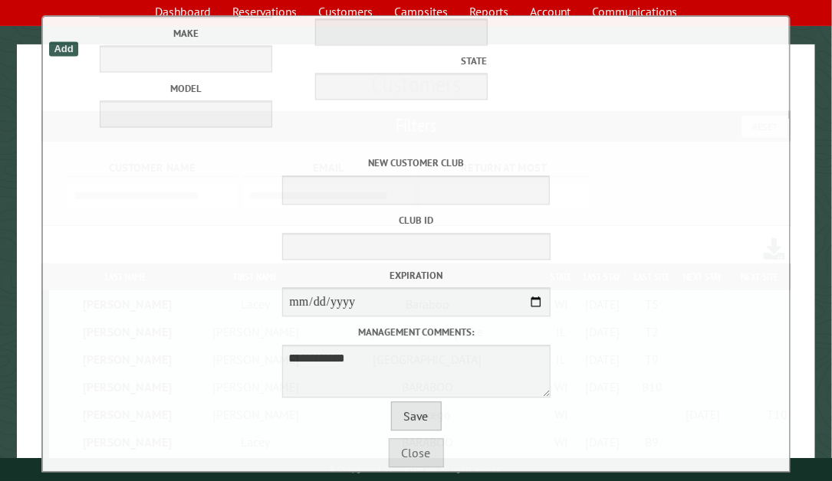
click at [401, 426] on button "Save" at bounding box center [416, 416] width 51 height 29
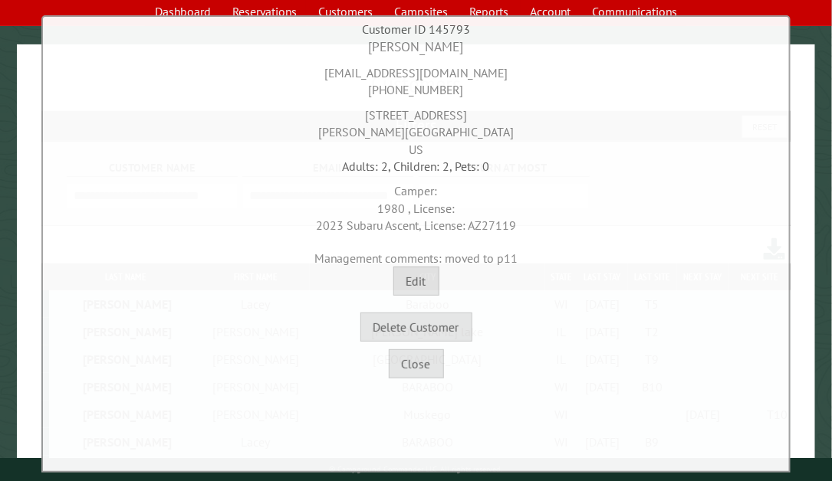
scroll to position [0, 0]
click at [427, 366] on button "Close" at bounding box center [416, 364] width 55 height 29
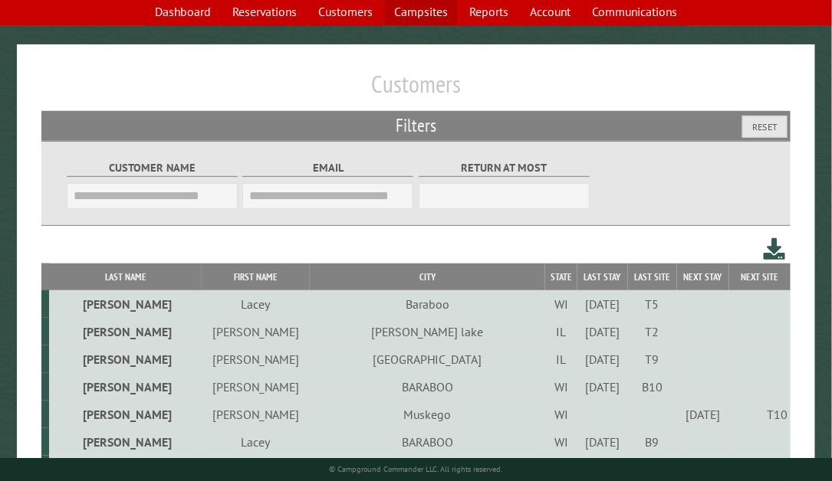
click at [413, 18] on link "Campsites" at bounding box center [421, 11] width 72 height 29
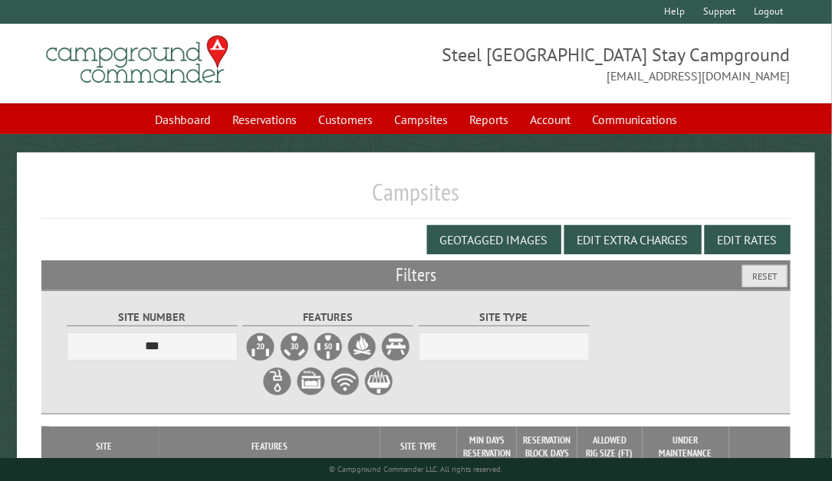
select select "***"
select select "**********"
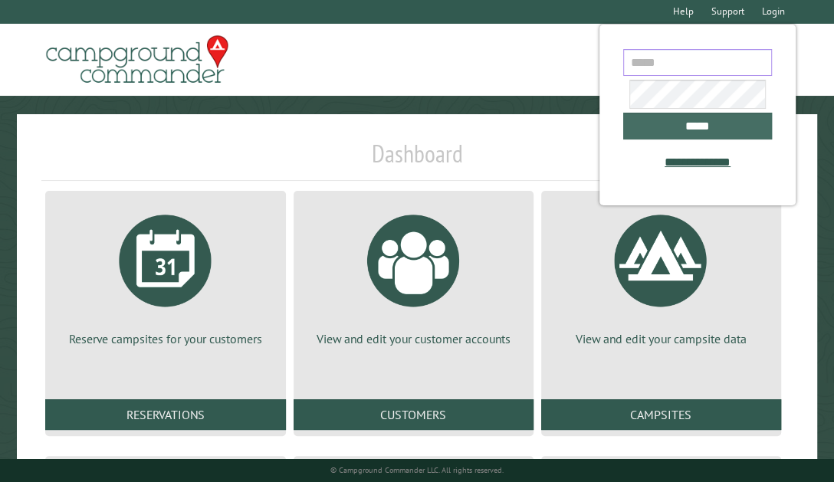
type input "**********"
click at [718, 134] on input "*****" at bounding box center [698, 126] width 148 height 27
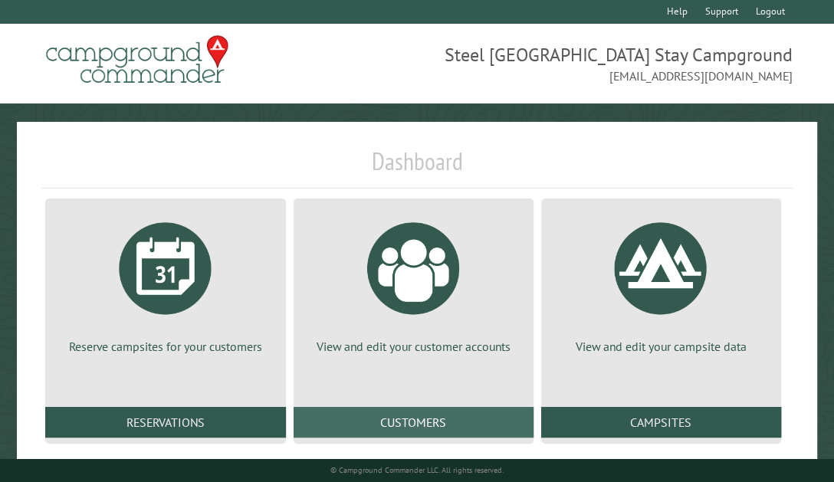
click at [488, 409] on link "Customers" at bounding box center [414, 422] width 240 height 31
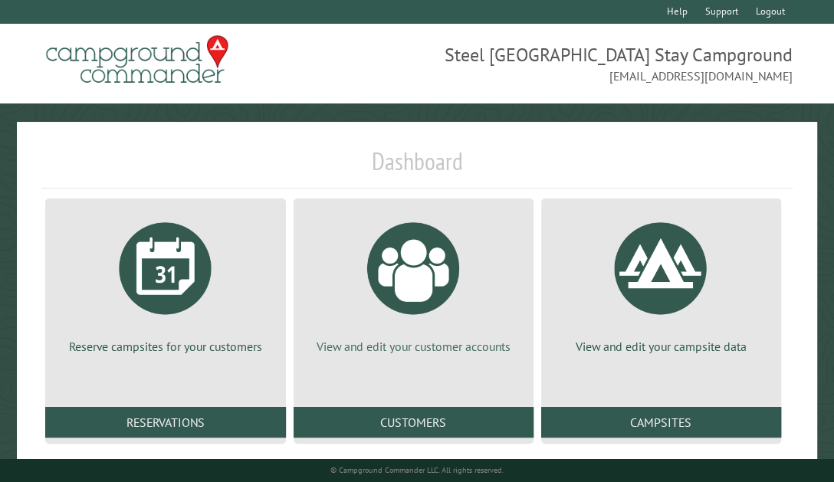
click at [435, 264] on div at bounding box center [413, 268] width 115 height 115
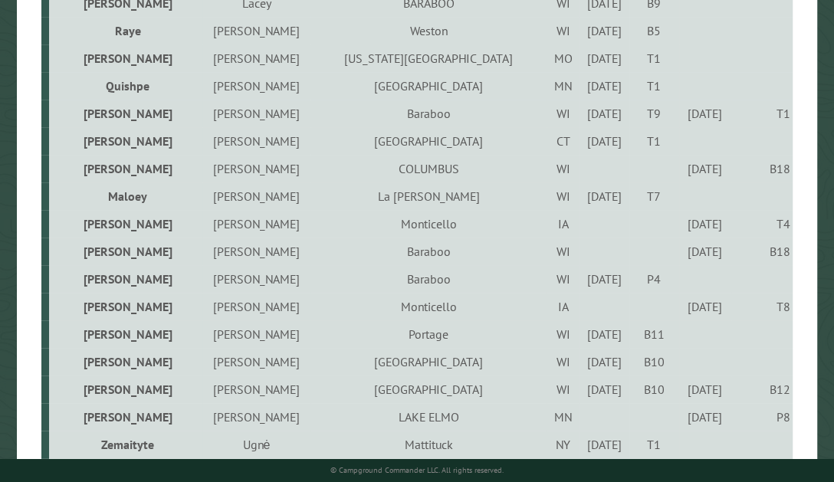
scroll to position [564, 0]
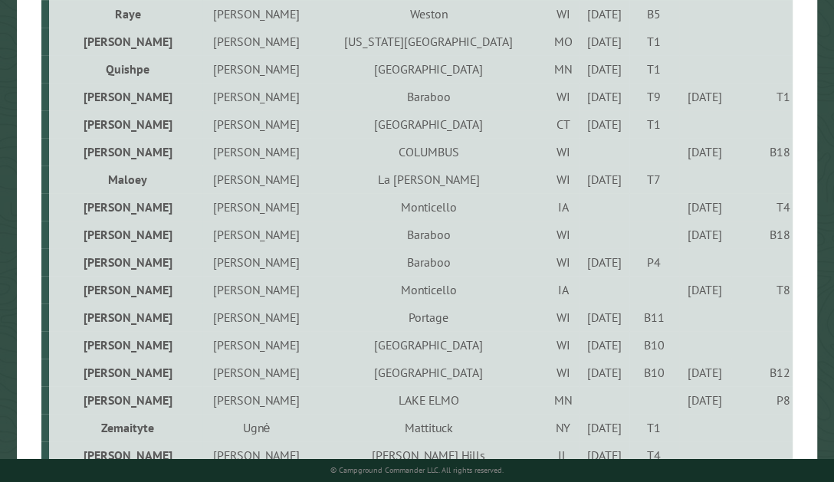
click at [629, 359] on td "B10" at bounding box center [653, 345] width 49 height 28
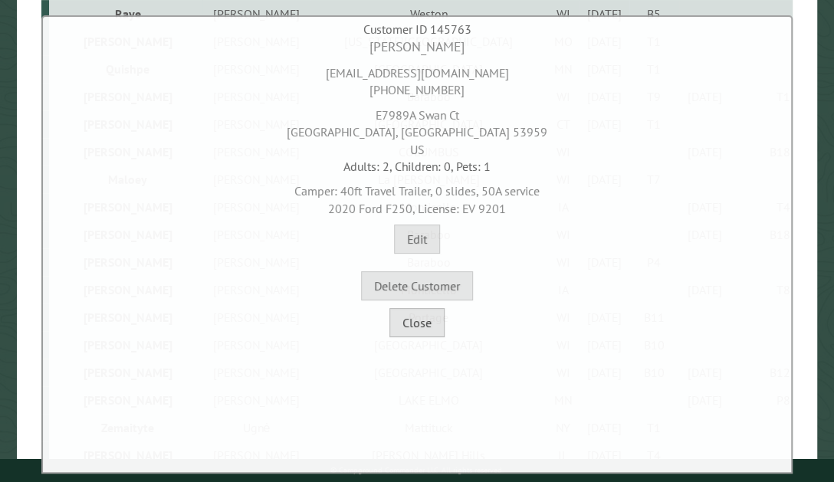
click at [432, 319] on button "Close" at bounding box center [416, 322] width 55 height 29
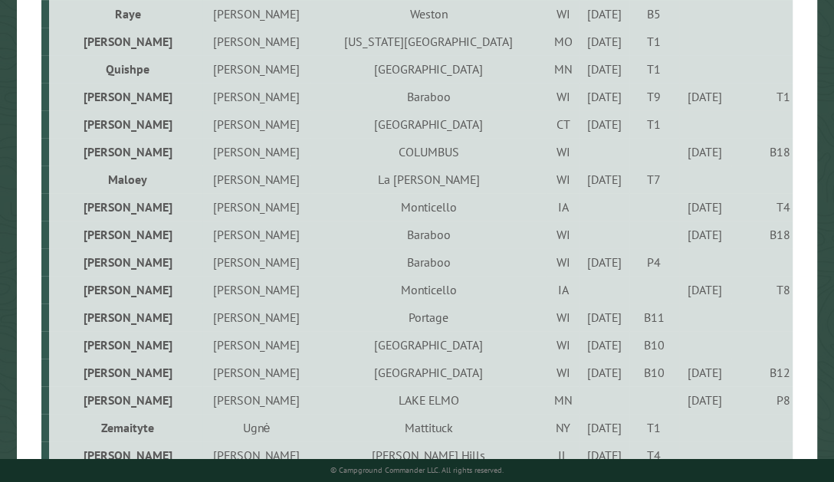
drag, startPoint x: 832, startPoint y: 253, endPoint x: 832, endPoint y: 184, distance: 69.0
click at [832, 184] on main "Customers Filters Reset Customer Name Email Blacklist only Return at most *** L…" at bounding box center [417, 248] width 834 height 1321
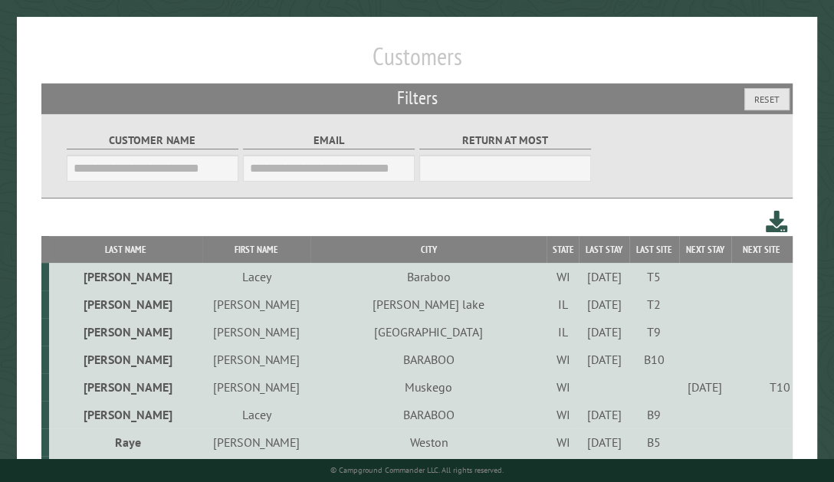
scroll to position [0, 0]
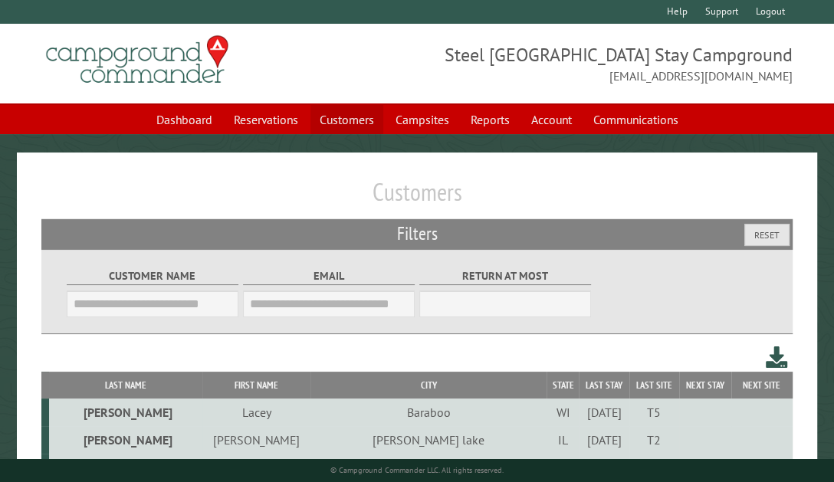
click at [346, 113] on link "Customers" at bounding box center [346, 119] width 73 height 29
click at [432, 113] on link "Campsites" at bounding box center [422, 119] width 72 height 29
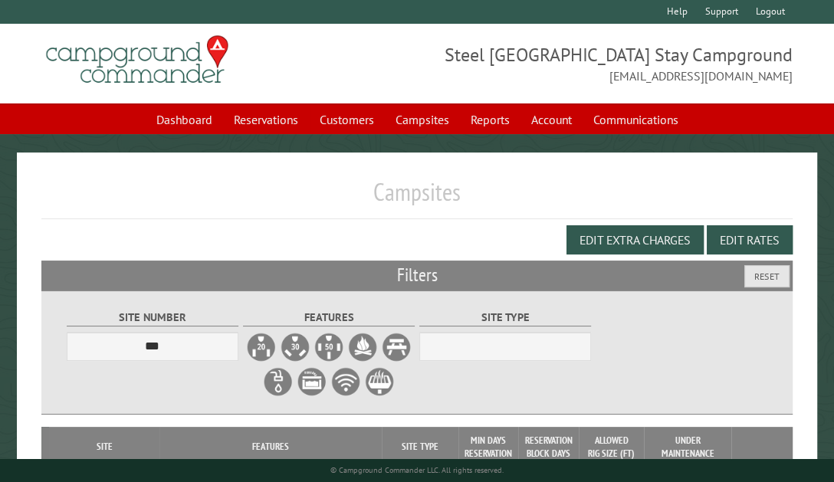
select select "***"
select select "**********"
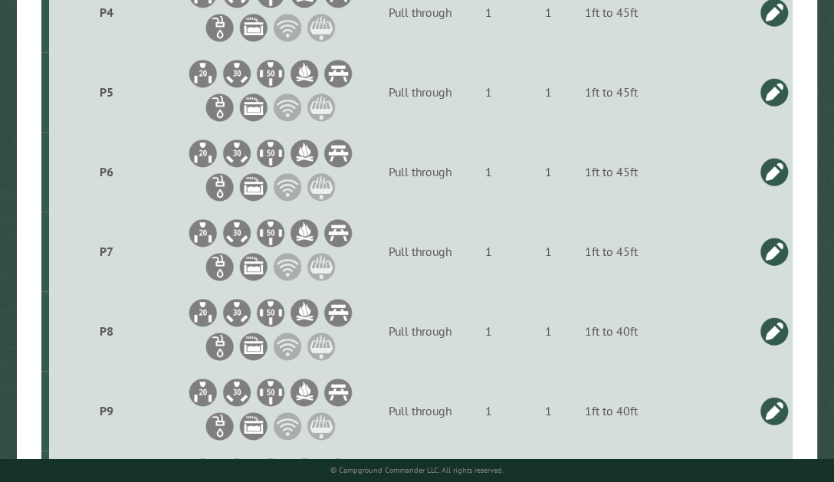
scroll to position [4178, 0]
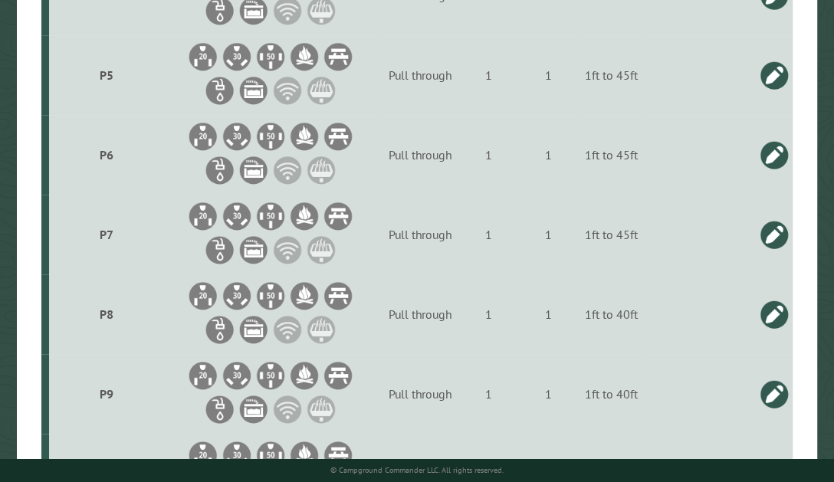
drag, startPoint x: 833, startPoint y: 311, endPoint x: 824, endPoint y: 327, distance: 18.5
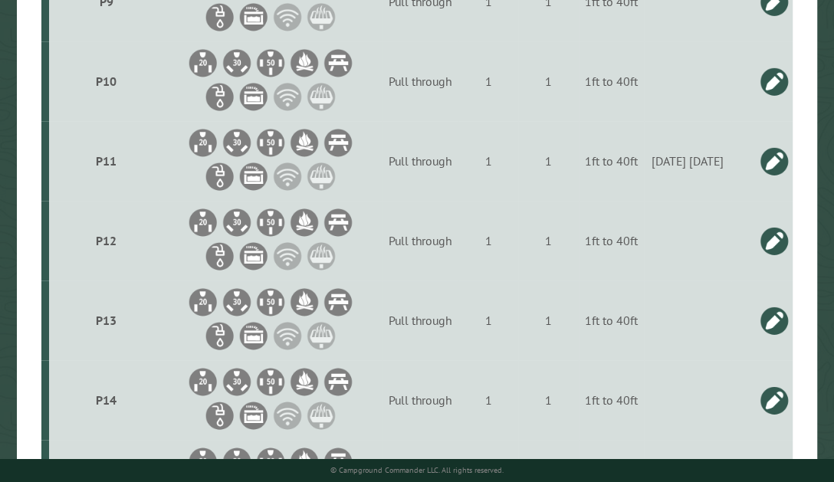
scroll to position [4613, 0]
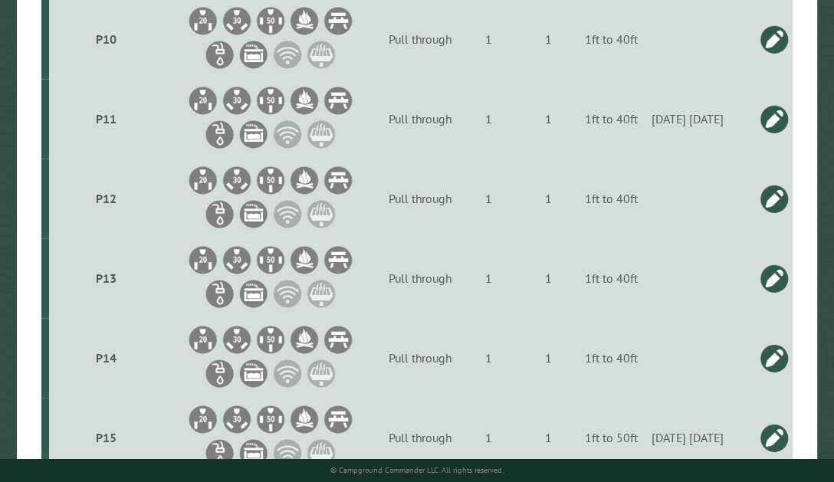
click at [780, 294] on link at bounding box center [774, 278] width 31 height 31
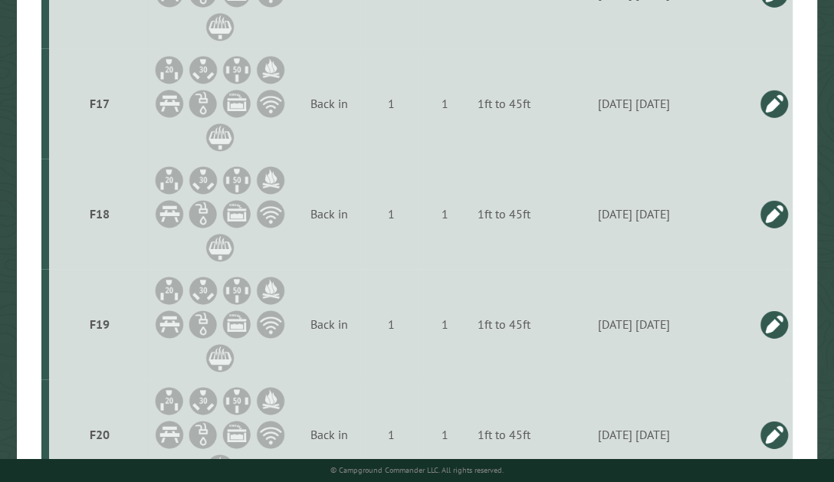
type input "**********"
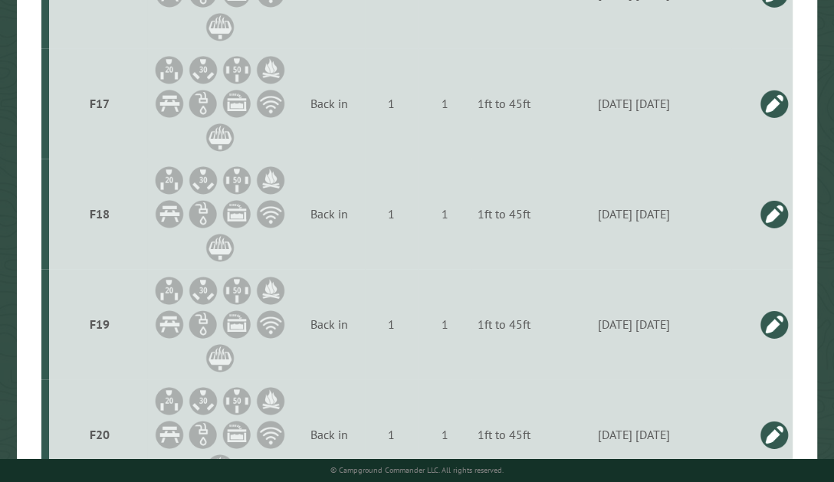
type input "**********"
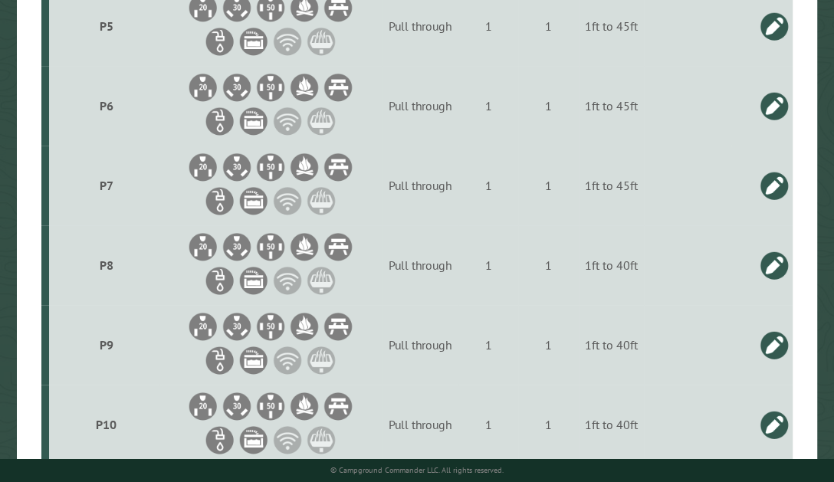
scroll to position [4073, 0]
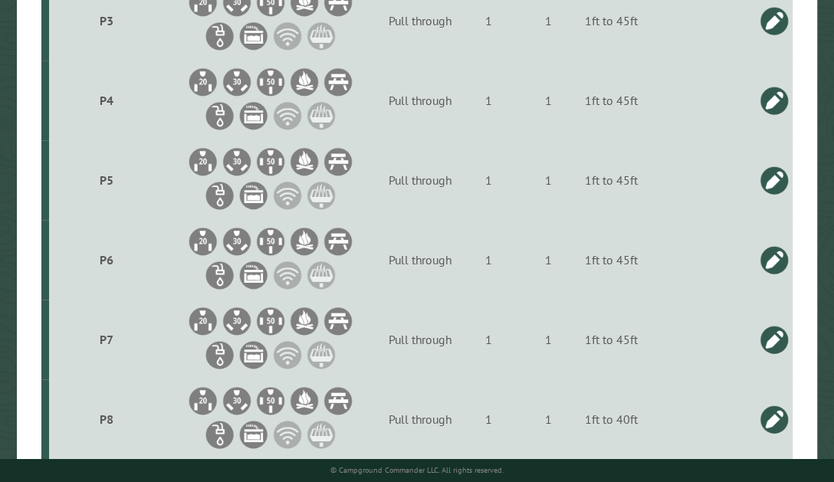
click at [774, 116] on link at bounding box center [774, 100] width 31 height 31
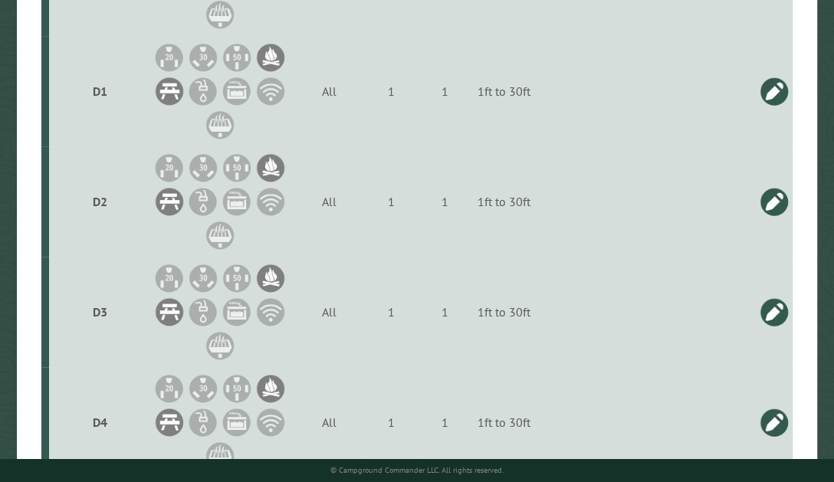
type input "**********"
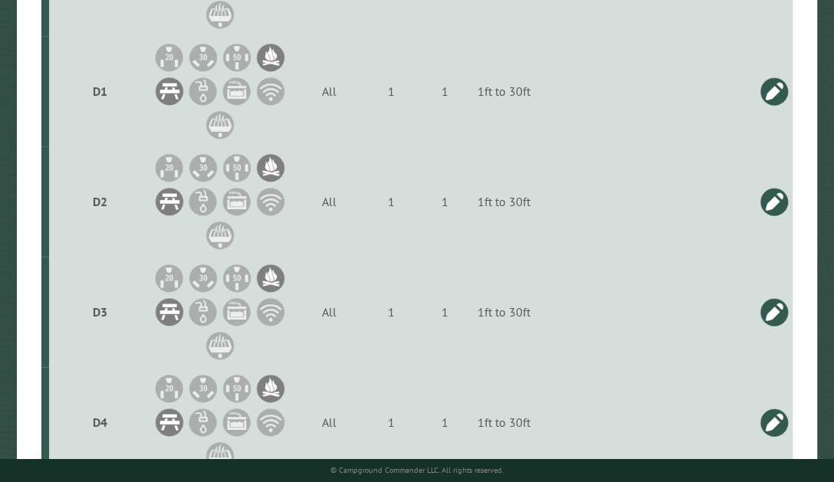
type input "**********"
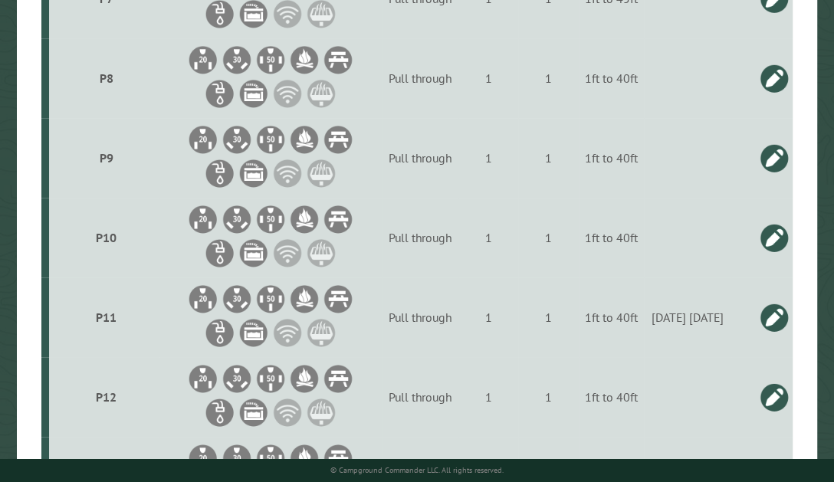
scroll to position [4465, 0]
